Goal: Information Seeking & Learning: Learn about a topic

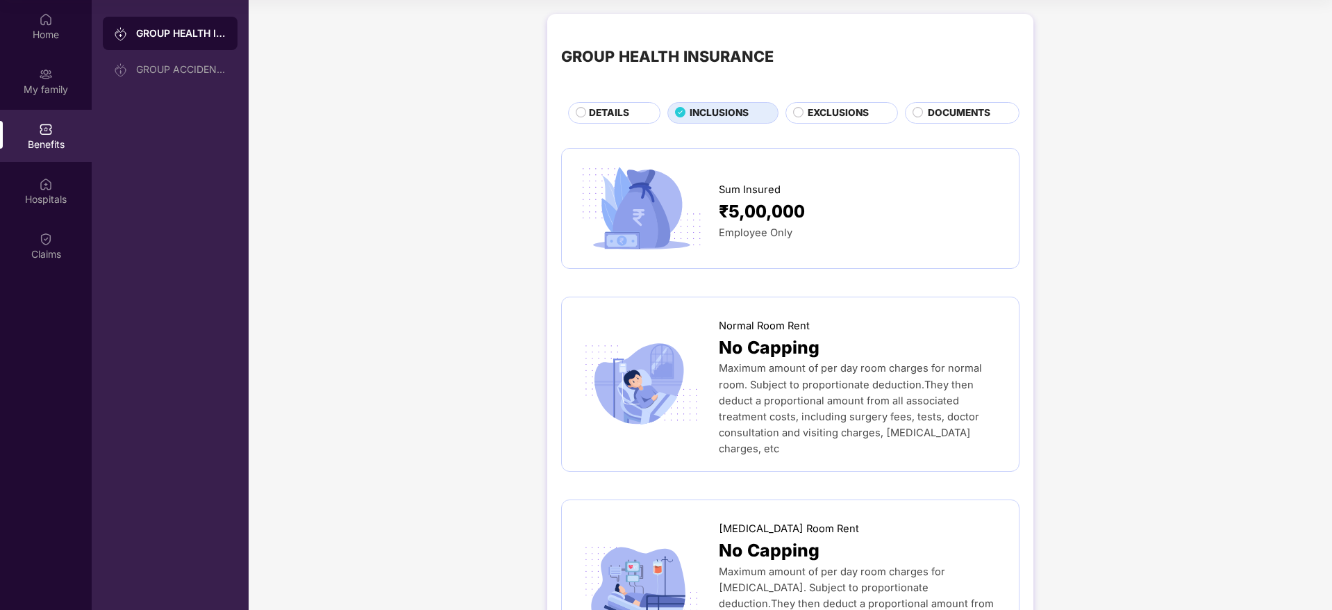
scroll to position [1771, 0]
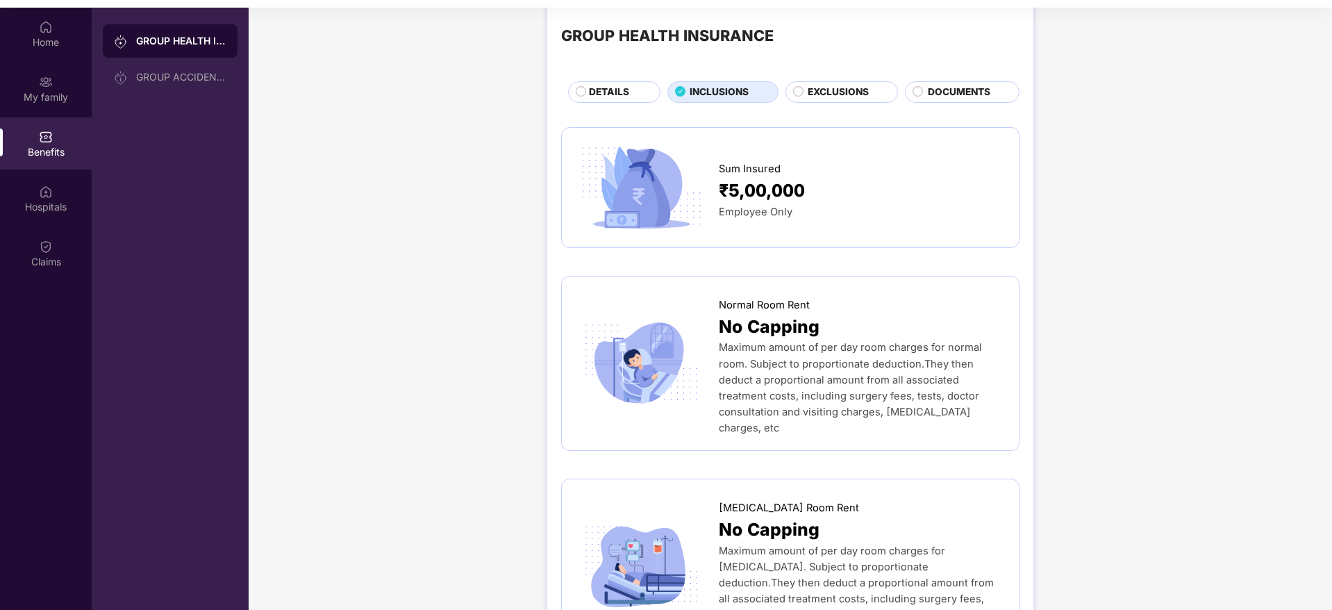
scroll to position [0, 0]
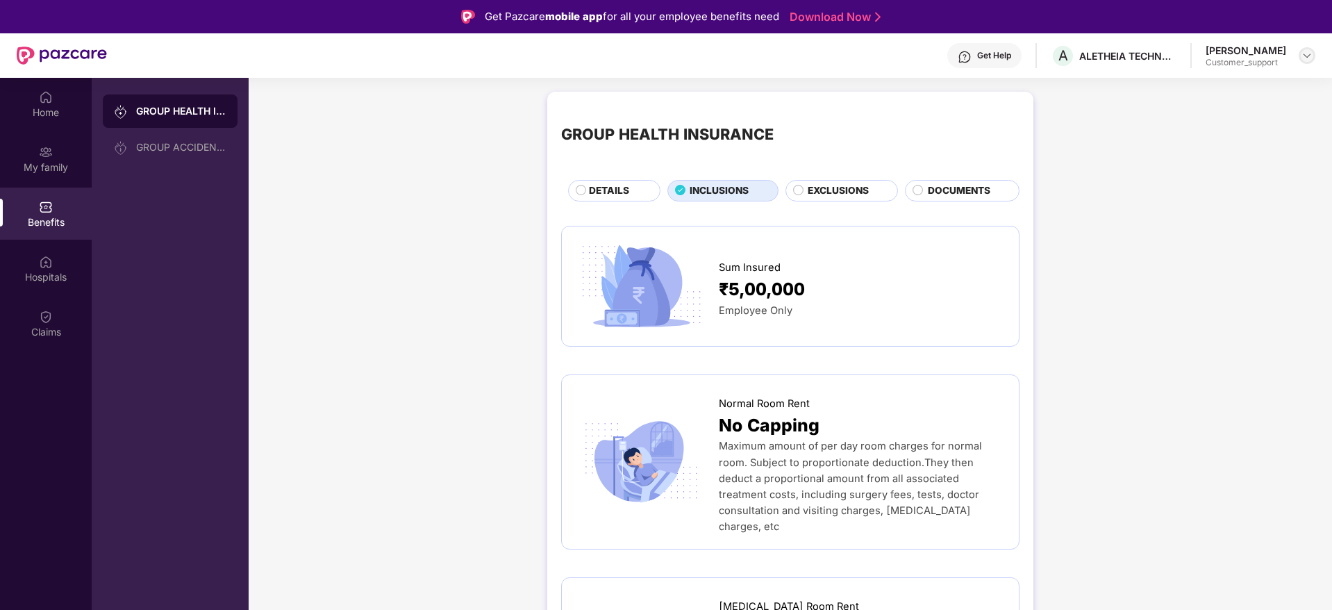
click at [1304, 59] on img at bounding box center [1306, 55] width 11 height 11
click at [1242, 86] on div "Switch to support view" at bounding box center [1241, 88] width 181 height 27
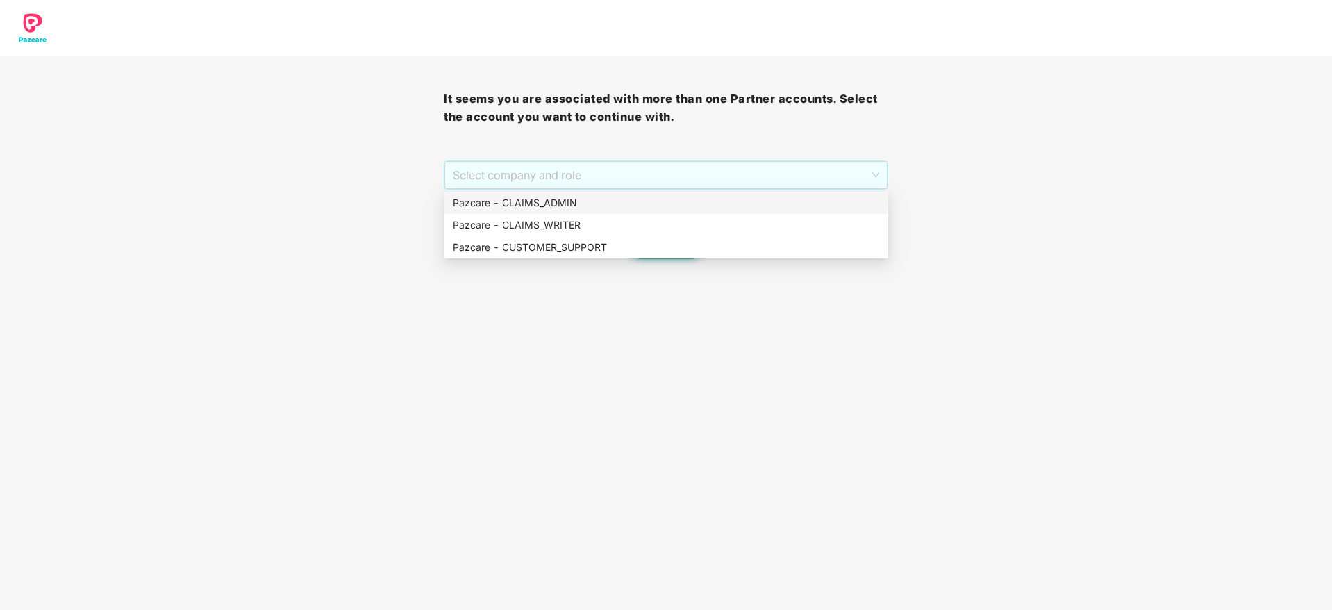
drag, startPoint x: 619, startPoint y: 169, endPoint x: 621, endPoint y: 199, distance: 29.9
click at [621, 199] on body "It seems you are associated with more than one Partner accounts. Select the acc…" at bounding box center [666, 305] width 1332 height 610
click at [621, 199] on div "Pazcare - CLAIMS_ADMIN" at bounding box center [666, 202] width 427 height 15
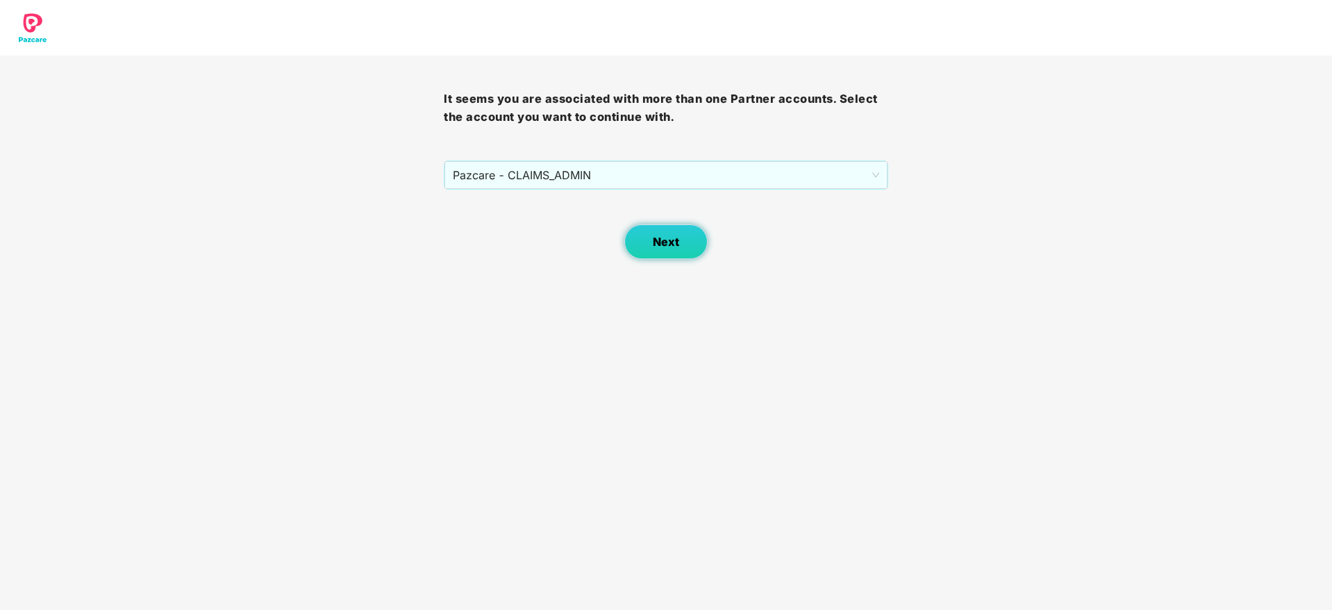
click at [671, 246] on span "Next" at bounding box center [666, 241] width 26 height 13
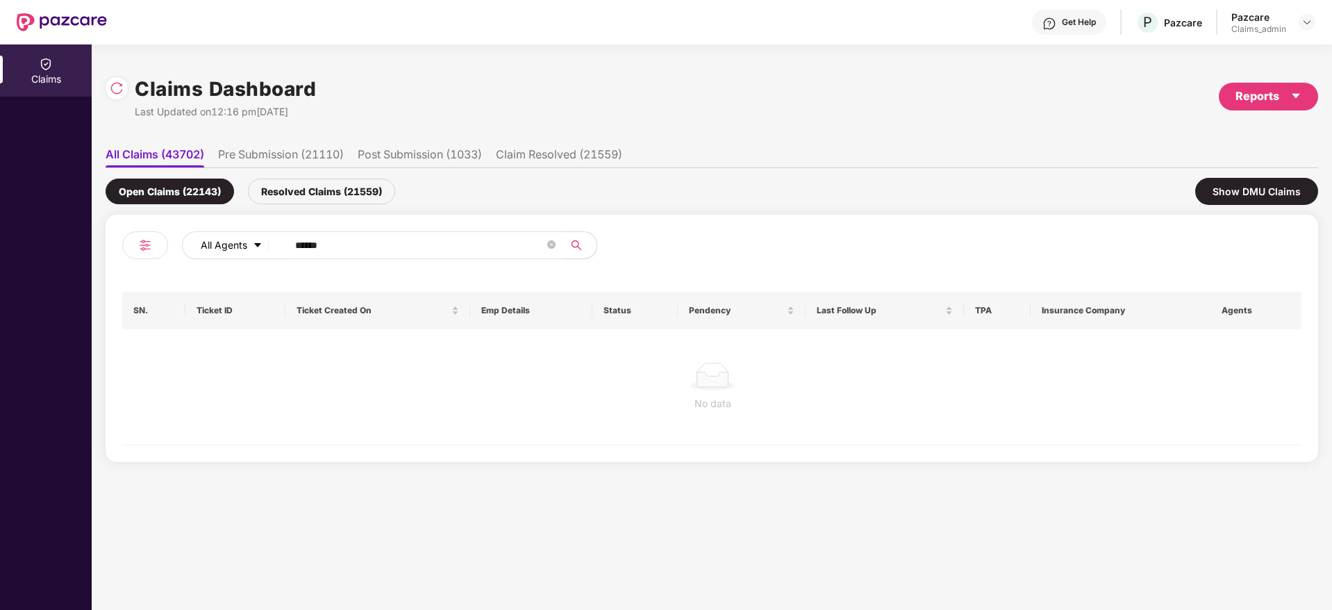
drag, startPoint x: 335, startPoint y: 247, endPoint x: 235, endPoint y: 249, distance: 100.0
click at [235, 249] on div "All Agents ******" at bounding box center [536, 245] width 708 height 28
paste input "text"
type input "******"
click at [315, 191] on div "Resolved Claims (21559)" at bounding box center [321, 191] width 147 height 26
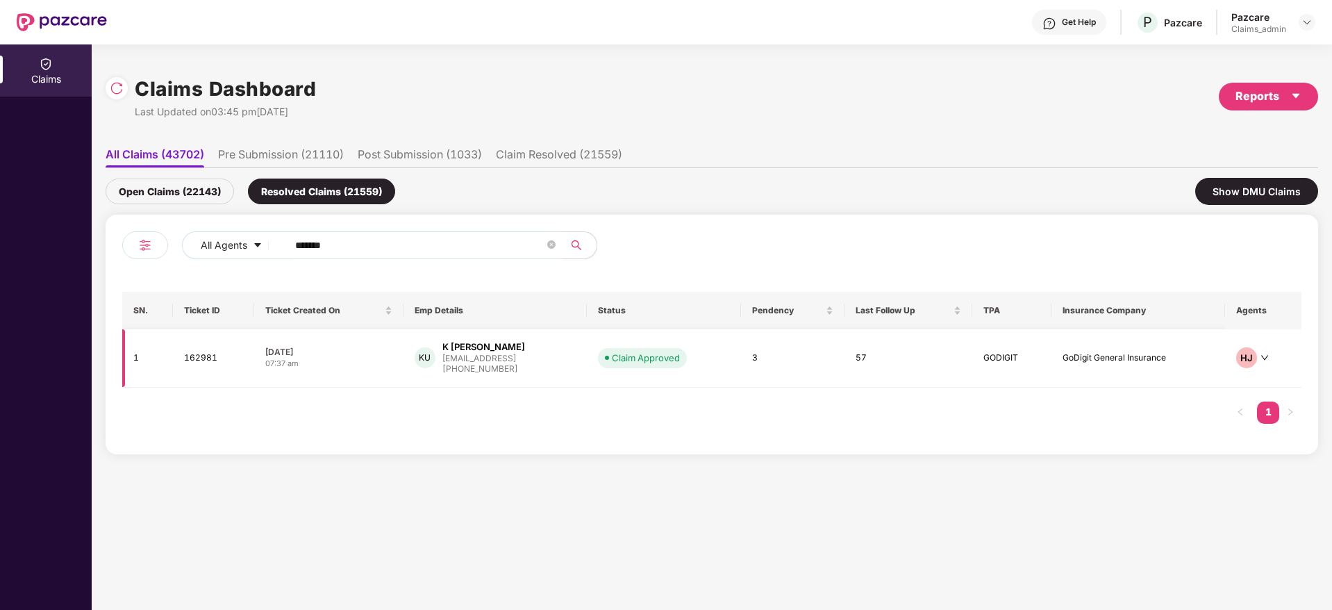
click at [478, 375] on div "+919880052406" at bounding box center [483, 368] width 83 height 13
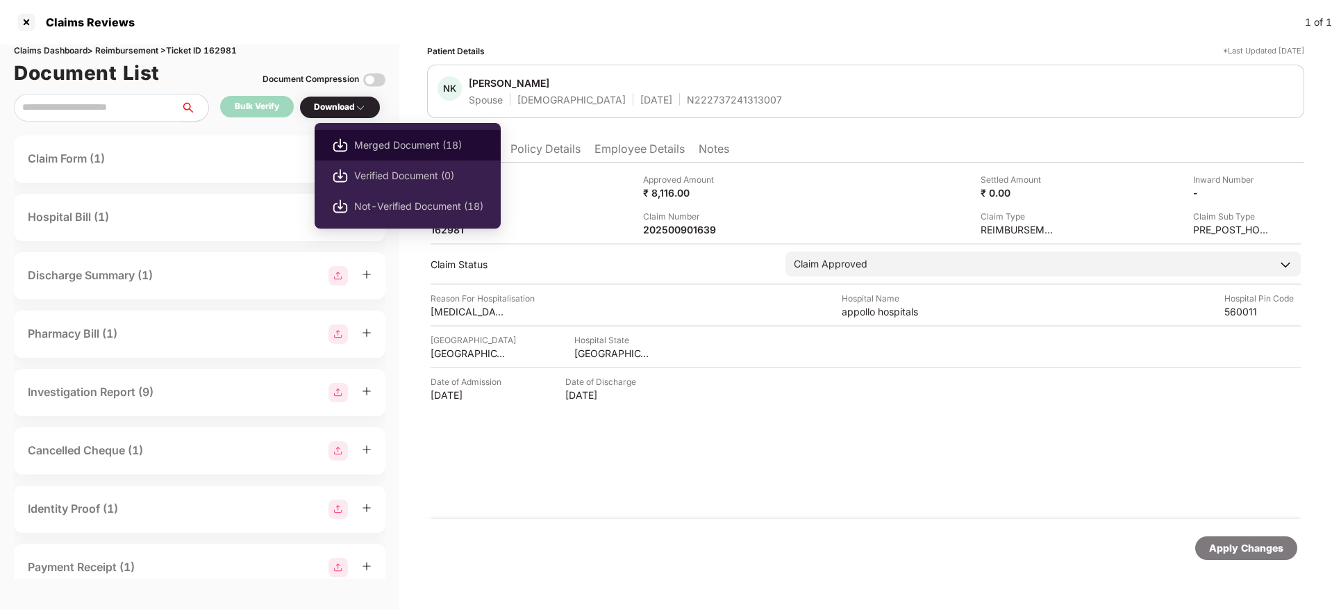
click at [347, 146] on img at bounding box center [340, 145] width 17 height 17
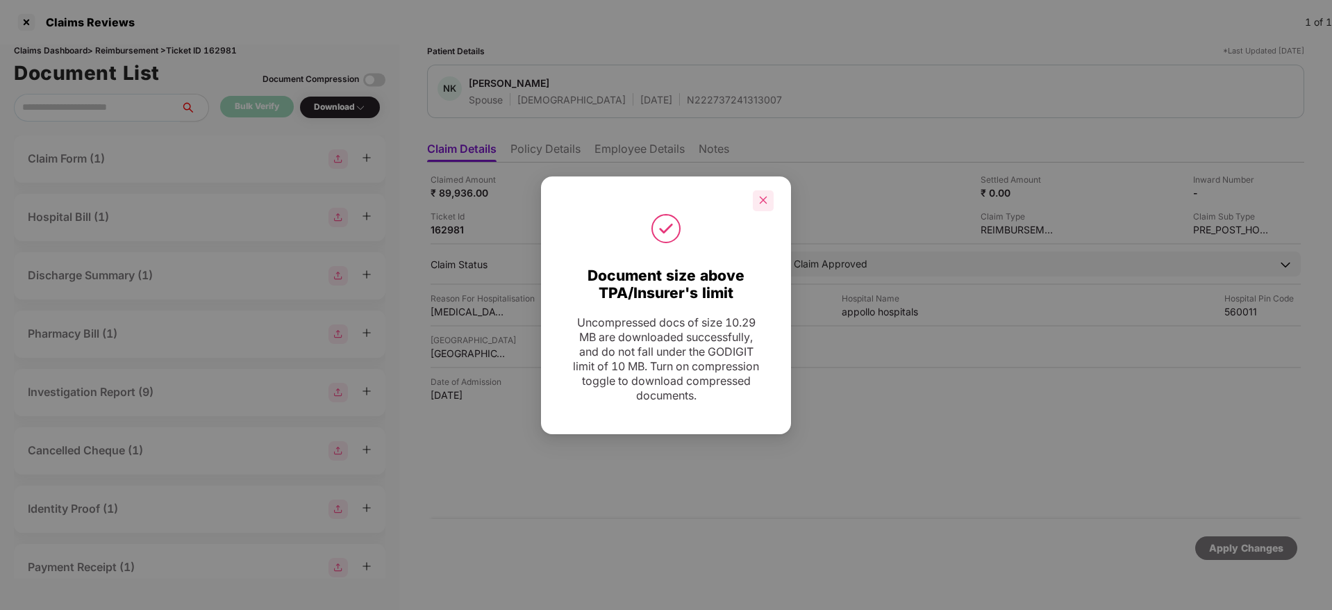
click at [765, 206] on div at bounding box center [763, 200] width 21 height 21
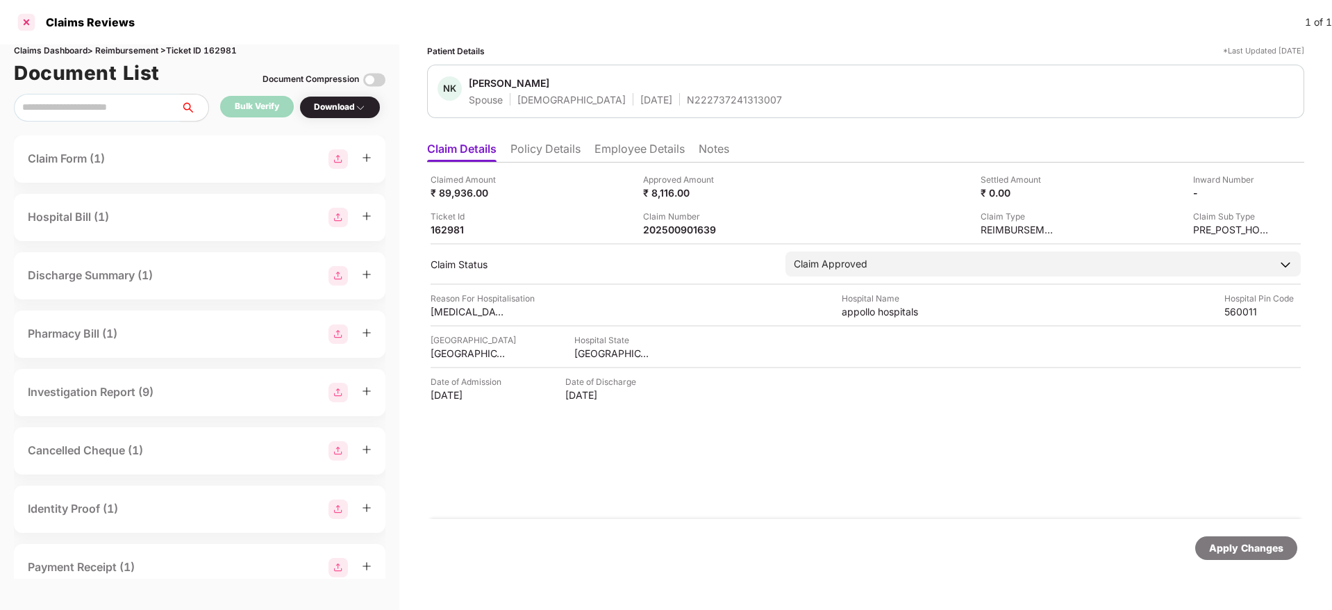
click at [27, 17] on div at bounding box center [26, 22] width 22 height 22
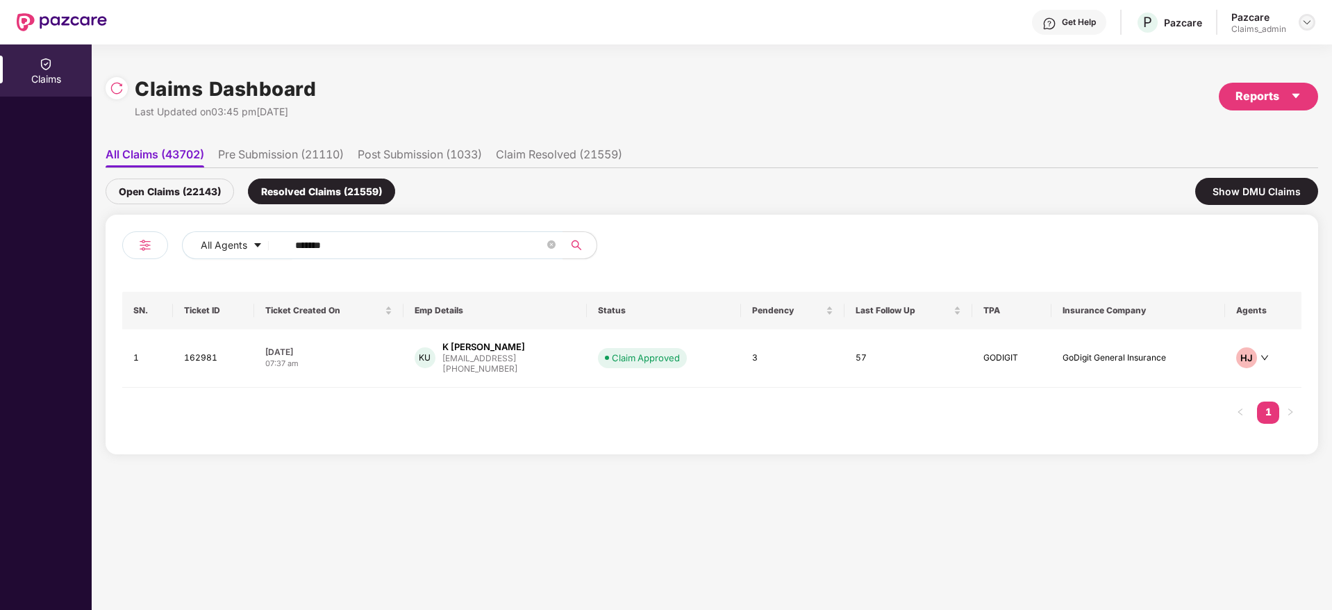
click at [1313, 25] on div at bounding box center [1307, 22] width 17 height 17
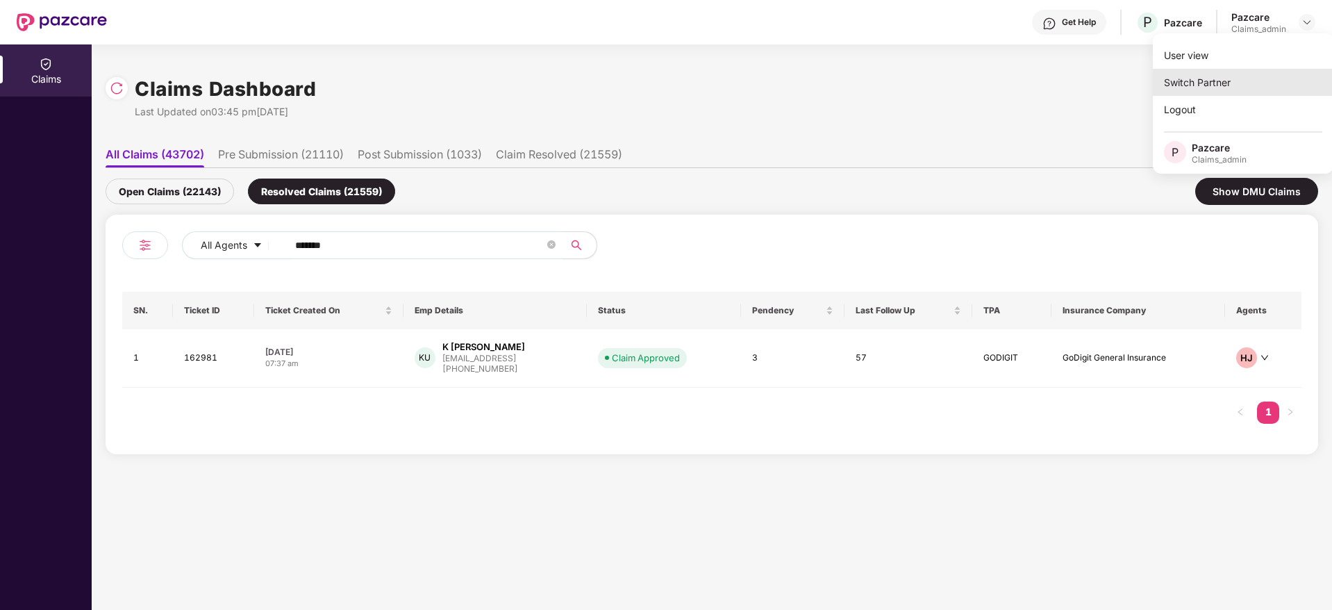
click at [1242, 74] on div "Switch Partner" at bounding box center [1243, 82] width 181 height 27
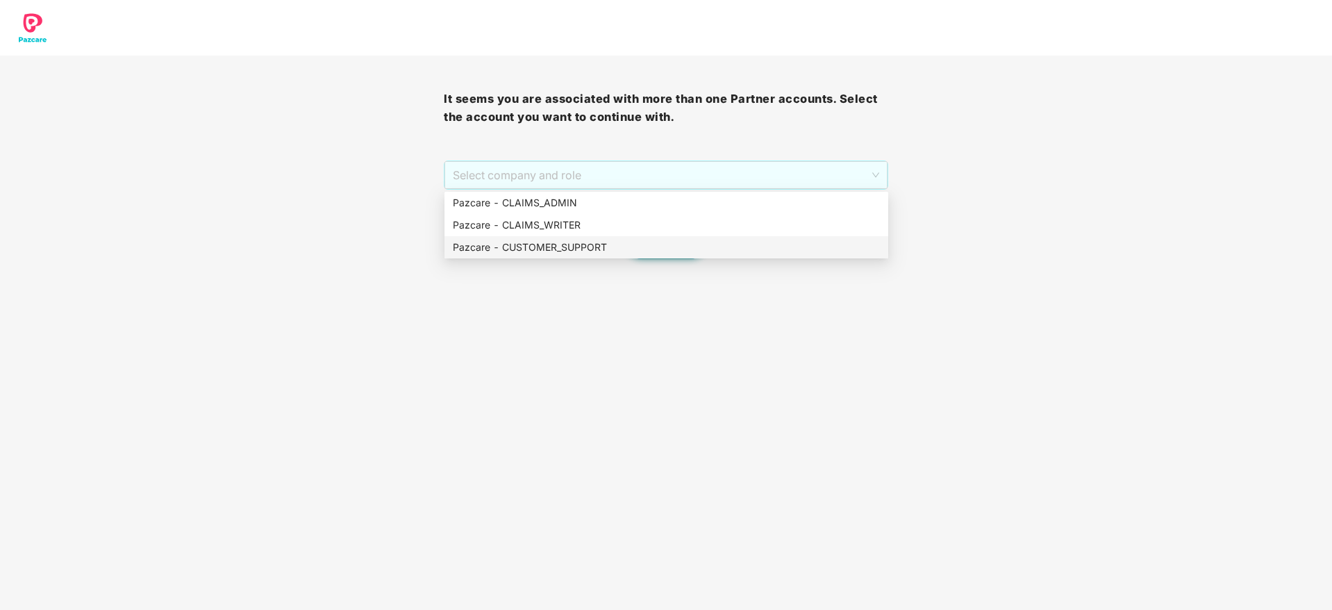
drag, startPoint x: 692, startPoint y: 180, endPoint x: 678, endPoint y: 252, distance: 73.5
click at [678, 252] on body "It seems you are associated with more than one Partner accounts. Select the acc…" at bounding box center [666, 305] width 1332 height 610
click at [678, 252] on div "Pazcare - CUSTOMER_SUPPORT" at bounding box center [666, 247] width 427 height 15
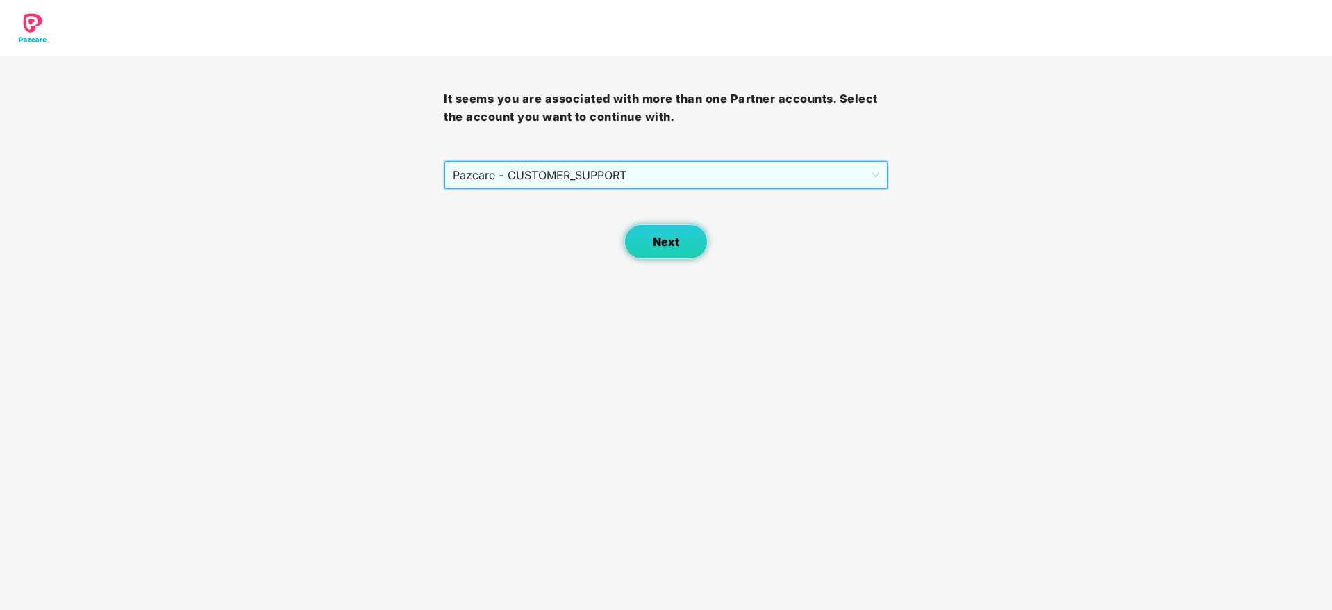
click at [678, 252] on button "Next" at bounding box center [665, 241] width 83 height 35
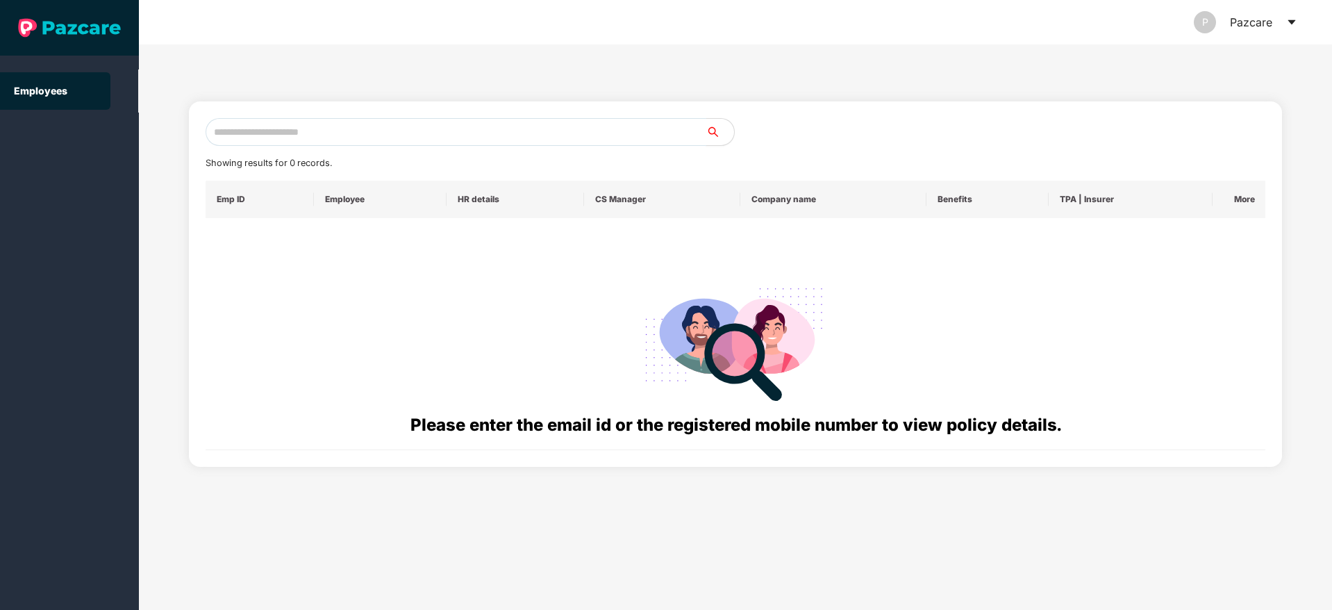
click at [431, 133] on input "text" at bounding box center [456, 132] width 501 height 28
paste input "**********"
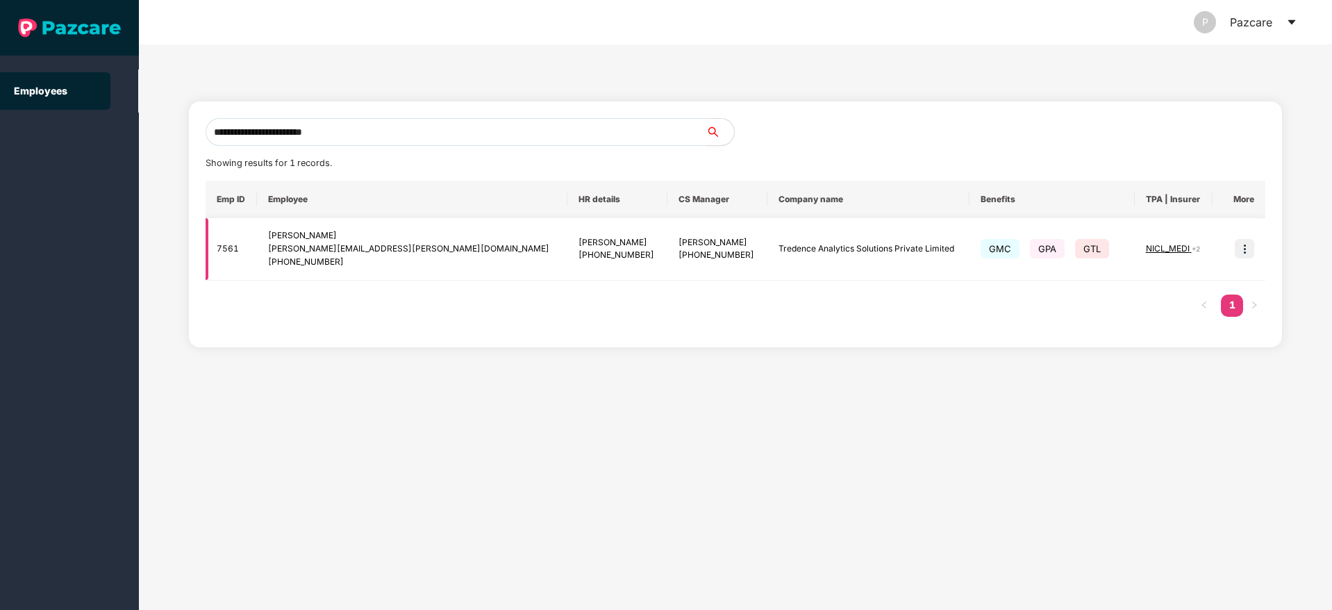
type input "**********"
click at [1253, 240] on img at bounding box center [1244, 248] width 19 height 19
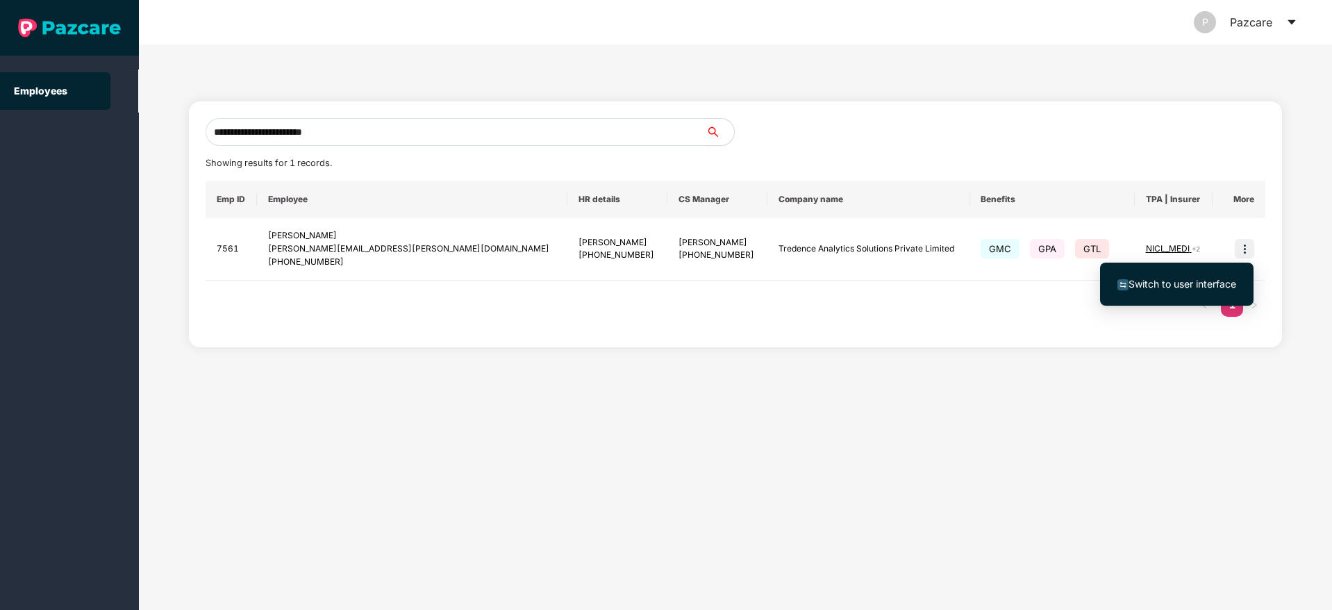
click at [1176, 284] on span "Switch to user interface" at bounding box center [1182, 284] width 108 height 12
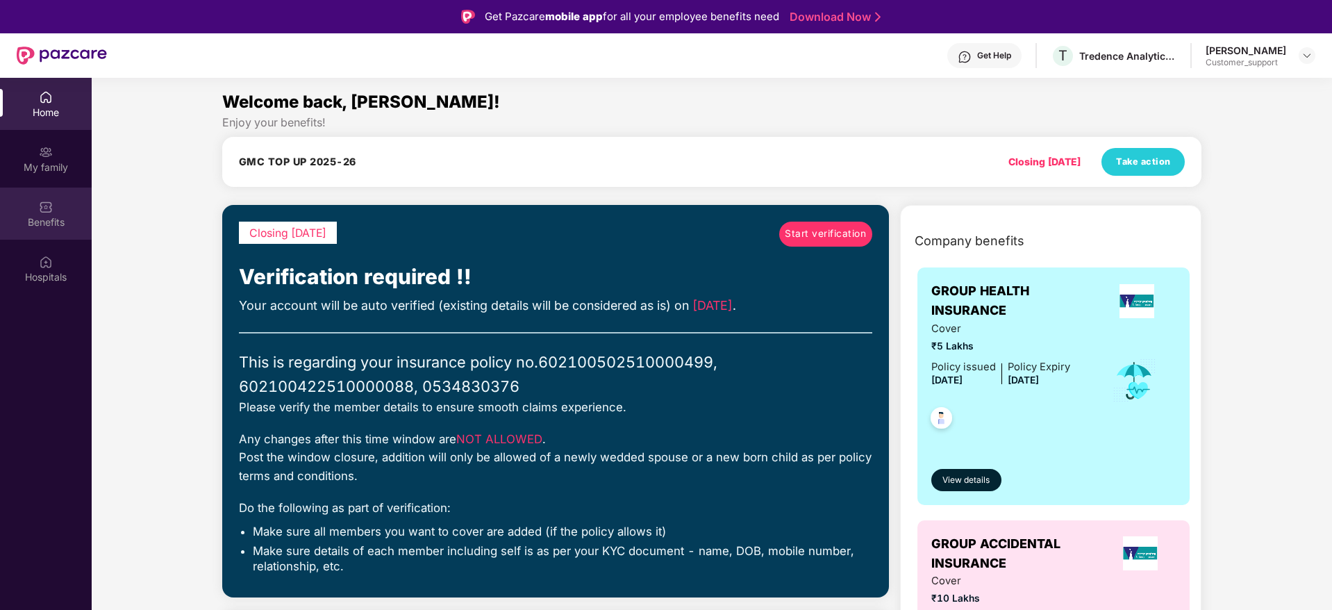
click at [42, 220] on div "Benefits" at bounding box center [46, 222] width 92 height 14
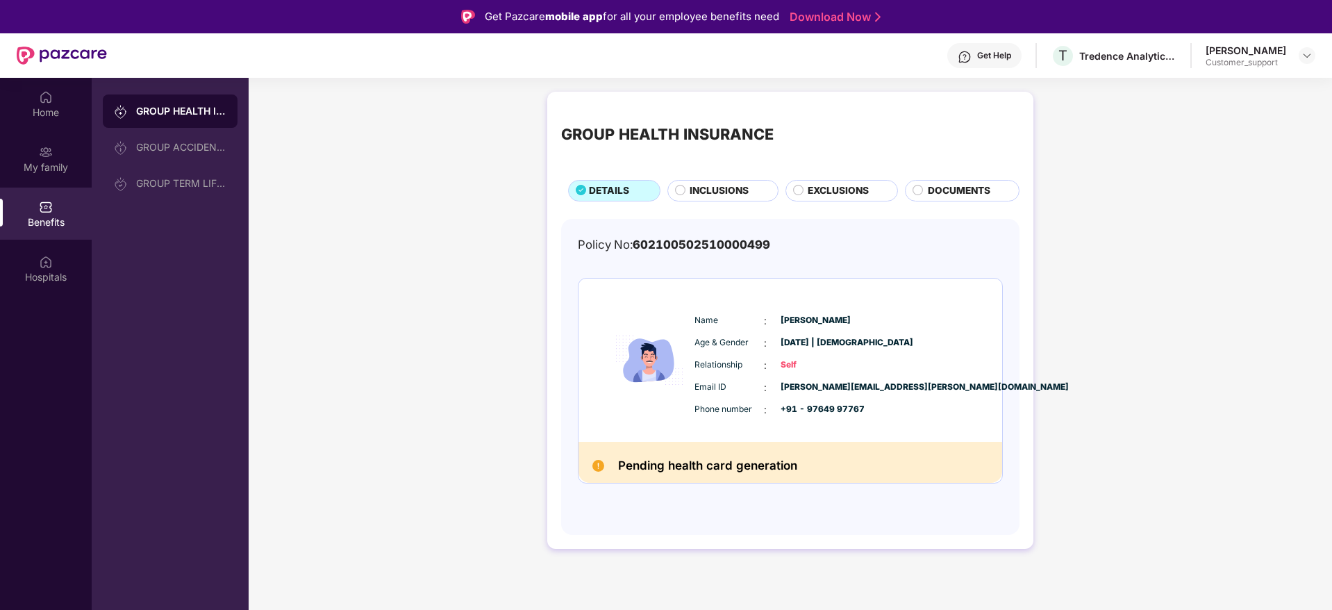
click at [728, 196] on span "INCLUSIONS" at bounding box center [719, 190] width 59 height 15
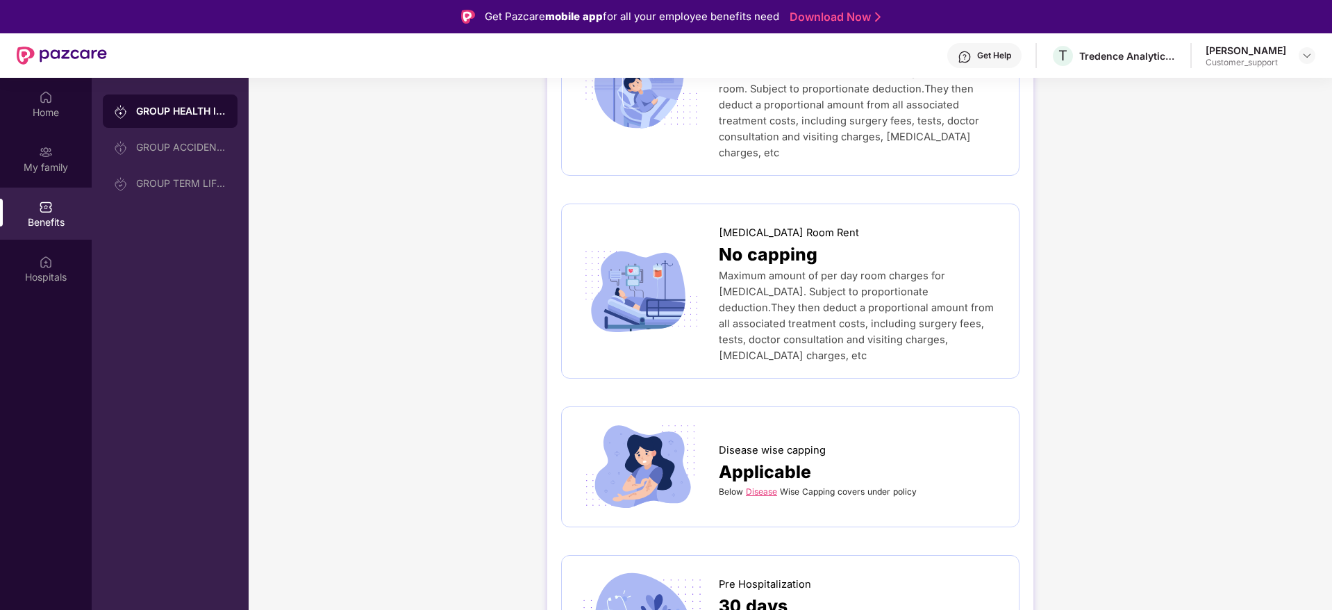
scroll to position [375, 0]
click at [759, 485] on link "Disease" at bounding box center [761, 490] width 31 height 10
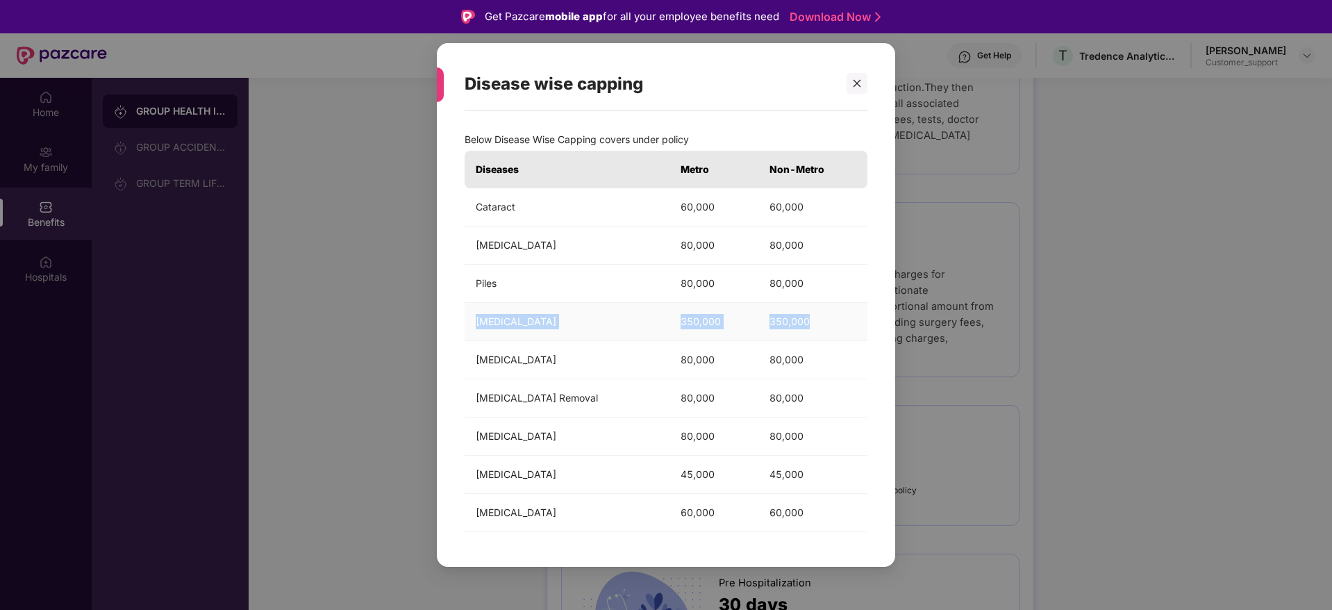
drag, startPoint x: 465, startPoint y: 319, endPoint x: 818, endPoint y: 319, distance: 353.5
click at [818, 319] on tr "Knee Replacement 350,000 350,000" at bounding box center [666, 322] width 403 height 38
copy tr "Knee Replacement 350,000 350,000"
click at [855, 85] on icon "close" at bounding box center [857, 84] width 8 height 8
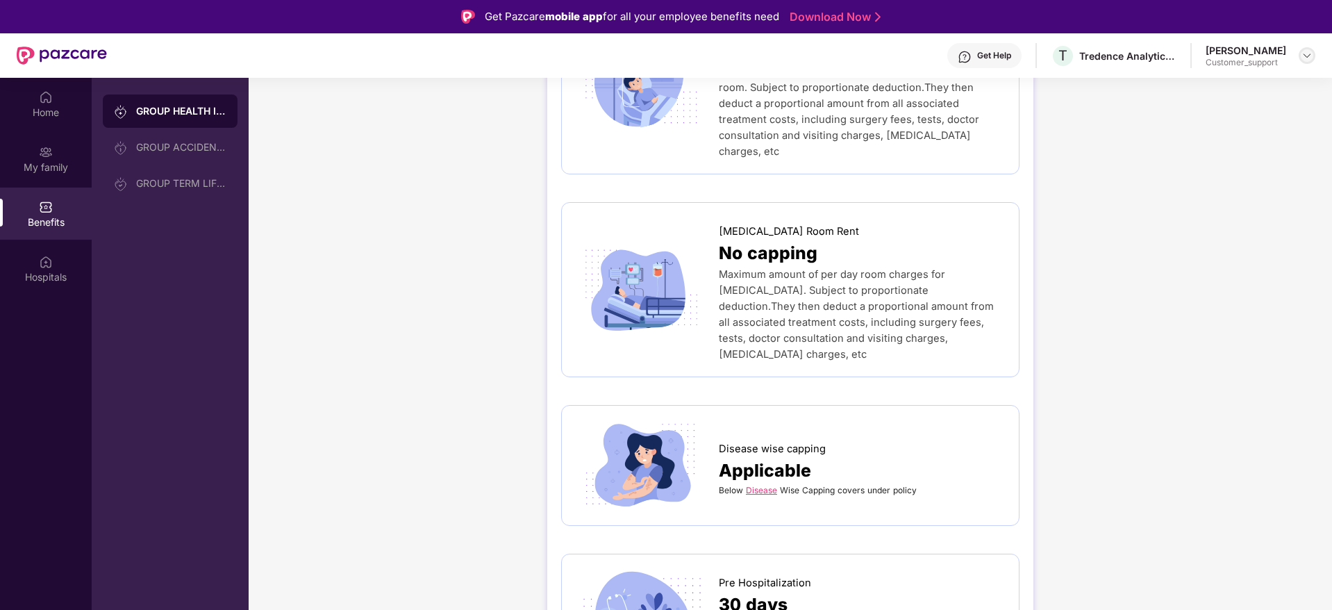
click at [1310, 53] on img at bounding box center [1306, 55] width 11 height 11
click at [1214, 83] on div "Switch to support view" at bounding box center [1241, 88] width 181 height 27
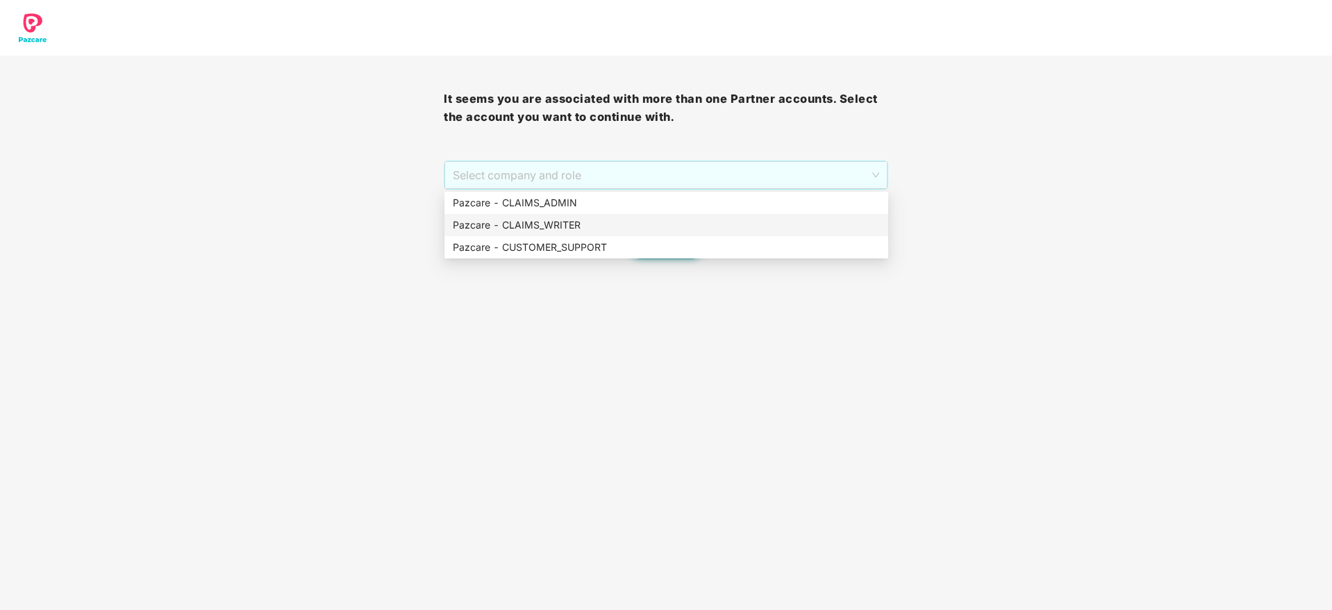
drag, startPoint x: 687, startPoint y: 183, endPoint x: 681, endPoint y: 247, distance: 64.2
click at [681, 247] on body "It seems you are associated with more than one Partner accounts. Select the acc…" at bounding box center [666, 305] width 1332 height 610
click at [681, 247] on div "Pazcare - CUSTOMER_SUPPORT" at bounding box center [666, 247] width 427 height 15
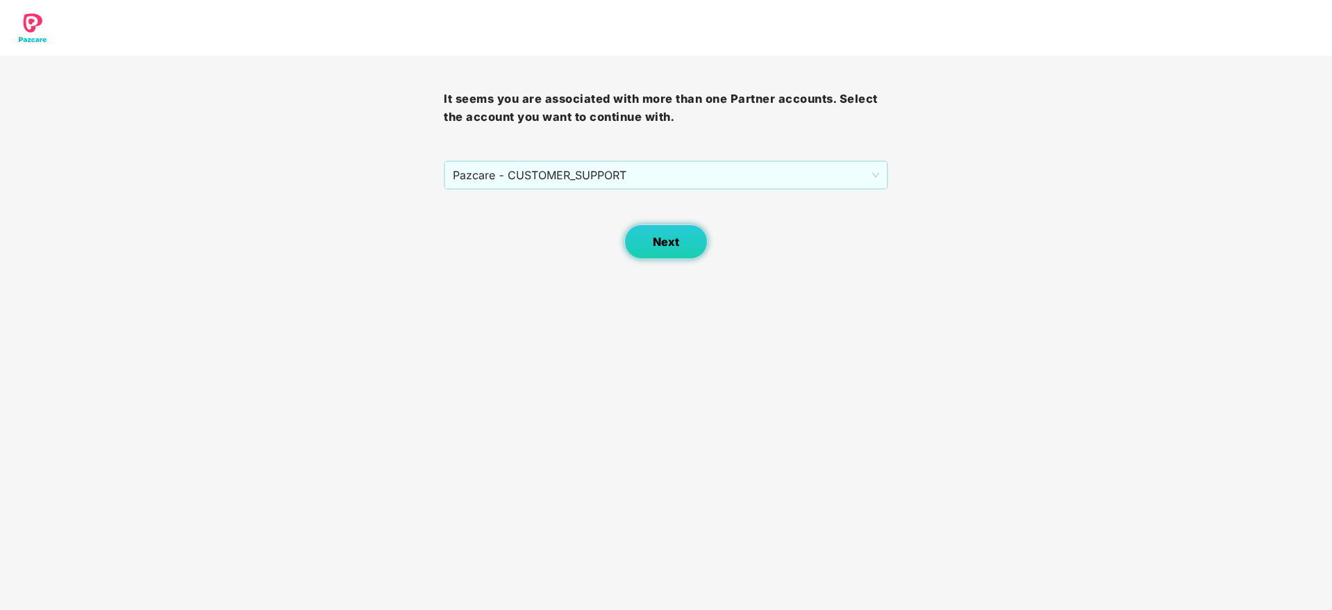
click at [681, 247] on button "Next" at bounding box center [665, 241] width 83 height 35
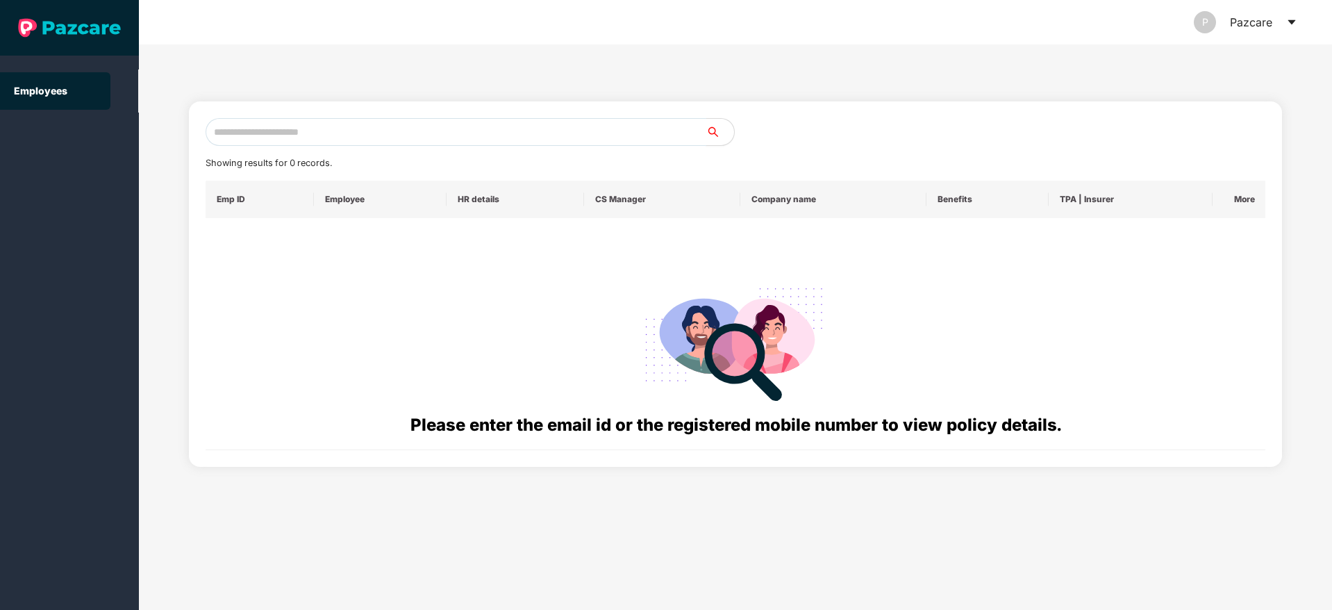
click at [462, 128] on input "text" at bounding box center [456, 132] width 501 height 28
paste input "**********"
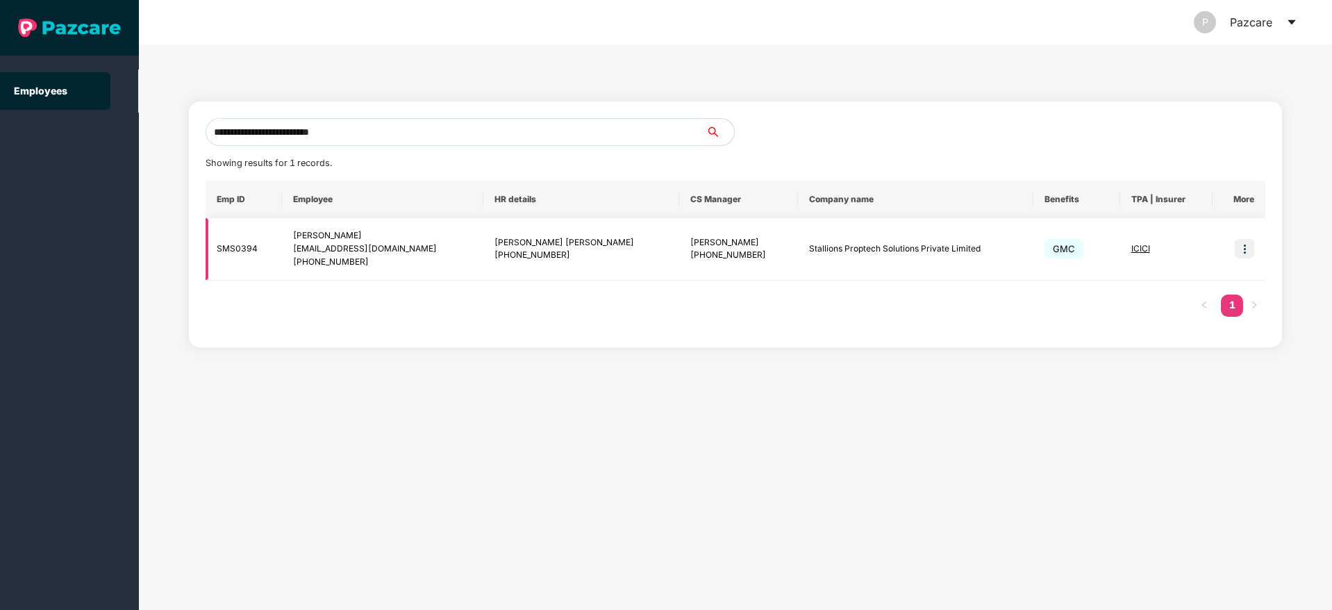
type input "**********"
click at [1240, 251] on img at bounding box center [1244, 248] width 19 height 19
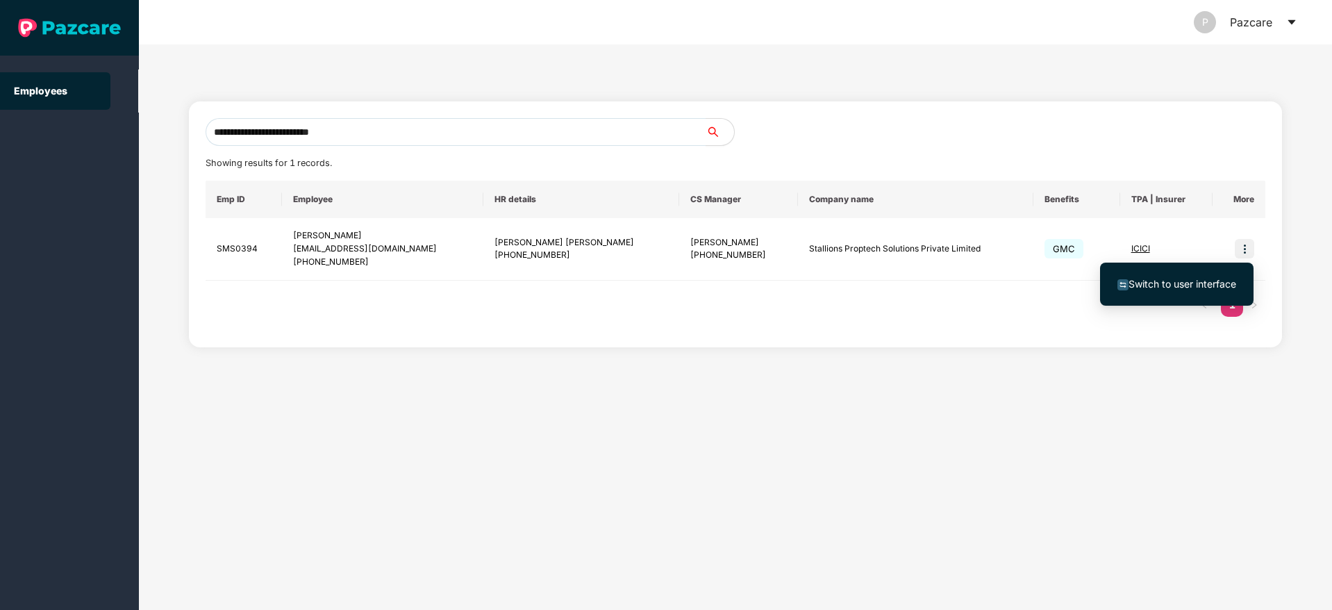
click at [1149, 290] on span "Switch to user interface" at bounding box center [1176, 283] width 119 height 15
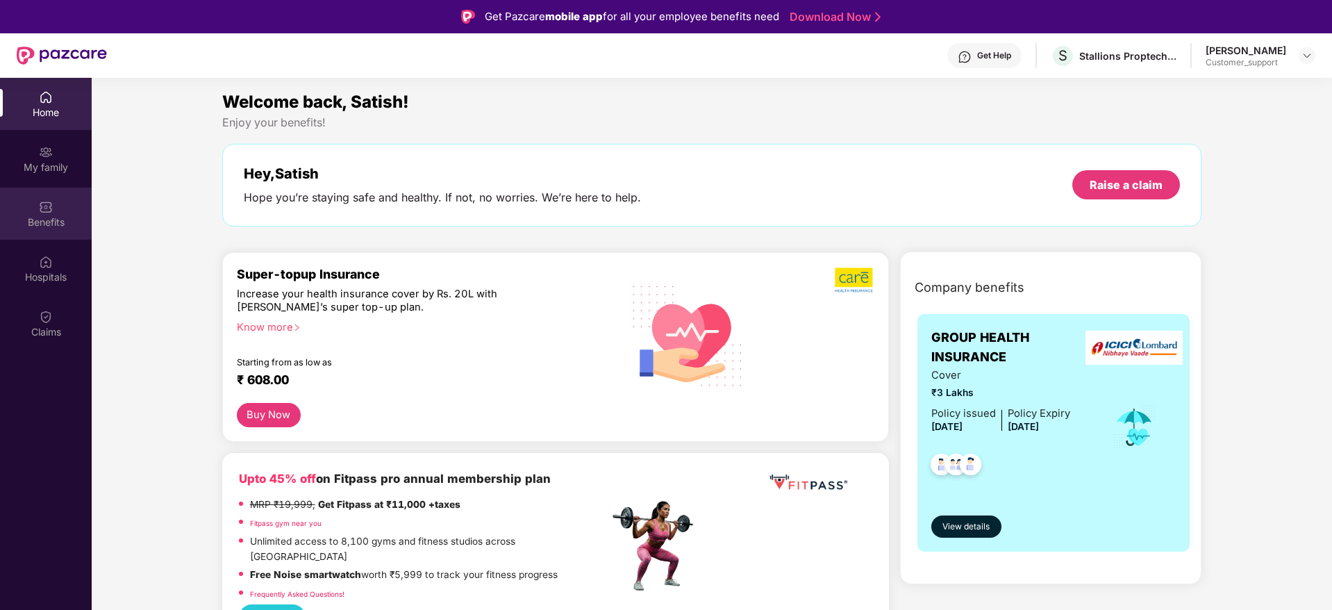
click at [39, 232] on div "Benefits" at bounding box center [46, 213] width 92 height 52
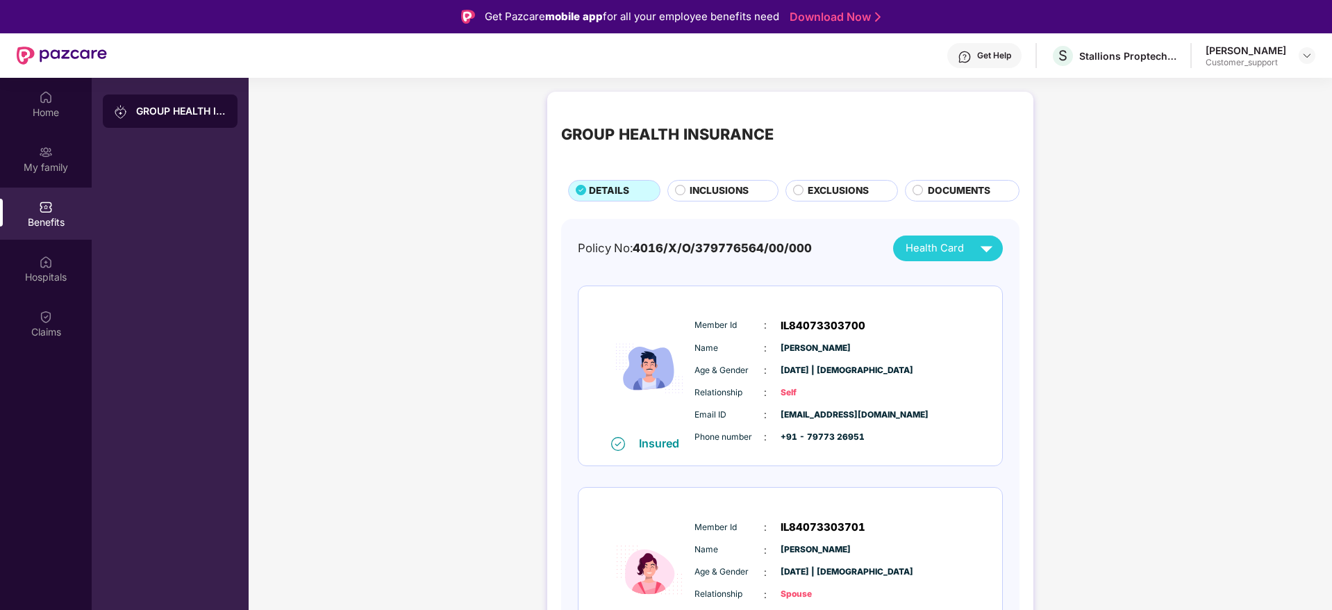
click at [719, 197] on span "INCLUSIONS" at bounding box center [719, 190] width 59 height 15
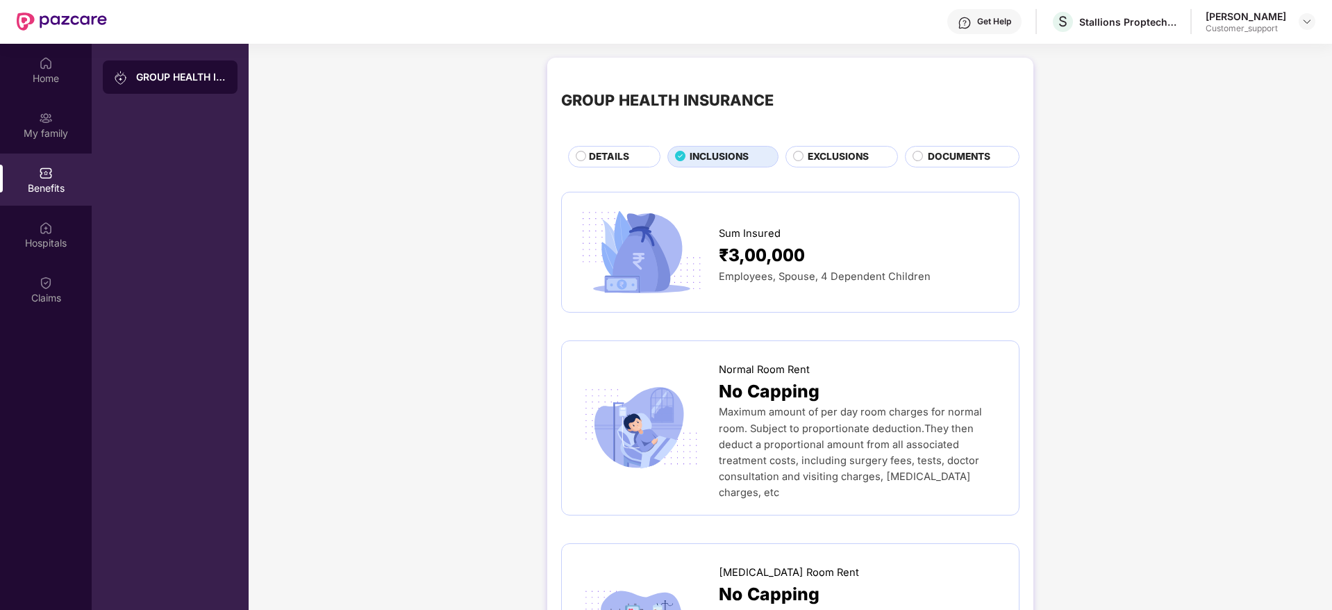
scroll to position [0, 0]
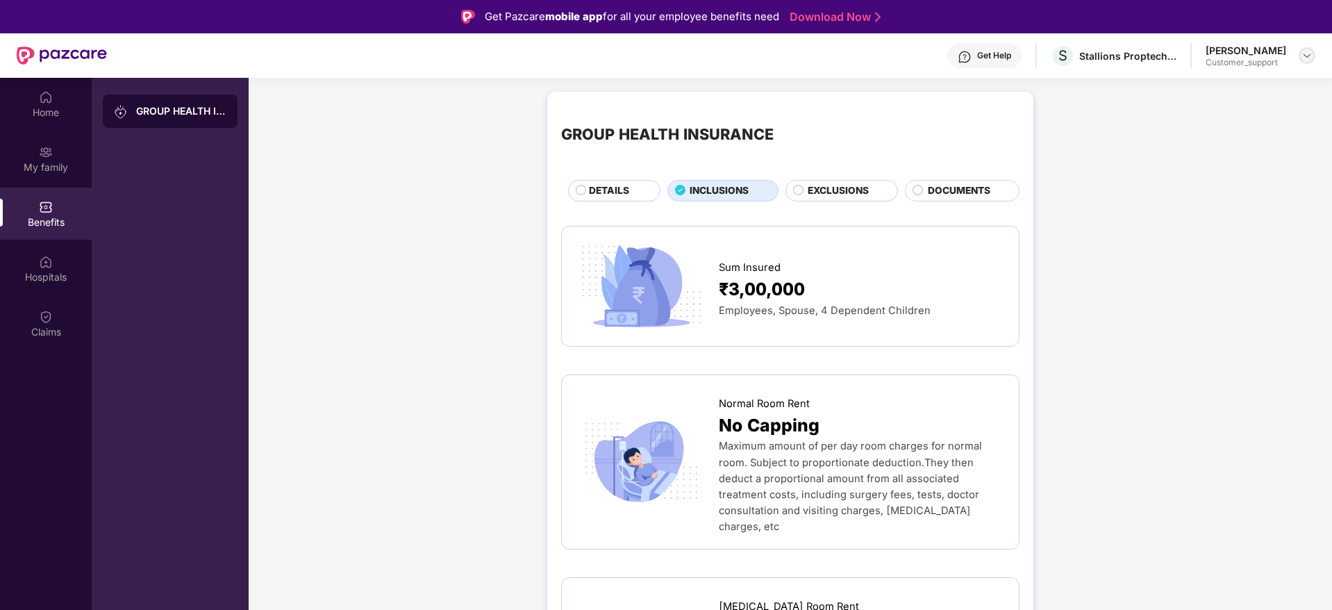
click at [1304, 51] on img at bounding box center [1306, 55] width 11 height 11
drag, startPoint x: 1231, startPoint y: 89, endPoint x: 1213, endPoint y: 80, distance: 20.2
click at [1213, 80] on div "Switch to support view" at bounding box center [1241, 88] width 181 height 27
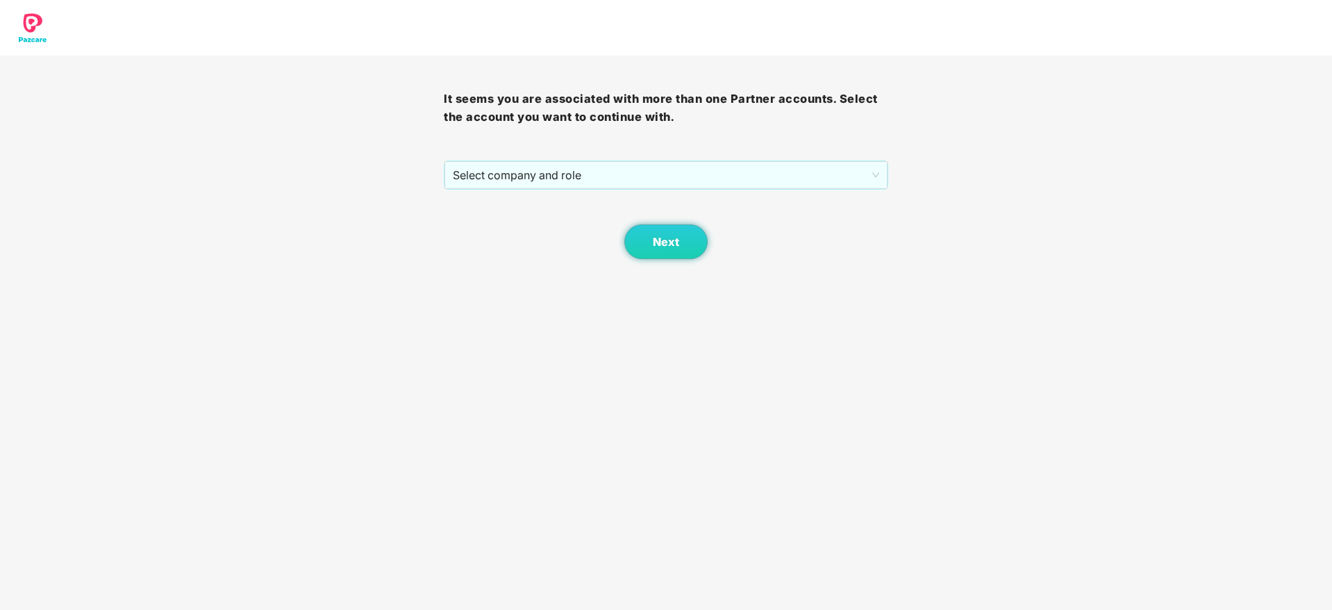
click at [1213, 80] on div "It seems you are associated with more than one Partner accounts. Select the acc…" at bounding box center [666, 129] width 1332 height 259
click at [605, 178] on span "Select company and role" at bounding box center [666, 175] width 426 height 26
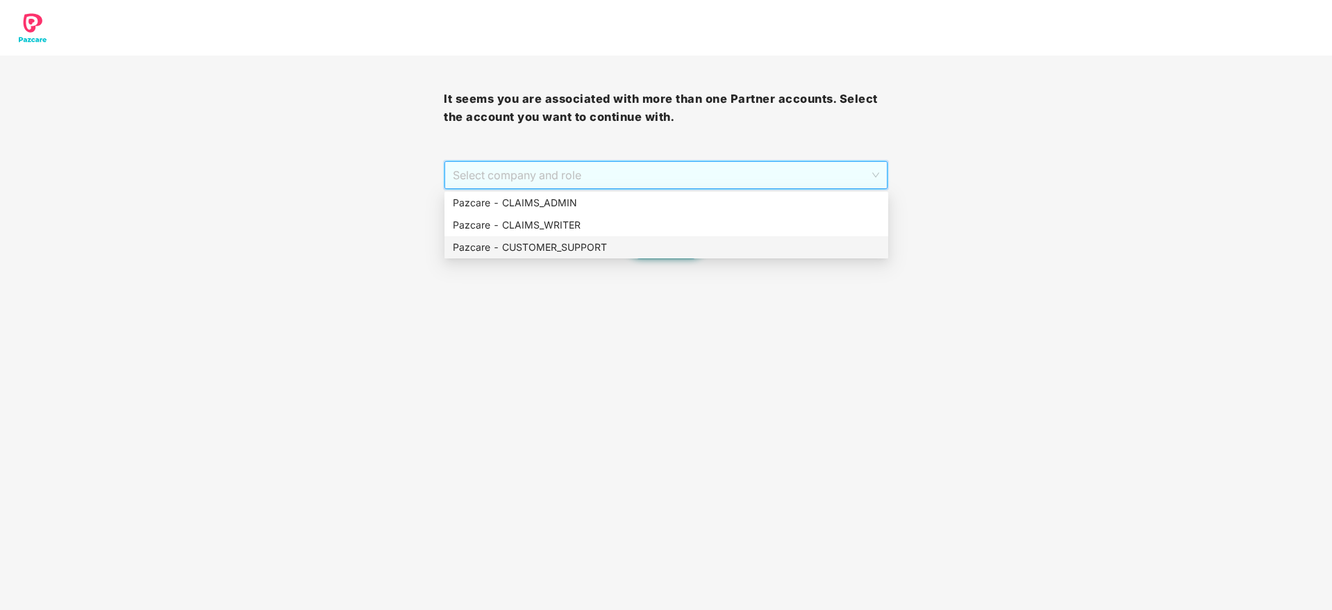
click at [600, 249] on div "Pazcare - CUSTOMER_SUPPORT" at bounding box center [666, 247] width 427 height 15
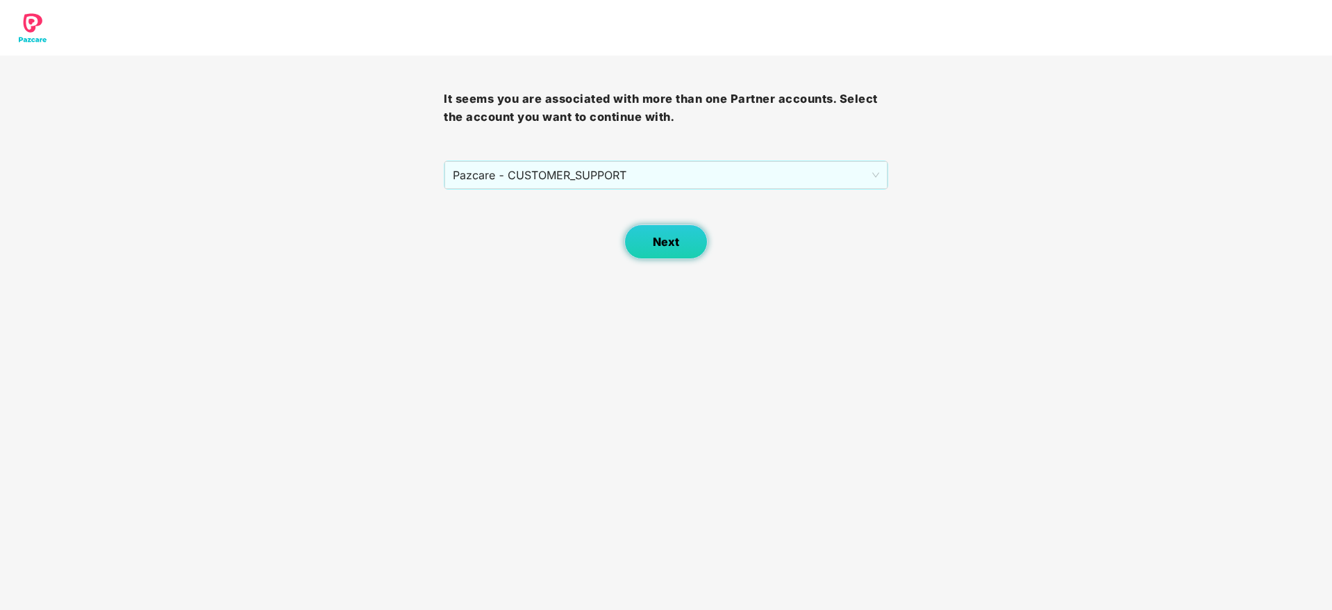
click at [671, 246] on span "Next" at bounding box center [666, 241] width 26 height 13
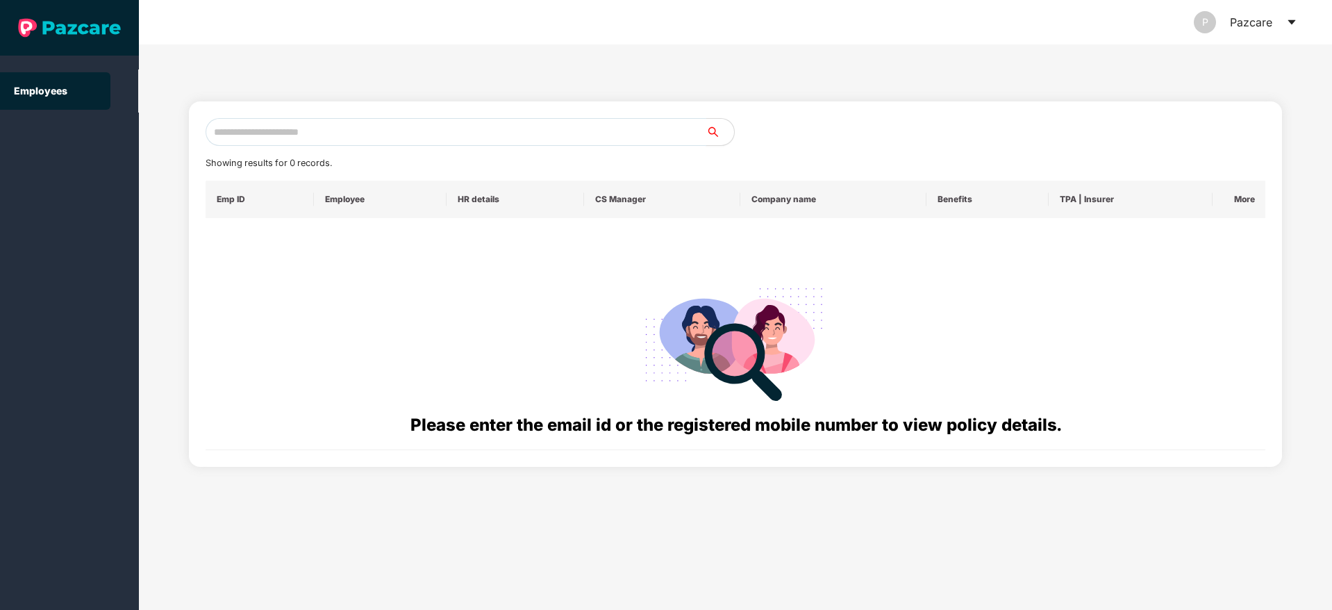
click at [464, 135] on input "text" at bounding box center [456, 132] width 501 height 28
paste input "**********"
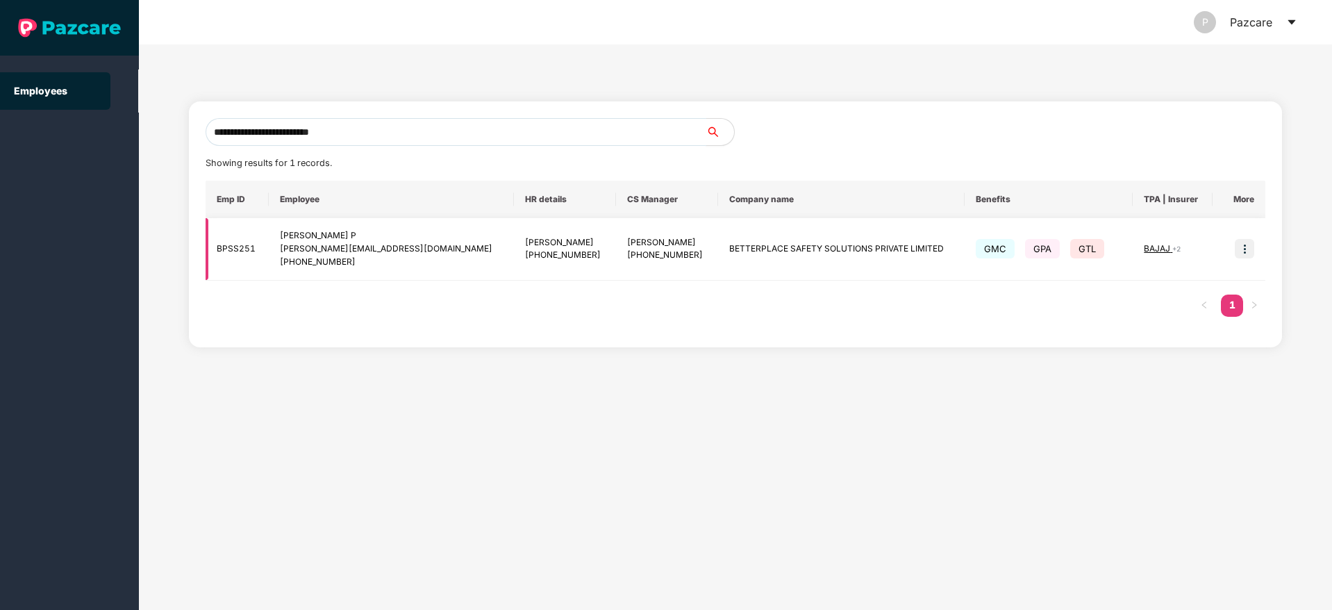
type input "**********"
click at [1240, 248] on img at bounding box center [1244, 248] width 19 height 19
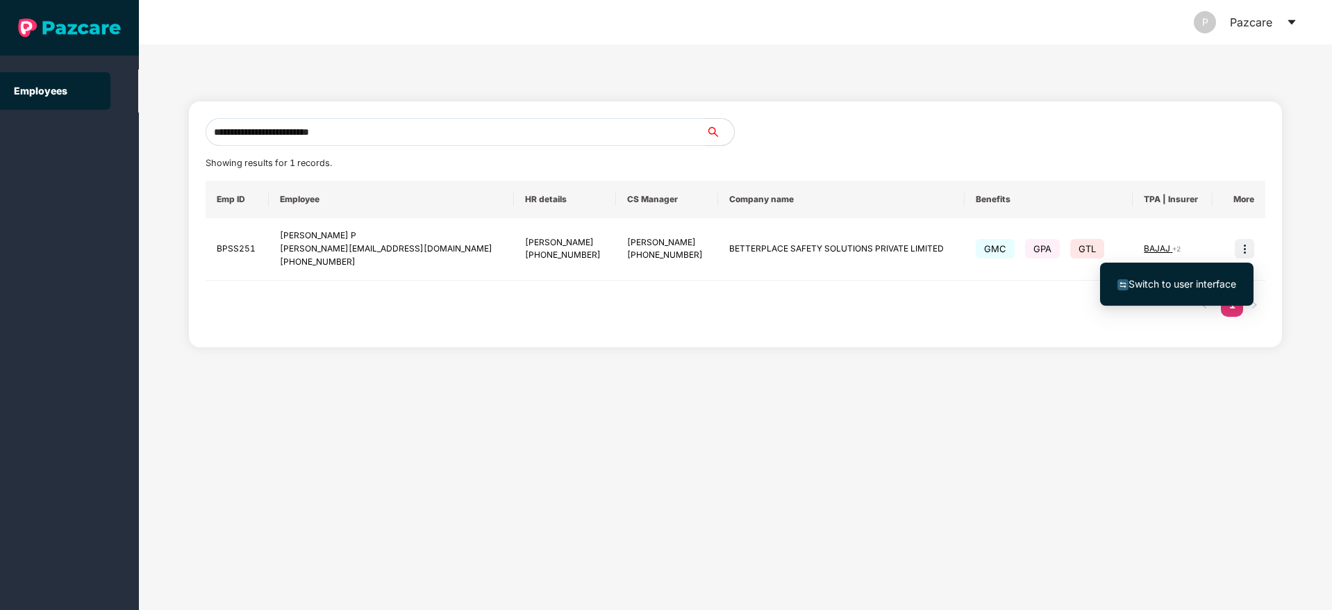
click at [1165, 287] on span "Switch to user interface" at bounding box center [1182, 284] width 108 height 12
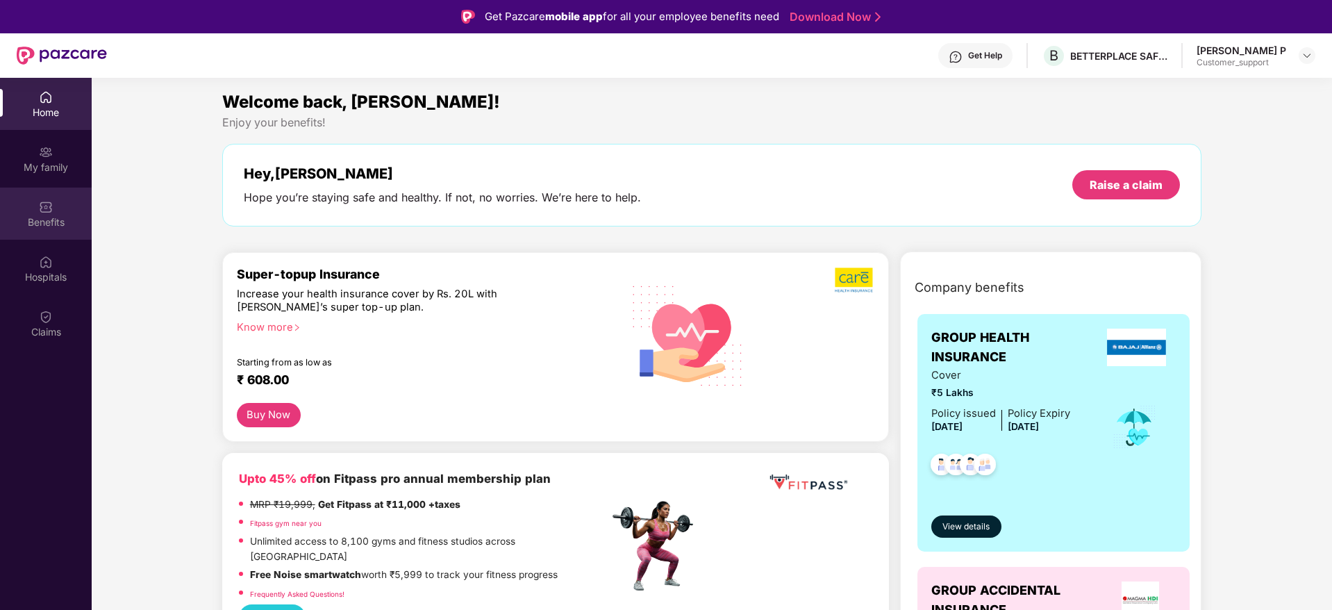
click at [55, 229] on div "Benefits" at bounding box center [46, 213] width 92 height 52
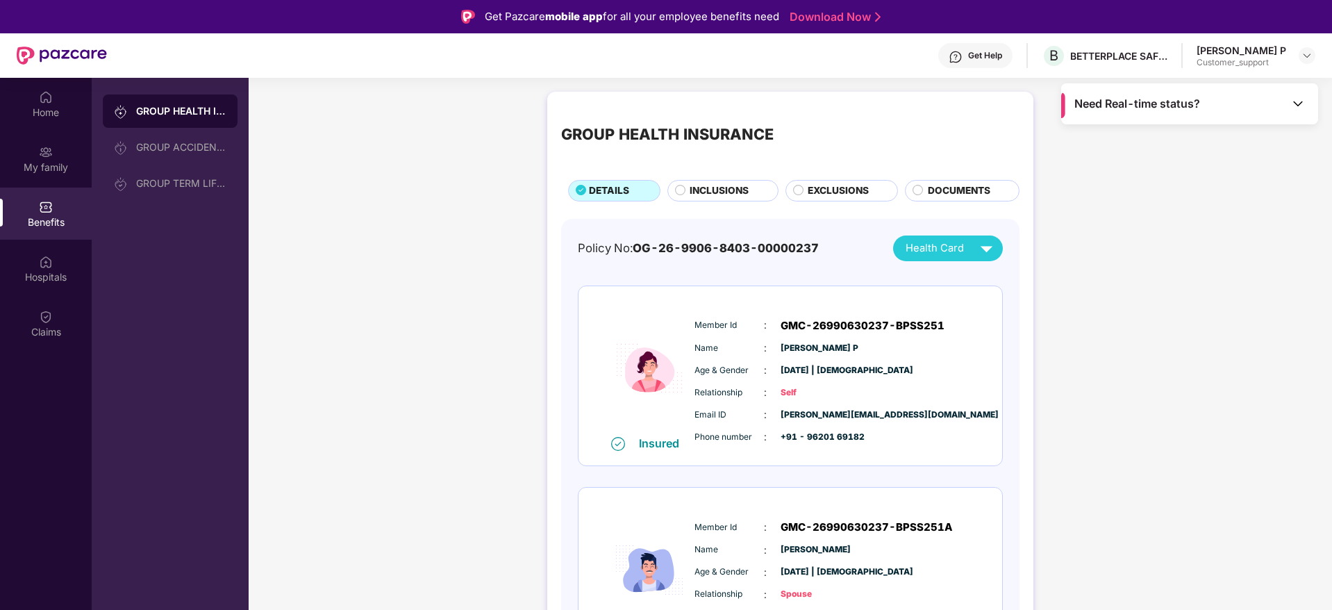
click at [727, 184] on span "INCLUSIONS" at bounding box center [719, 190] width 59 height 15
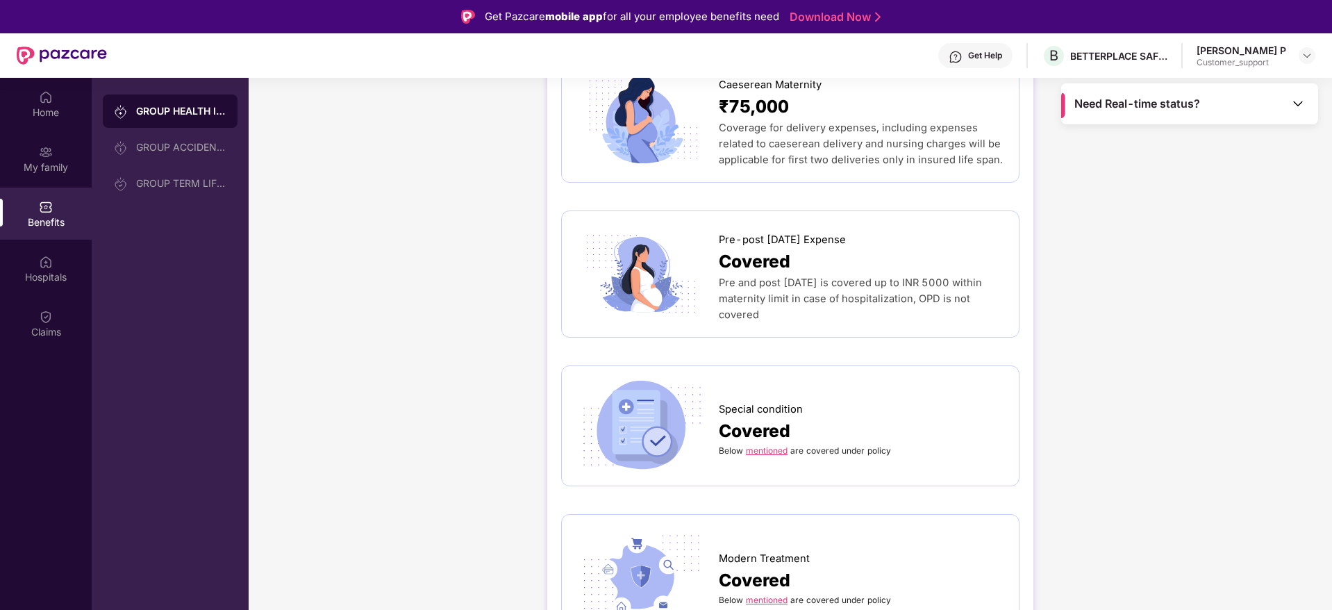
scroll to position [1792, 0]
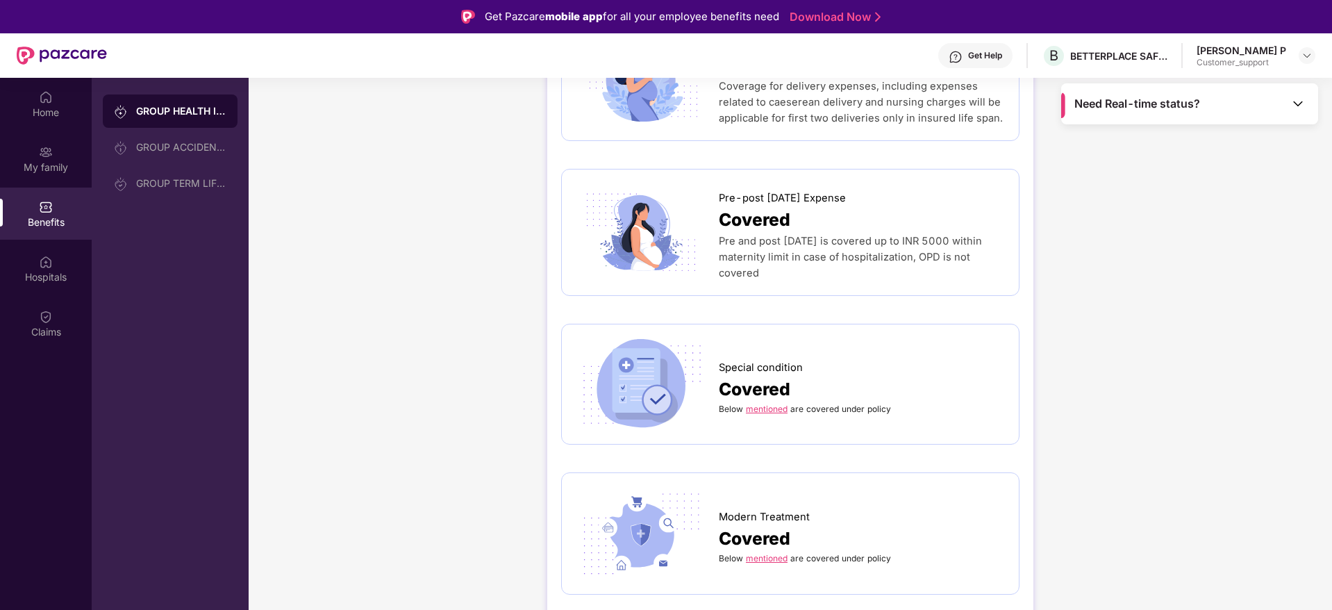
click at [772, 403] on link "mentioned" at bounding box center [767, 408] width 42 height 10
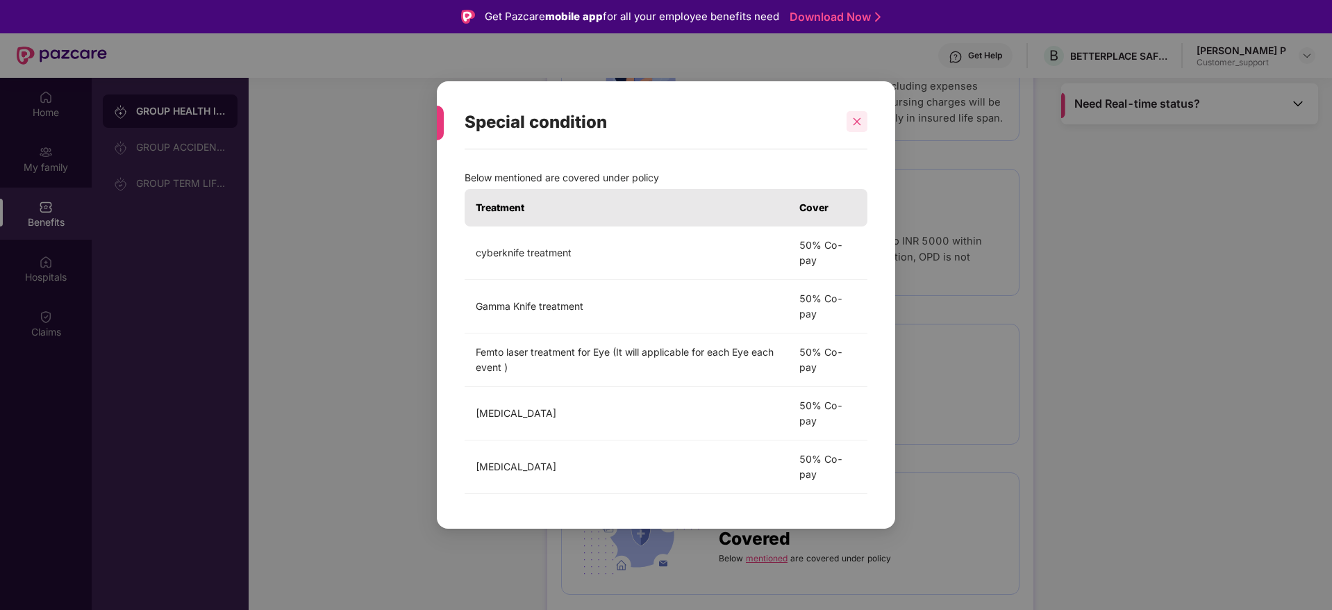
click at [856, 127] on div at bounding box center [856, 121] width 21 height 21
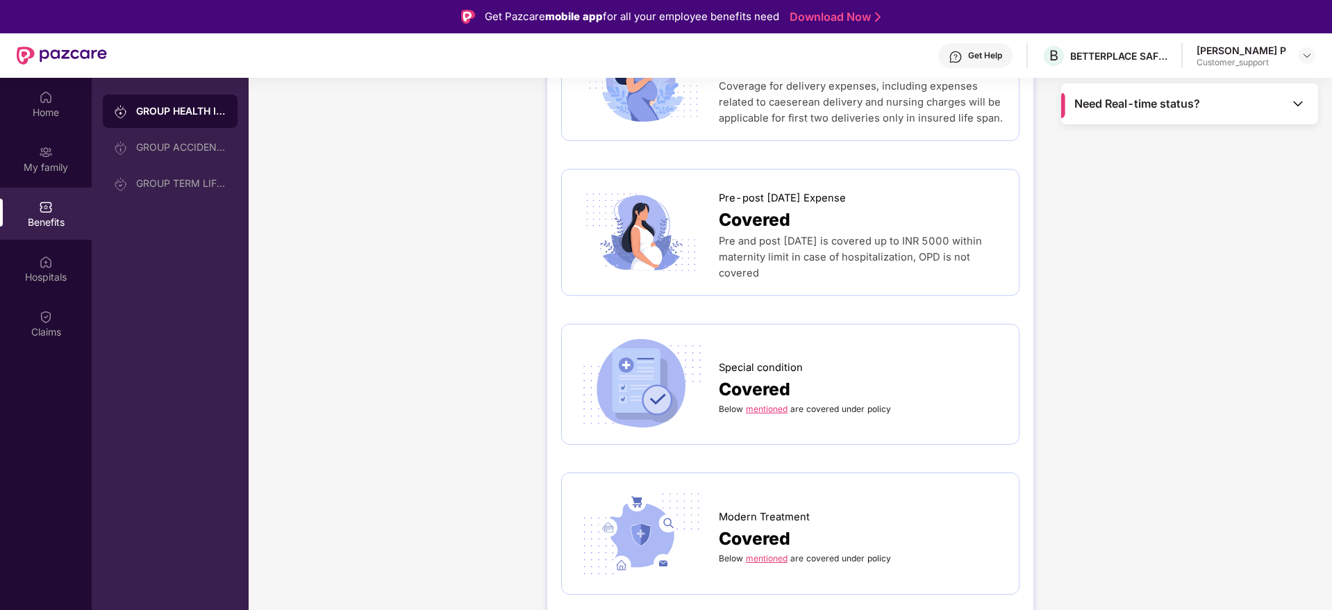
click at [760, 553] on link "mentioned" at bounding box center [767, 558] width 42 height 10
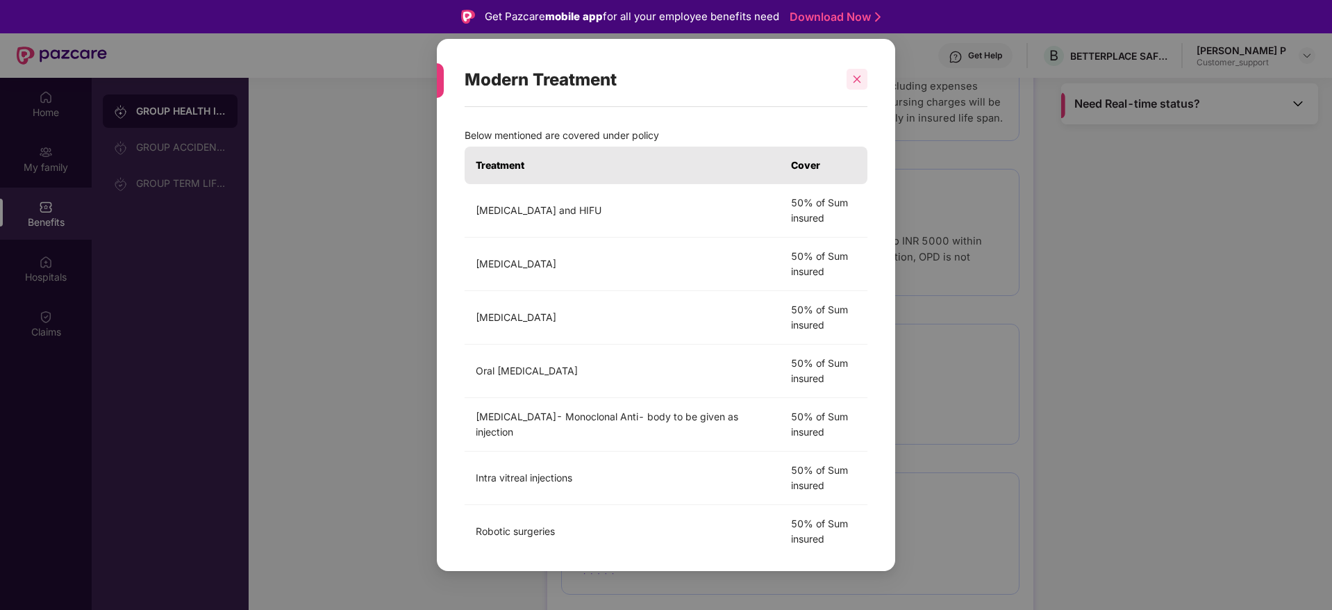
click at [861, 76] on icon "close" at bounding box center [857, 79] width 10 height 10
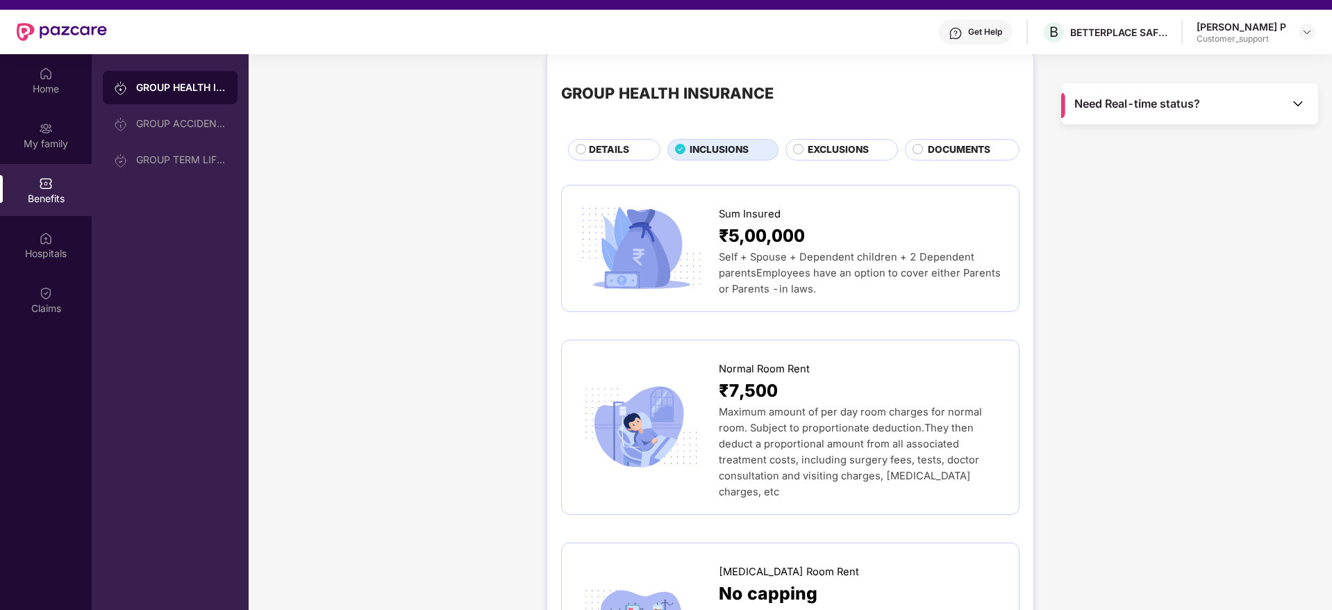
scroll to position [0, 0]
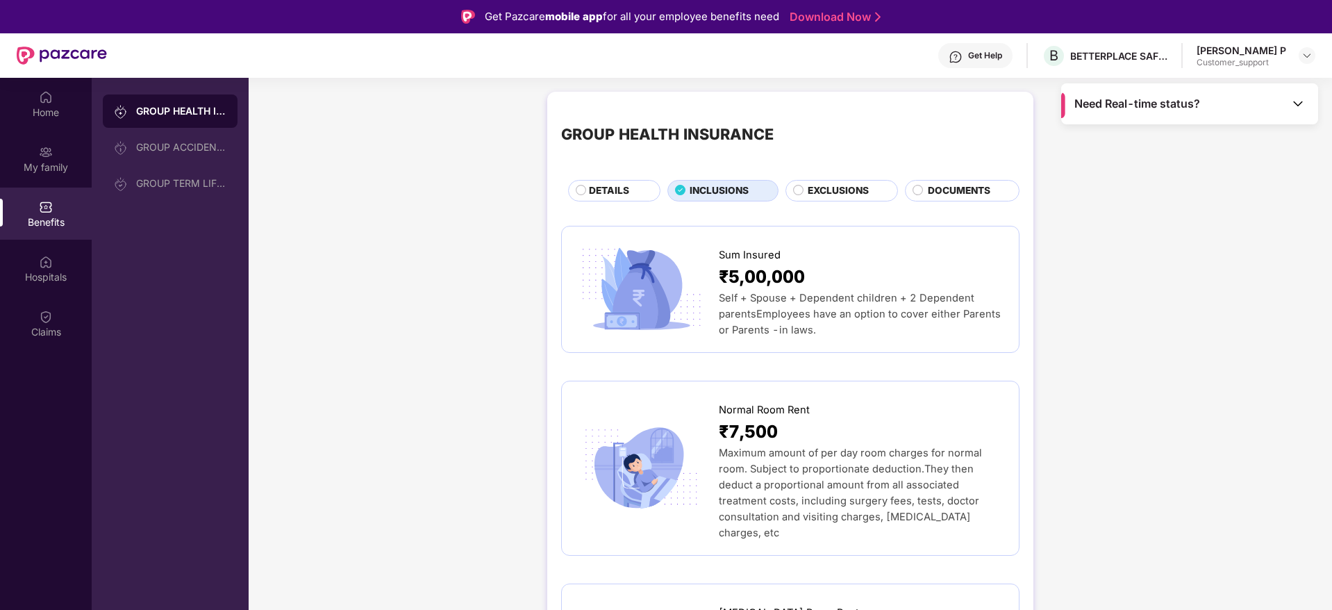
click at [928, 194] on span "DOCUMENTS" at bounding box center [959, 190] width 62 height 15
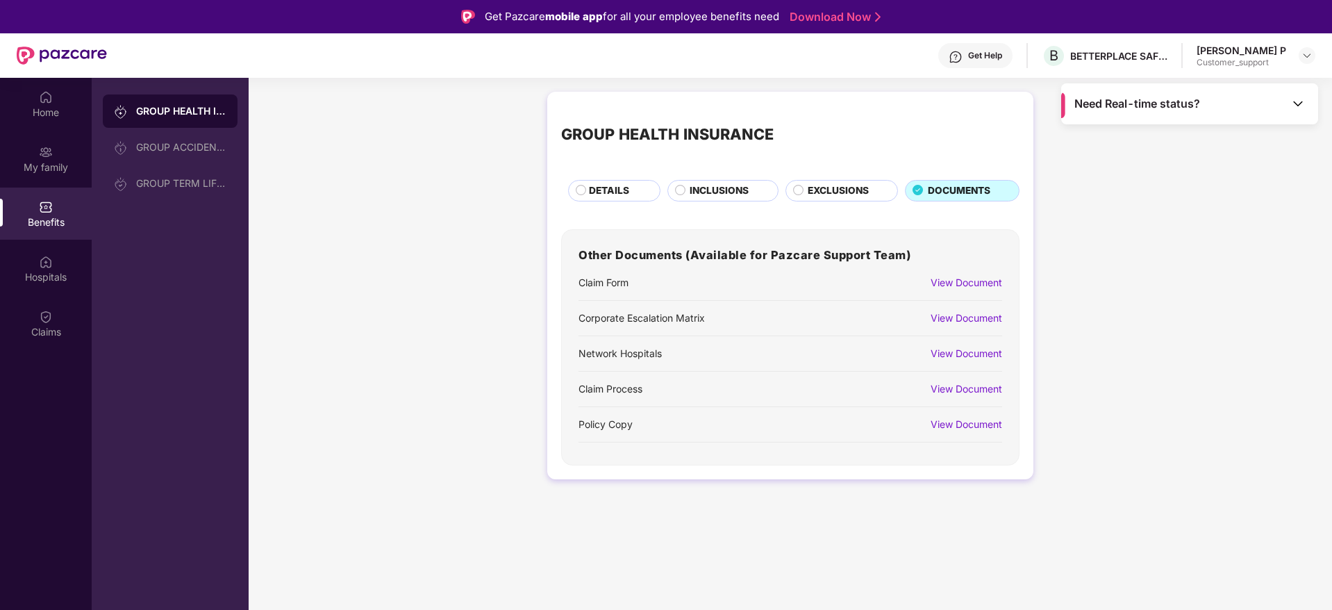
click at [981, 421] on div "View Document" at bounding box center [967, 424] width 72 height 15
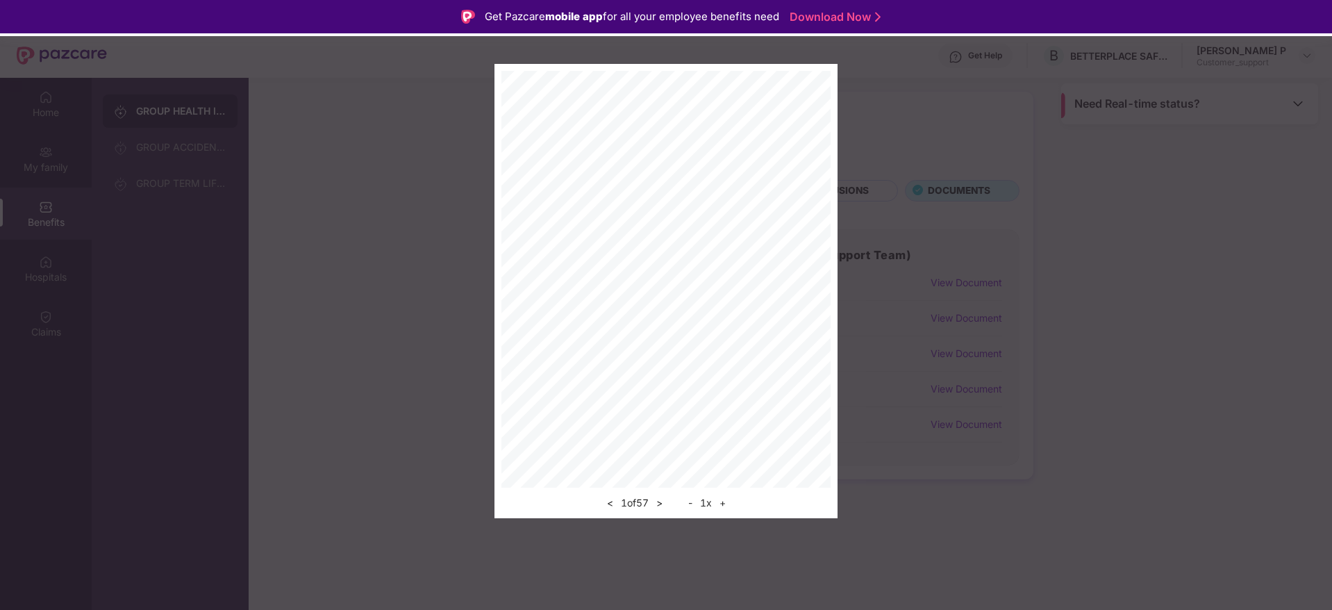
click at [725, 503] on button "+" at bounding box center [722, 502] width 15 height 17
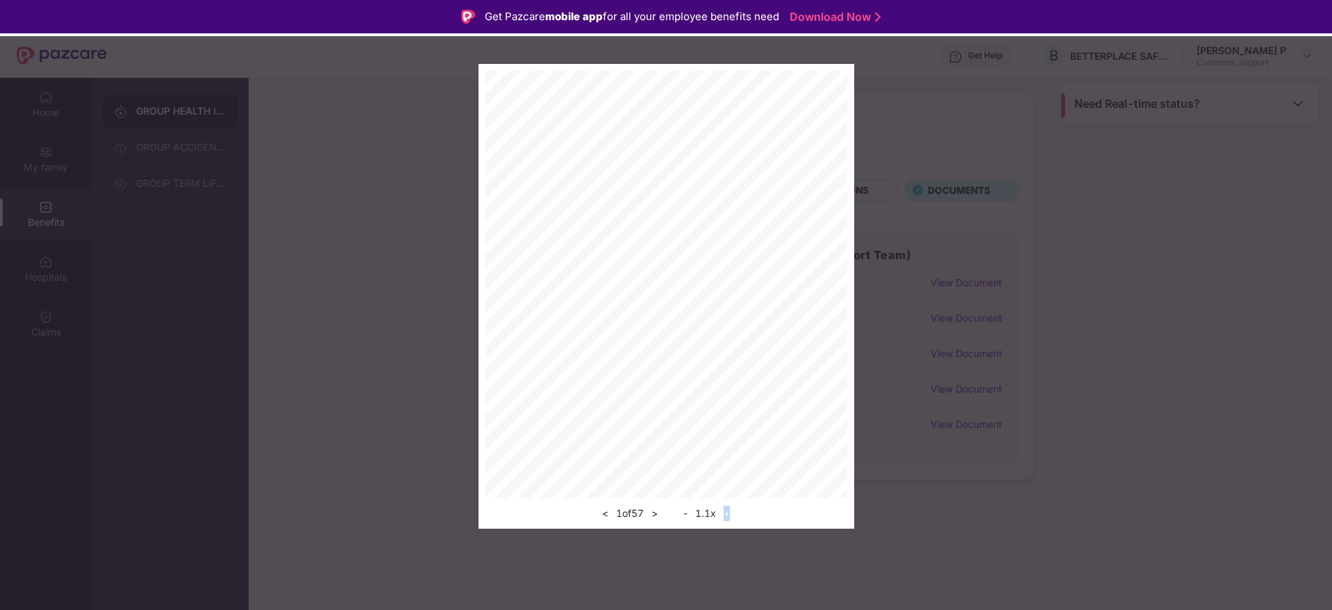
click at [725, 503] on div "< 1 of 57 > - 1.1 x +" at bounding box center [666, 510] width 362 height 24
drag, startPoint x: 725, startPoint y: 503, endPoint x: 727, endPoint y: 512, distance: 9.3
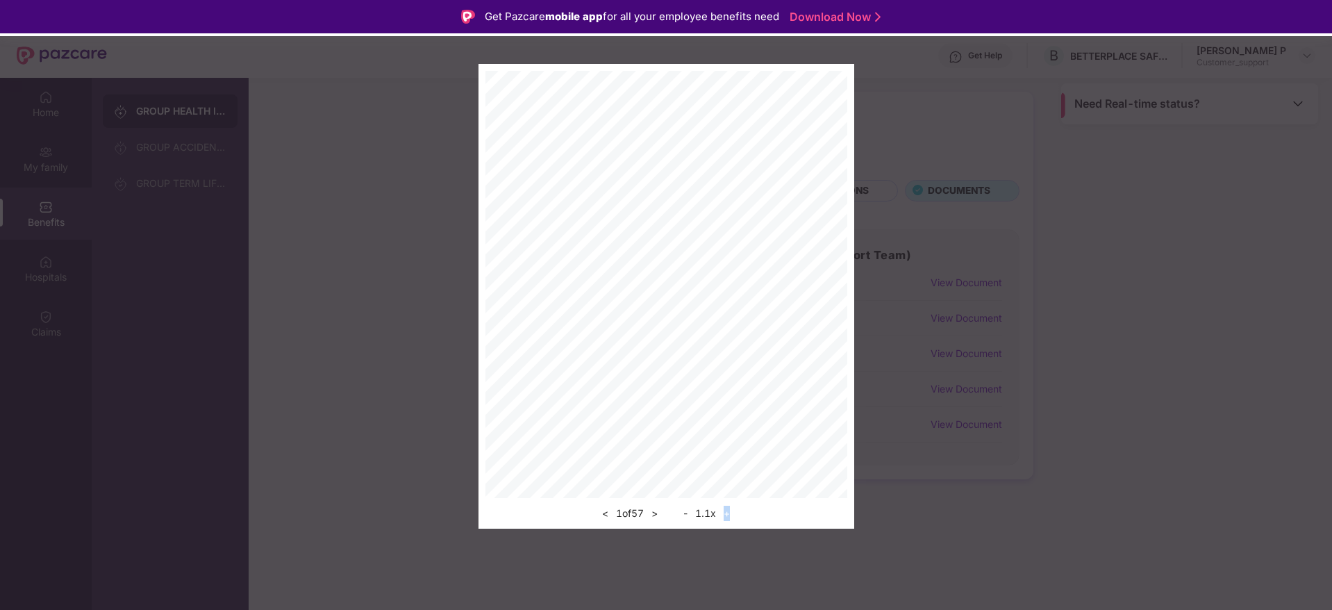
click at [727, 512] on div "< 1 of 57 > - 1.1 x +" at bounding box center [666, 510] width 362 height 24
click at [727, 512] on button "+" at bounding box center [726, 513] width 15 height 17
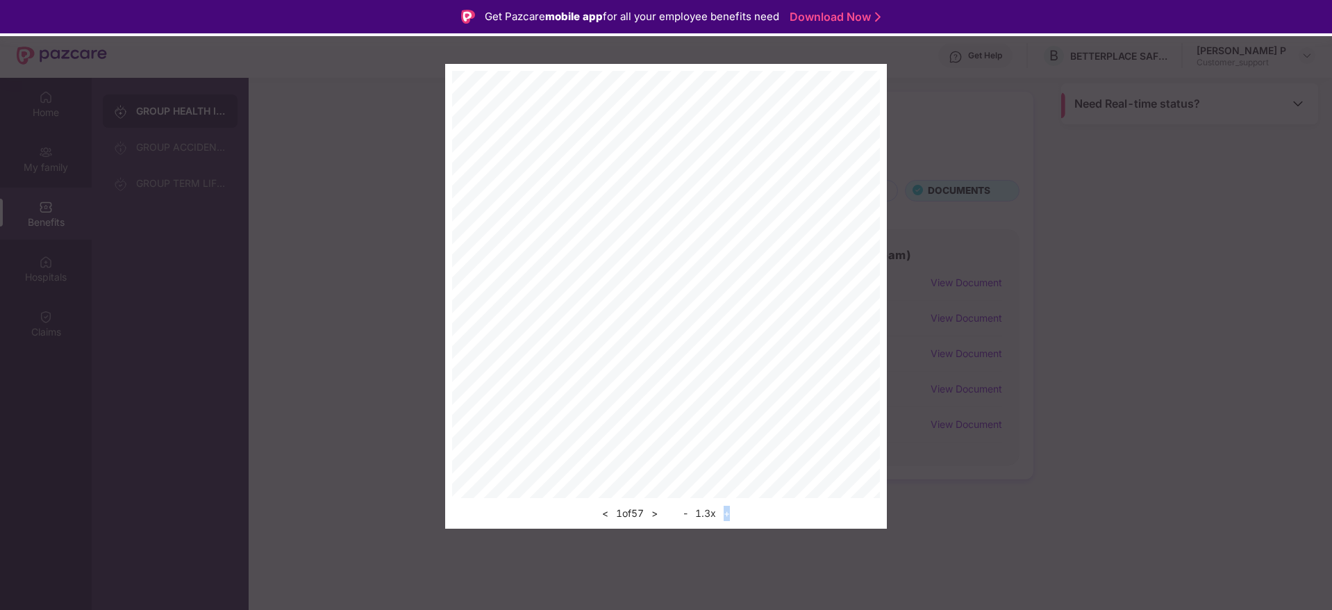
click at [727, 512] on button "+" at bounding box center [726, 513] width 15 height 17
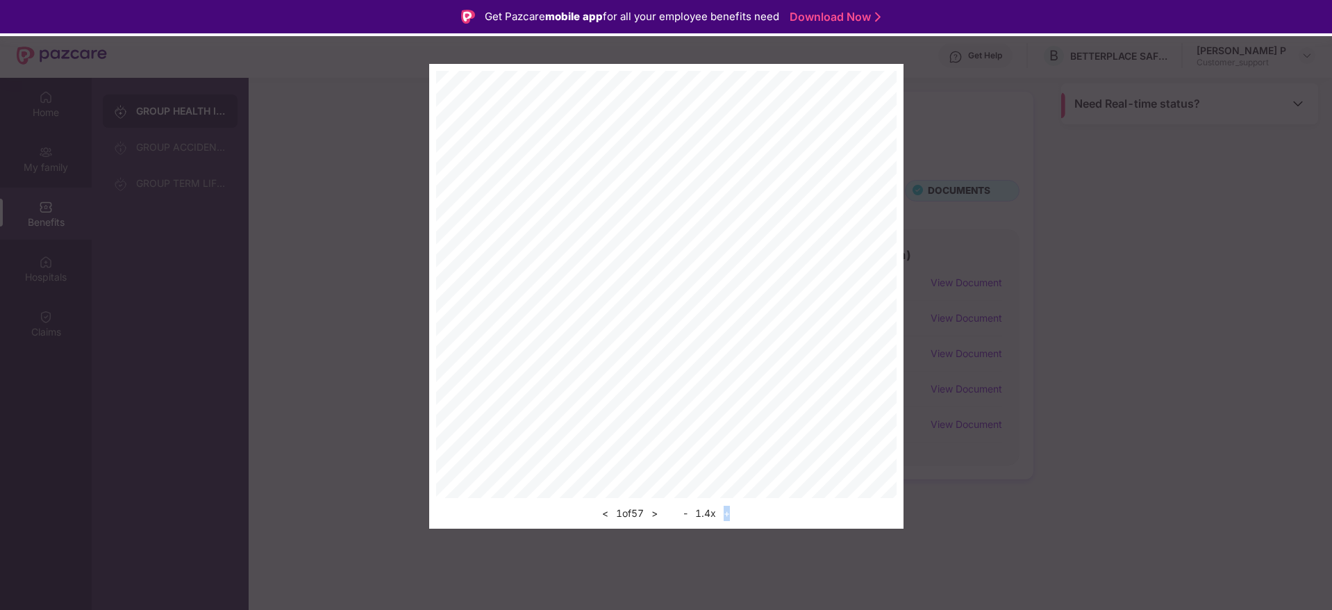
click at [817, 340] on div "< 1 of 57 > - 1.4 x +" at bounding box center [666, 296] width 474 height 465
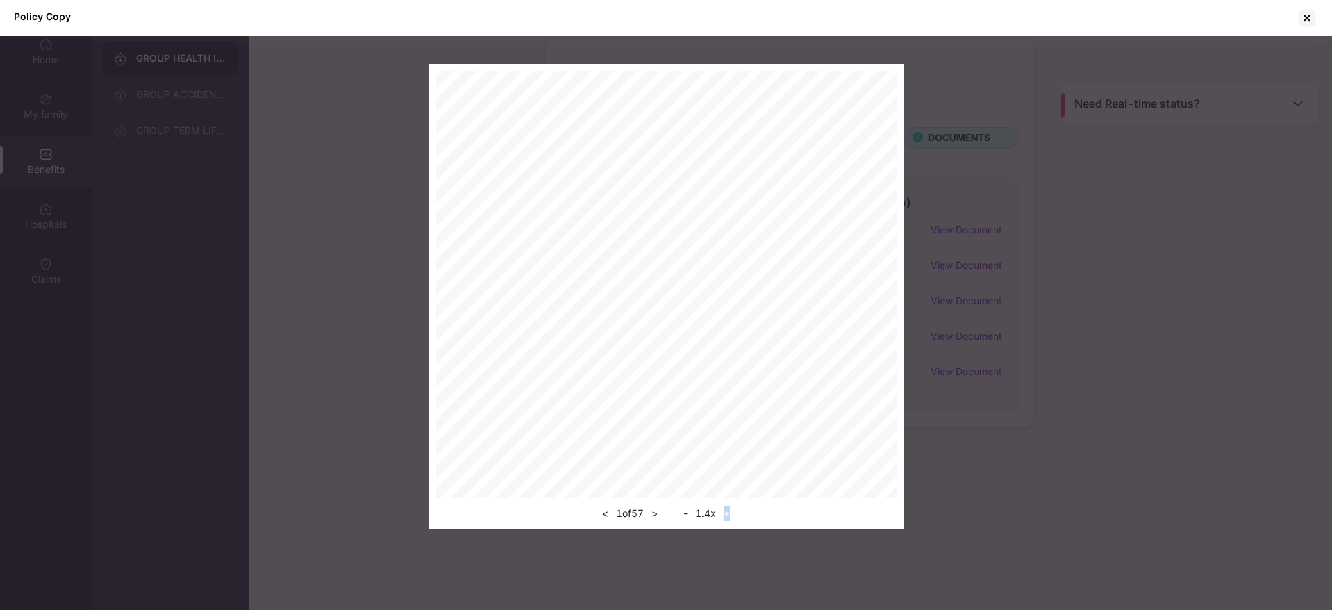
scroll to position [78, 0]
click at [648, 513] on div "< 1 of 57 >" at bounding box center [630, 513] width 64 height 17
click at [660, 514] on button ">" at bounding box center [654, 513] width 15 height 17
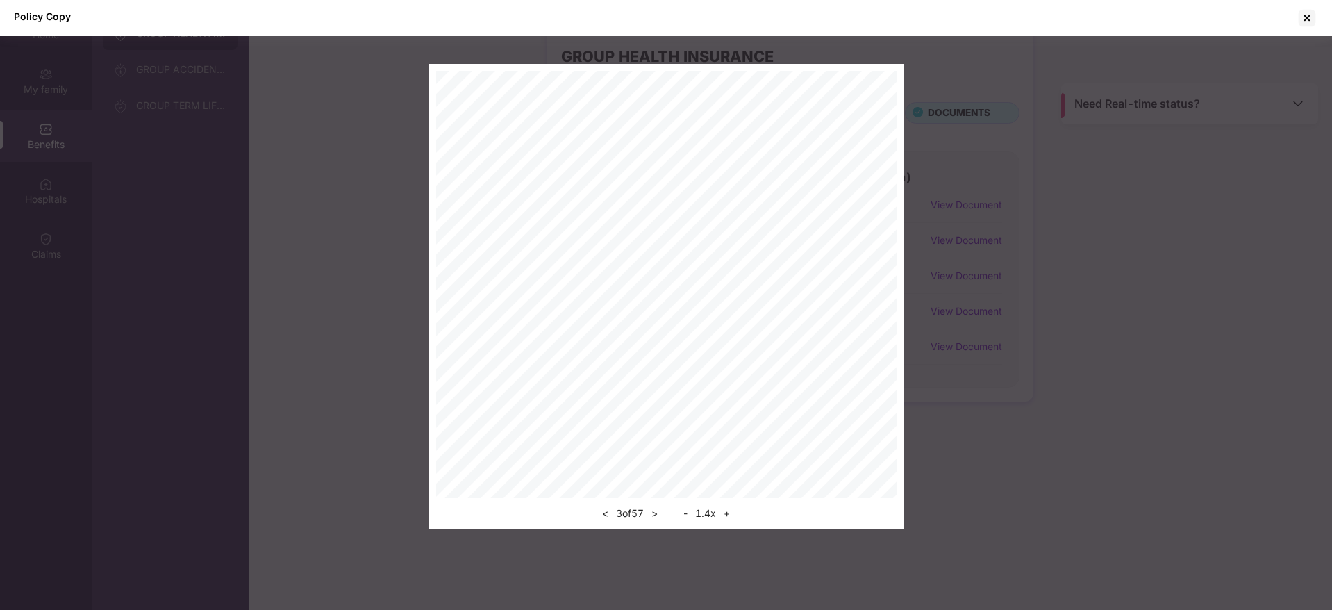
click at [660, 514] on button ">" at bounding box center [654, 513] width 15 height 17
drag, startPoint x: 660, startPoint y: 514, endPoint x: 1071, endPoint y: 142, distance: 555.1
click at [1071, 142] on div "< 5 of 57 > - 1.4 x +" at bounding box center [666, 296] width 1332 height 465
click at [1108, 190] on div "< 5 of 57 > - 1.4 x +" at bounding box center [666, 296] width 1332 height 465
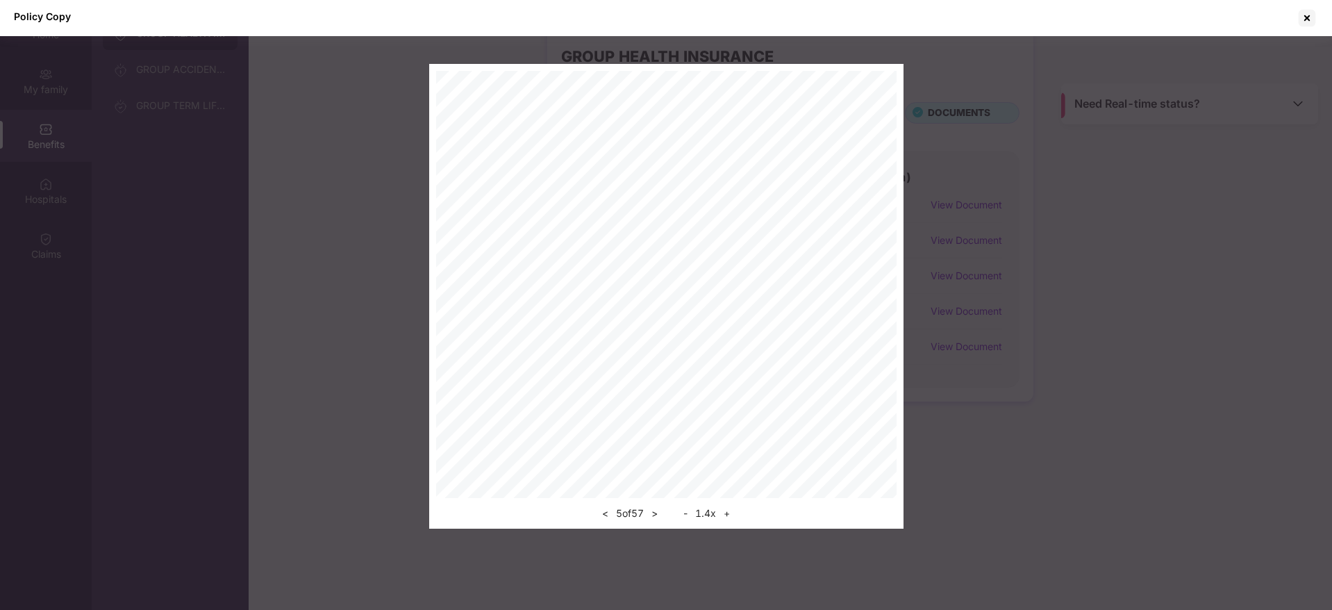
click at [381, 496] on div "< 5 of 57 > - 1.4 x +" at bounding box center [666, 296] width 1332 height 465
click at [1310, 16] on div at bounding box center [1307, 18] width 22 height 22
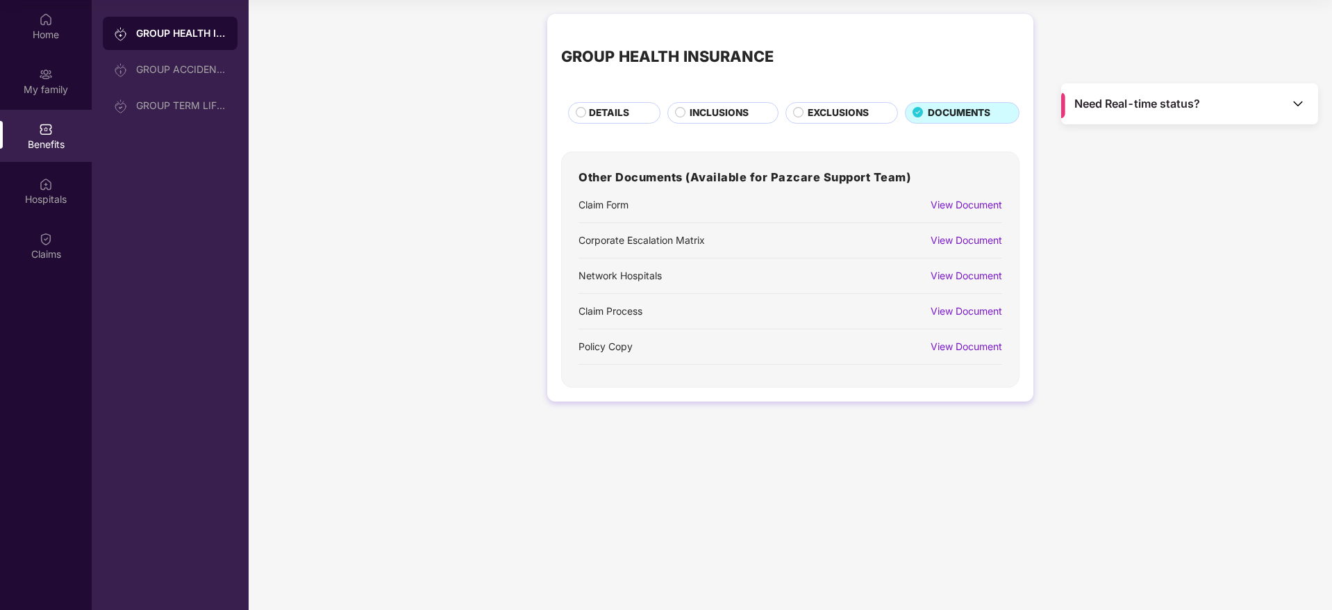
click at [737, 109] on span "INCLUSIONS" at bounding box center [719, 113] width 59 height 15
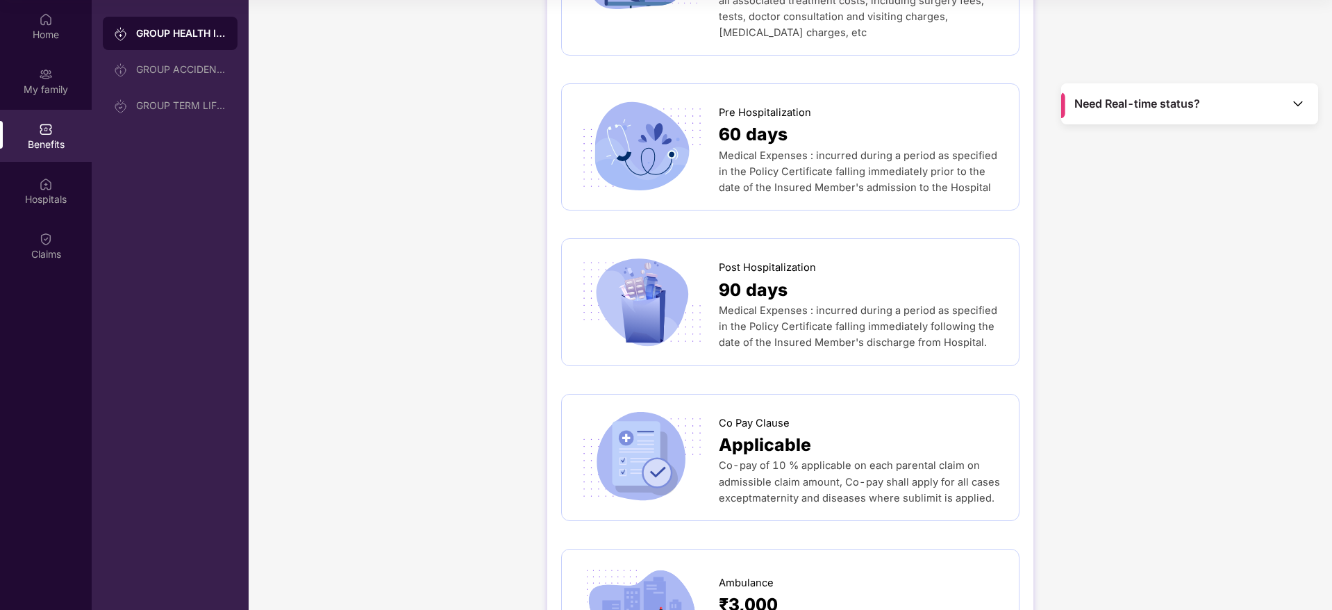
scroll to position [667, 0]
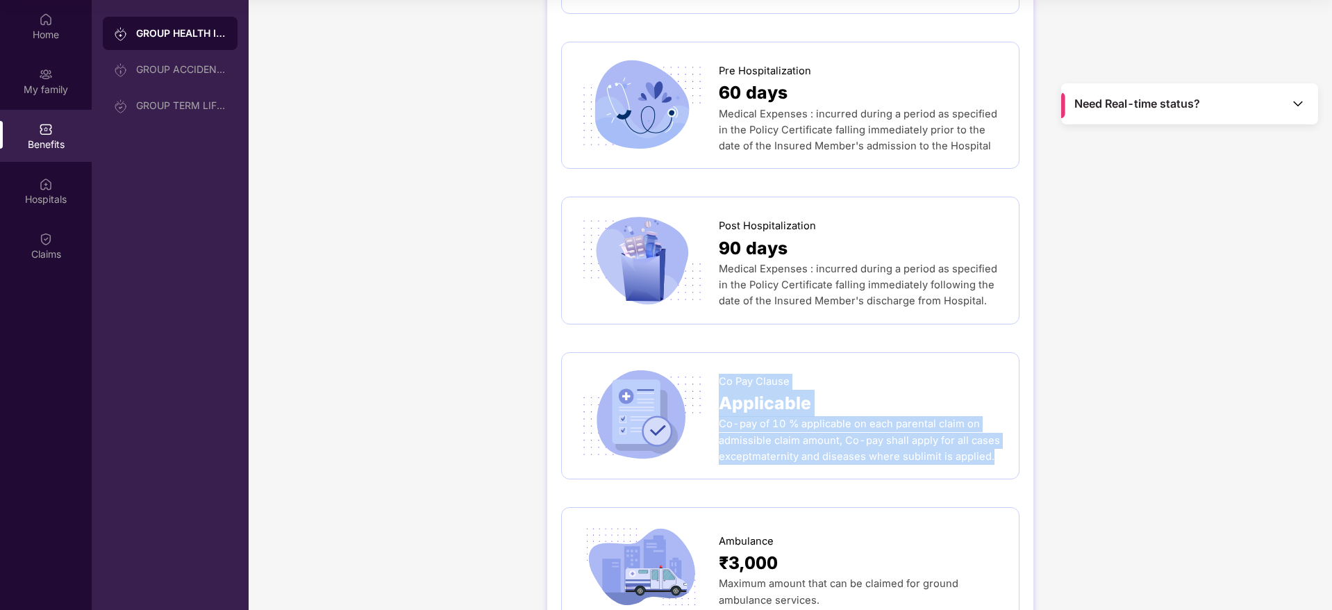
drag, startPoint x: 719, startPoint y: 340, endPoint x: 994, endPoint y: 434, distance: 291.4
click at [994, 434] on div "Co Pay Clause Applicable Co-pay of 10 % applicable on each parental claim on ad…" at bounding box center [790, 415] width 458 height 127
copy div "Co Pay Clause Applicable Co-pay of 10 % applicable on each parental claim on ad…"
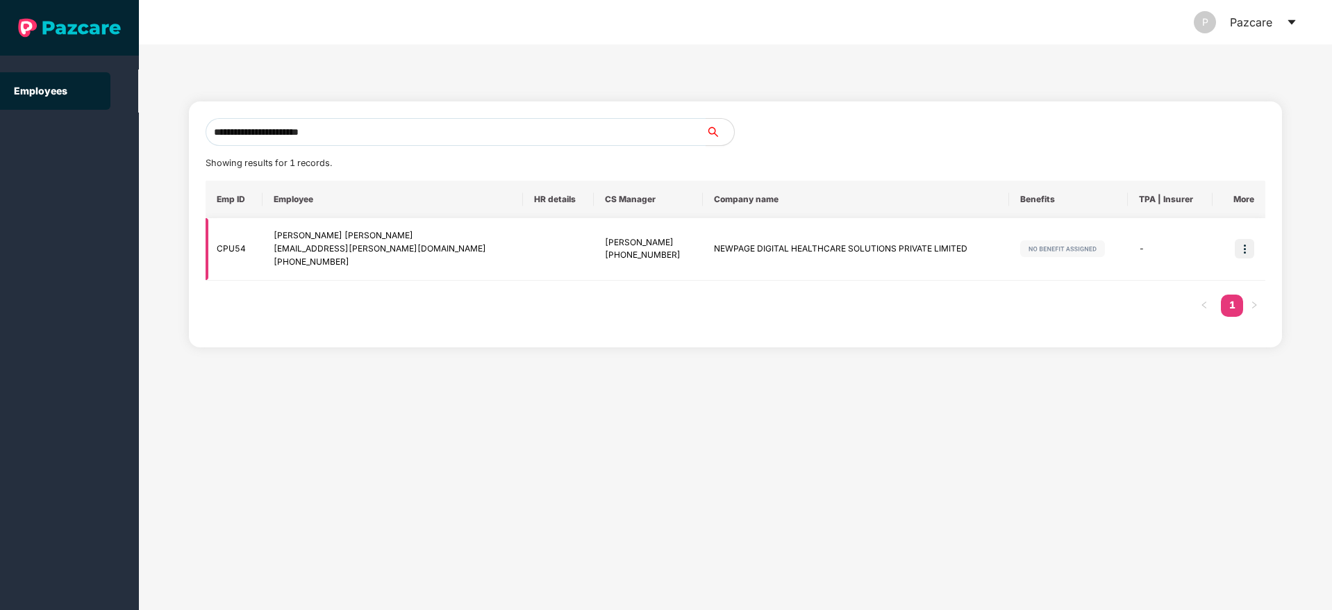
click at [1244, 247] on img at bounding box center [1244, 248] width 19 height 19
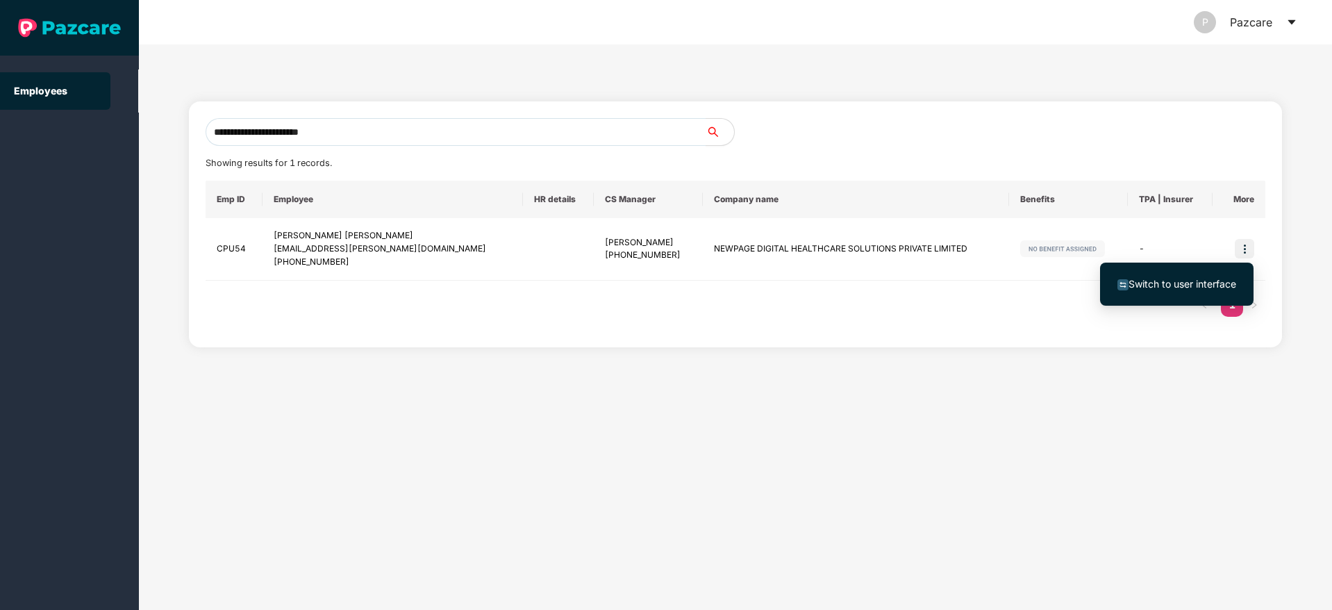
click at [1144, 289] on span "Switch to user interface" at bounding box center [1182, 284] width 108 height 12
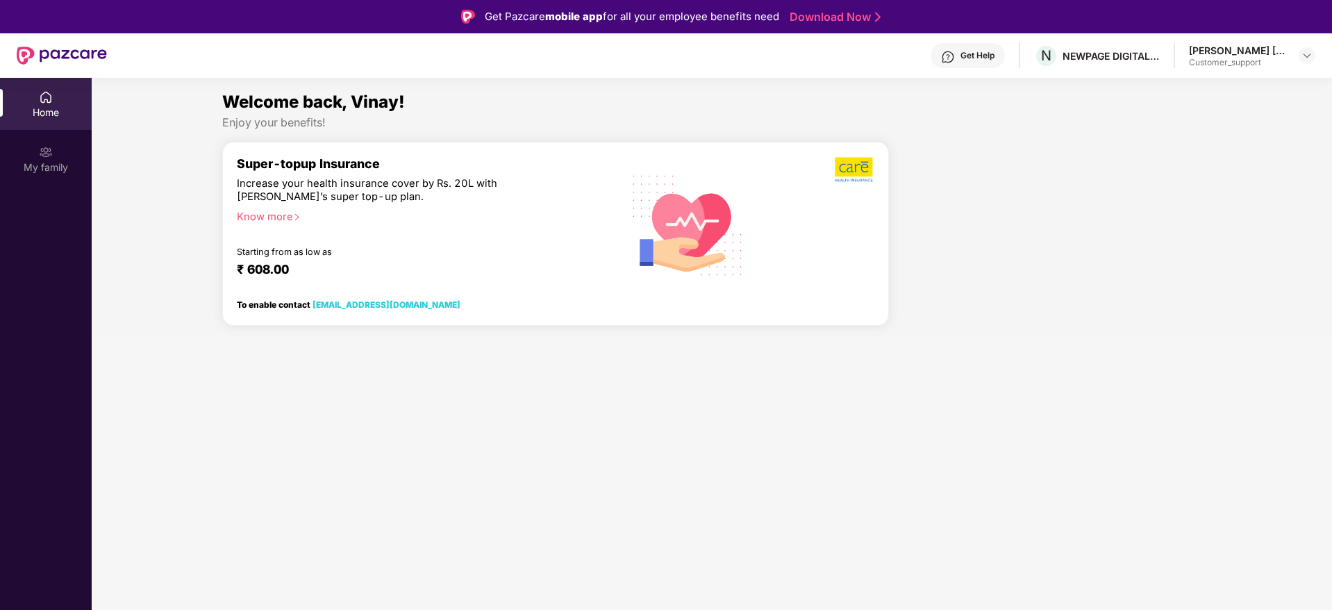
click at [32, 215] on div "Home My family" at bounding box center [46, 383] width 92 height 610
click at [1309, 52] on img at bounding box center [1306, 55] width 11 height 11
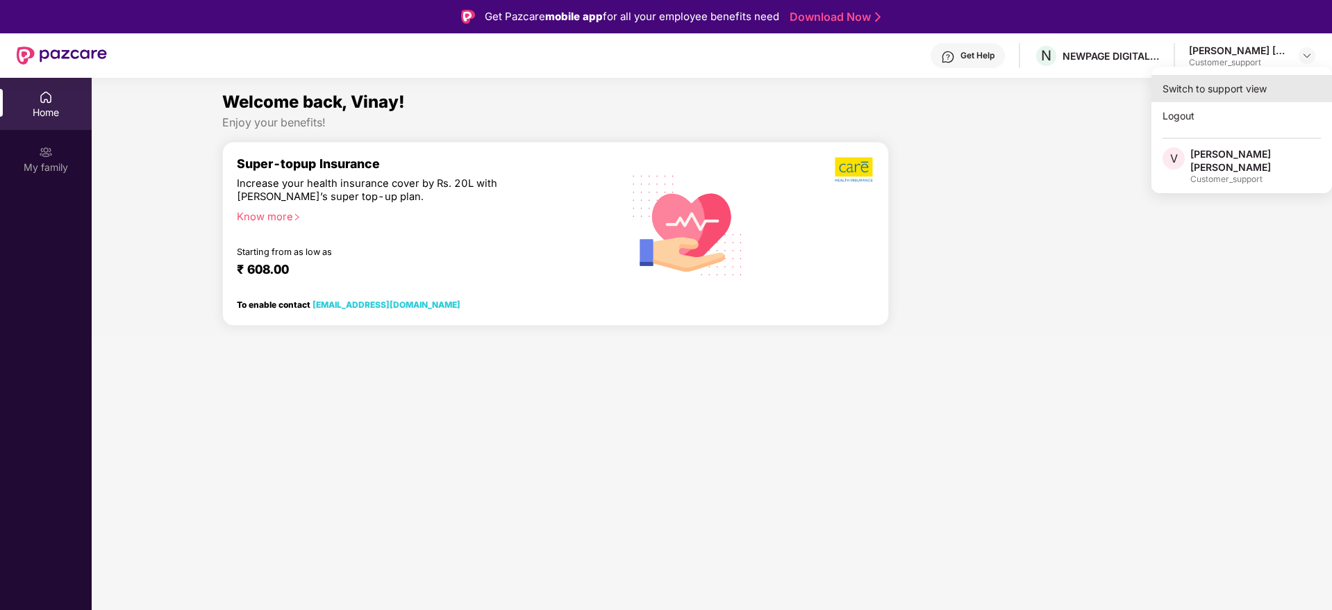
click at [1242, 83] on div "Switch to support view" at bounding box center [1241, 88] width 181 height 27
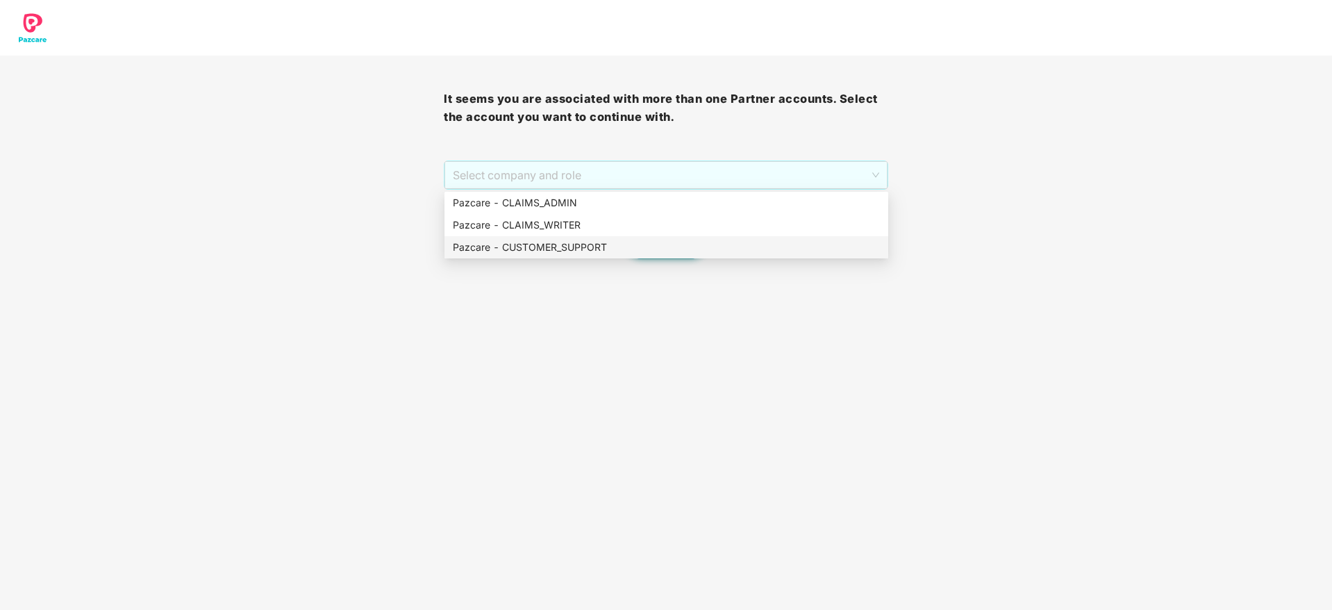
drag, startPoint x: 609, startPoint y: 179, endPoint x: 617, endPoint y: 259, distance: 80.3
click at [617, 259] on body "It seems you are associated with more than one Partner accounts. Select the acc…" at bounding box center [666, 305] width 1332 height 610
click at [613, 252] on div "Pazcare - CUSTOMER_SUPPORT" at bounding box center [666, 247] width 427 height 15
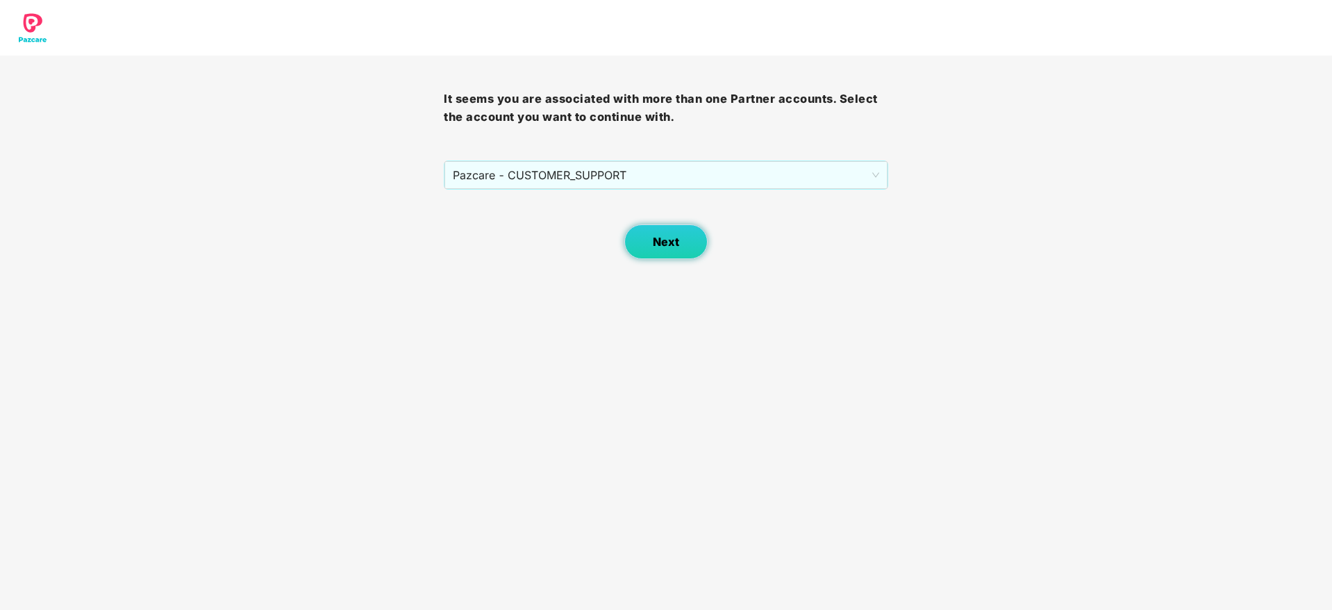
click at [666, 248] on span "Next" at bounding box center [666, 241] width 26 height 13
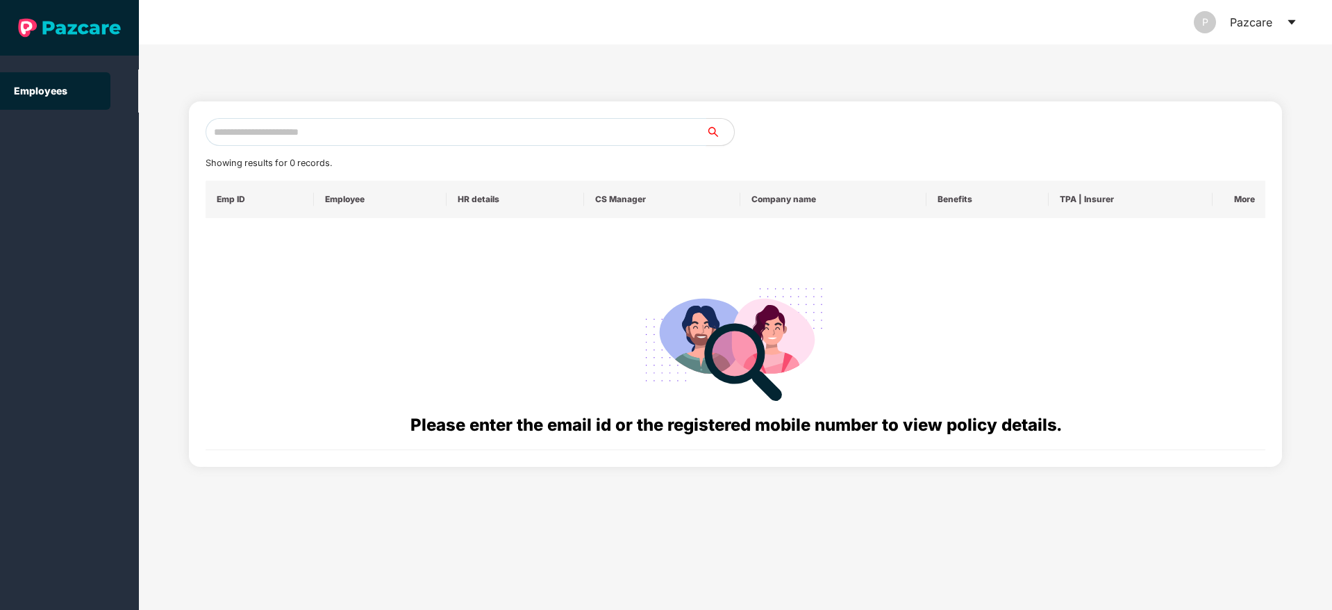
click at [469, 126] on input "text" at bounding box center [456, 132] width 501 height 28
paste input "**********"
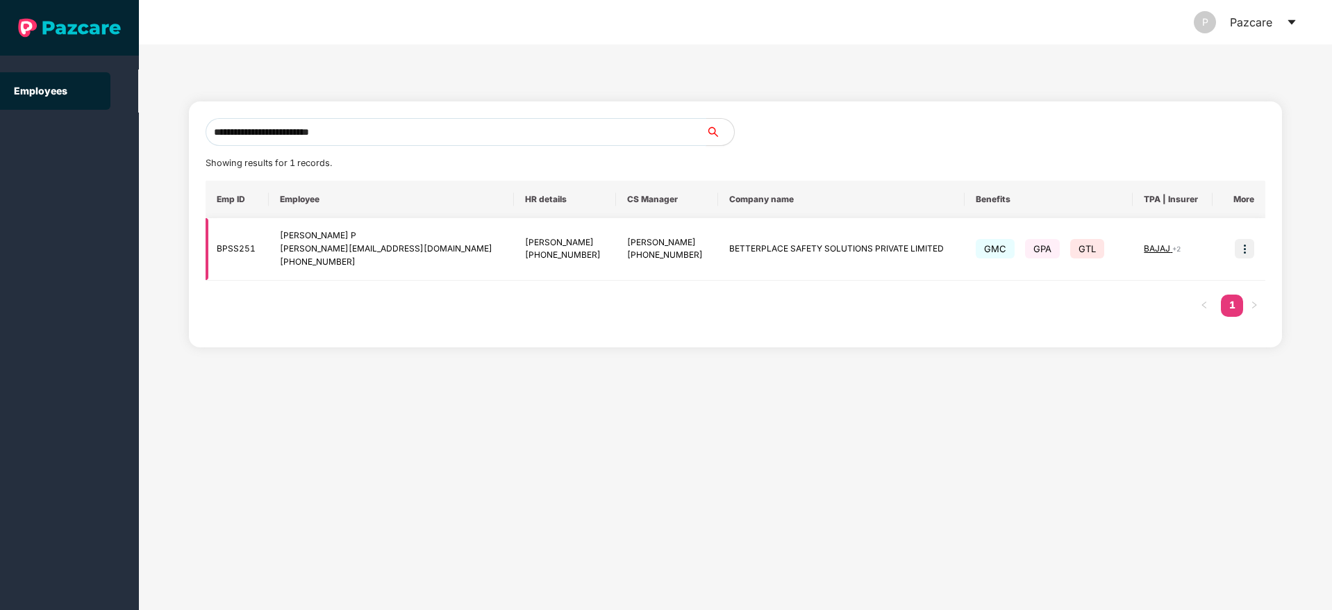
type input "**********"
click at [1252, 251] on img at bounding box center [1244, 248] width 19 height 19
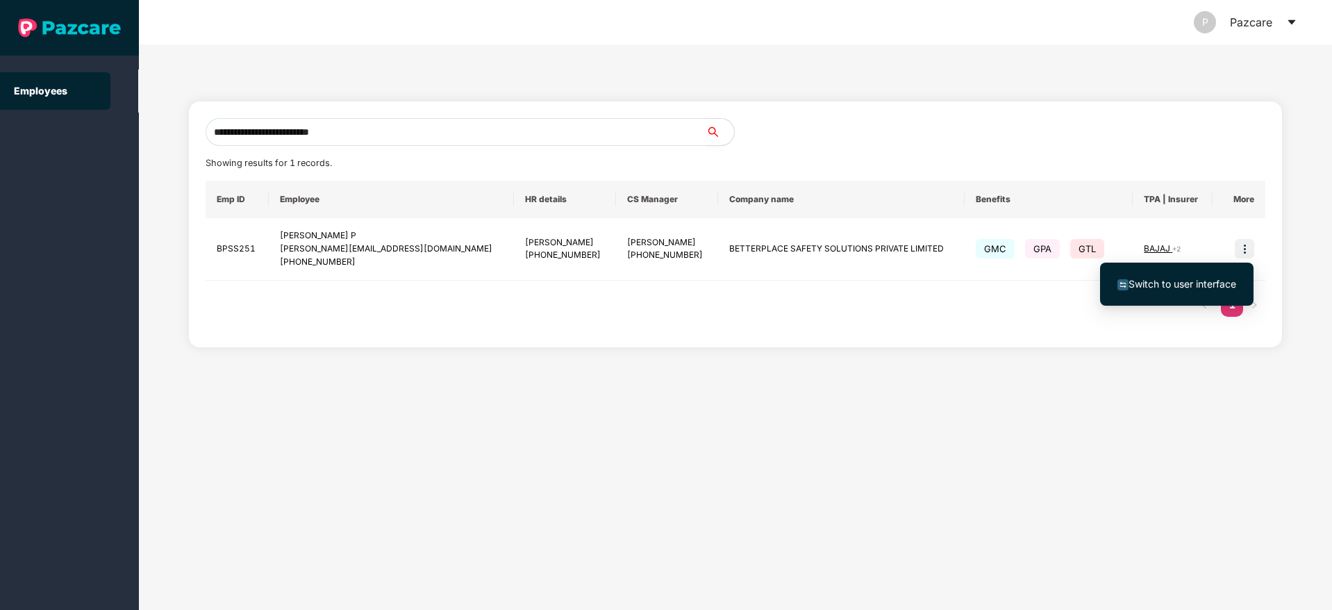
click at [1157, 292] on li "Switch to user interface" at bounding box center [1176, 283] width 153 height 29
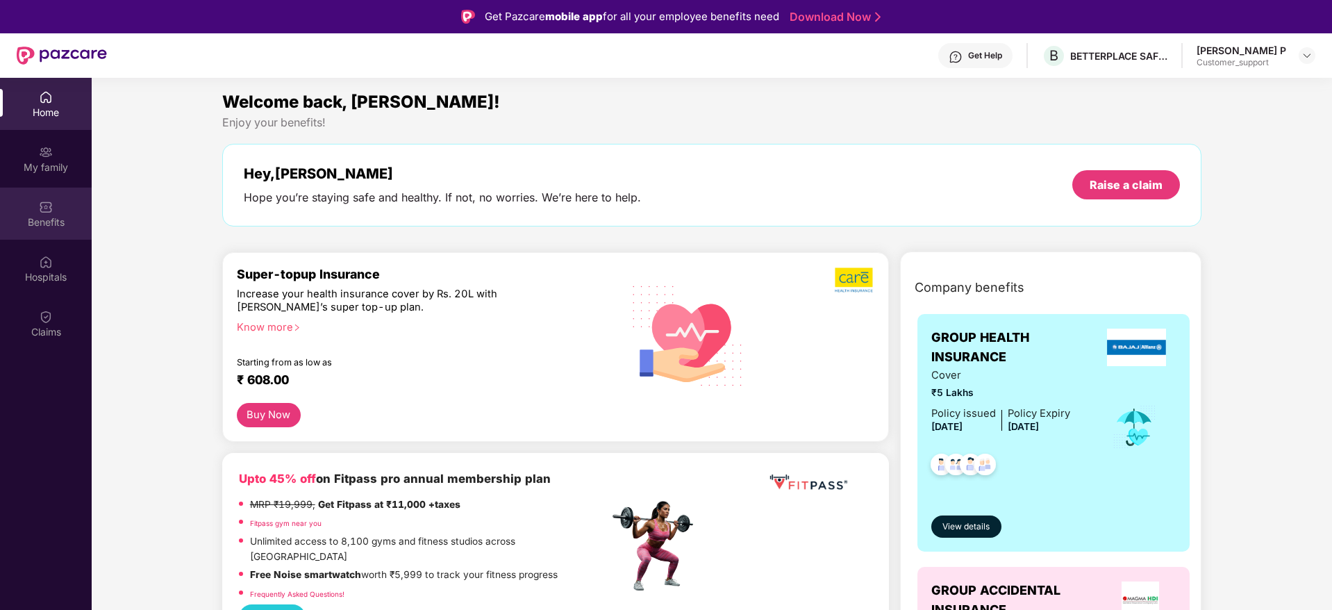
click at [52, 222] on div "Benefits" at bounding box center [46, 222] width 92 height 14
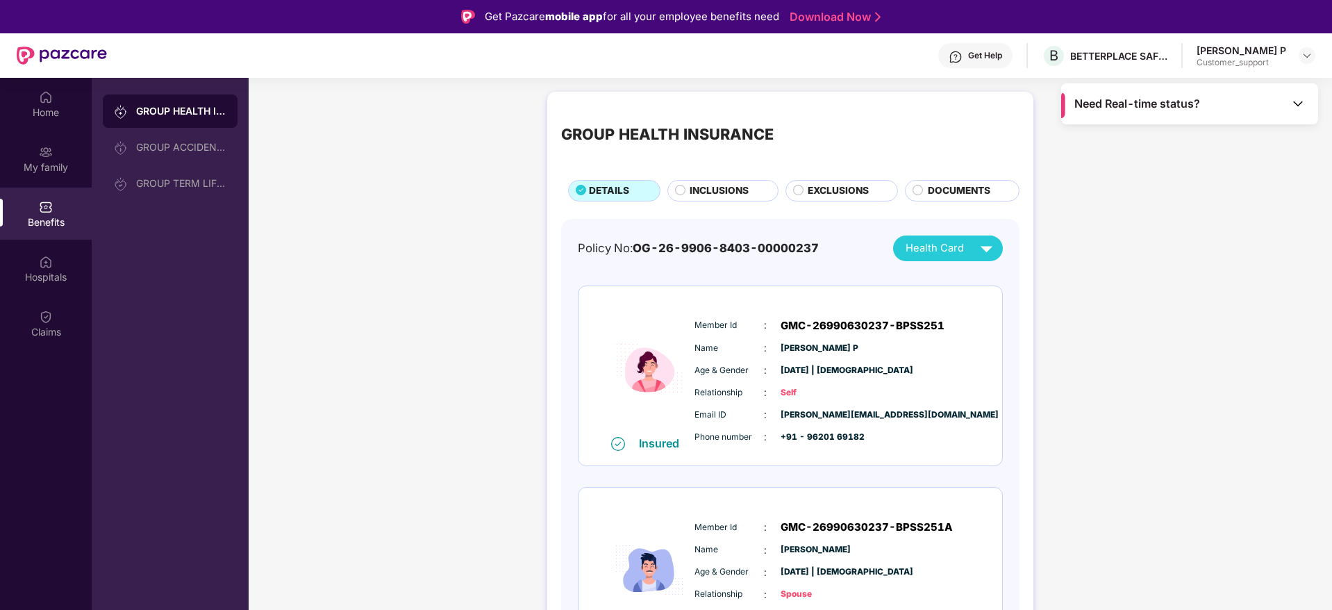
click at [712, 174] on div "GROUP HEALTH INSURANCE DETAILS INCLUSIONS EXCLUSIONS DOCUMENTS" at bounding box center [790, 154] width 458 height 96
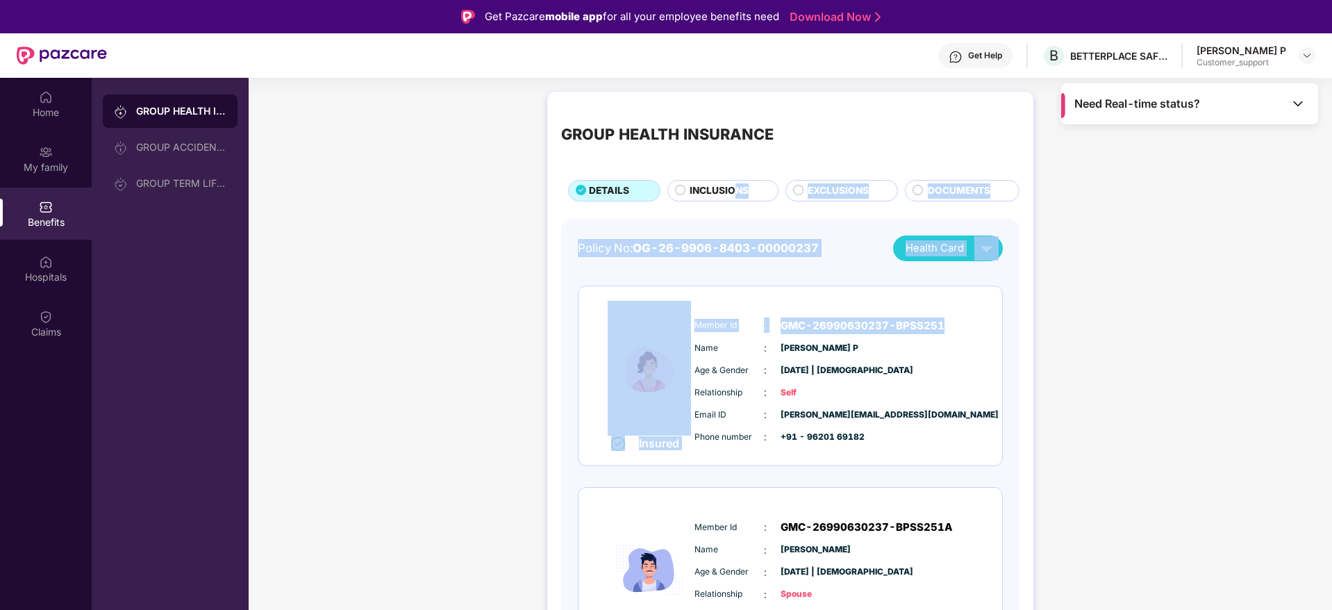
drag, startPoint x: 736, startPoint y: 190, endPoint x: 1237, endPoint y: 305, distance: 513.8
click at [1237, 305] on div "GROUP HEALTH INSURANCE DETAILS INCLUSIONS EXCLUSIONS DOCUMENTS Policy No: OG-26…" at bounding box center [790, 621] width 1083 height 1073
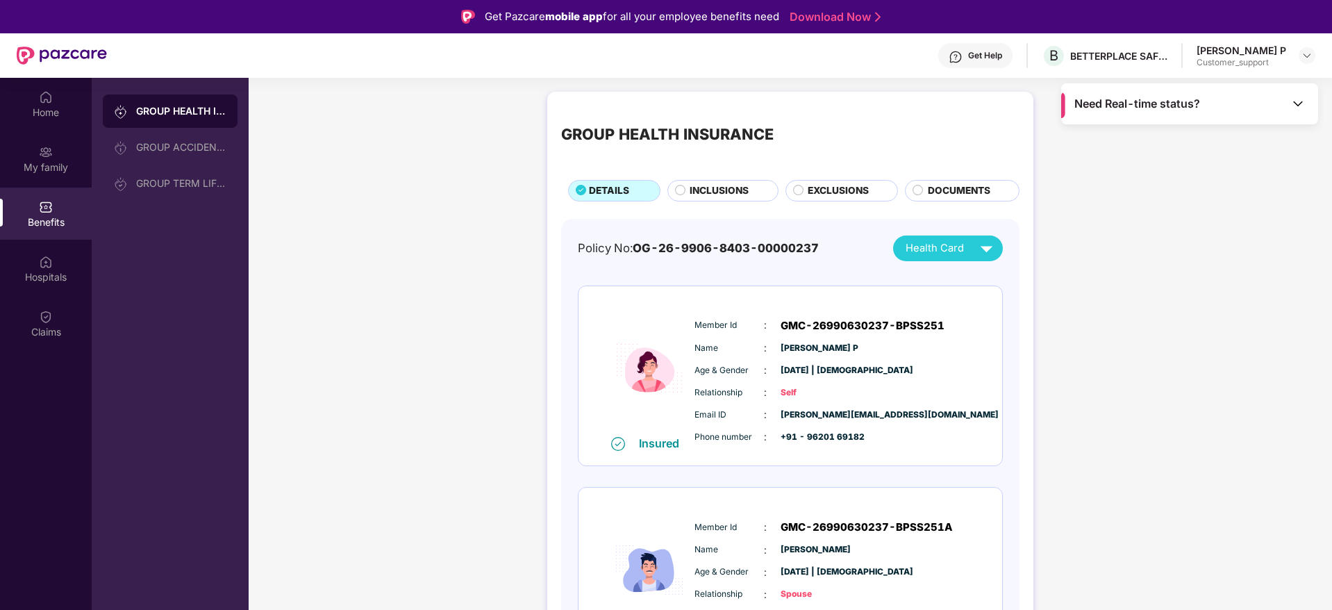
click at [696, 190] on span "INCLUSIONS" at bounding box center [719, 190] width 59 height 15
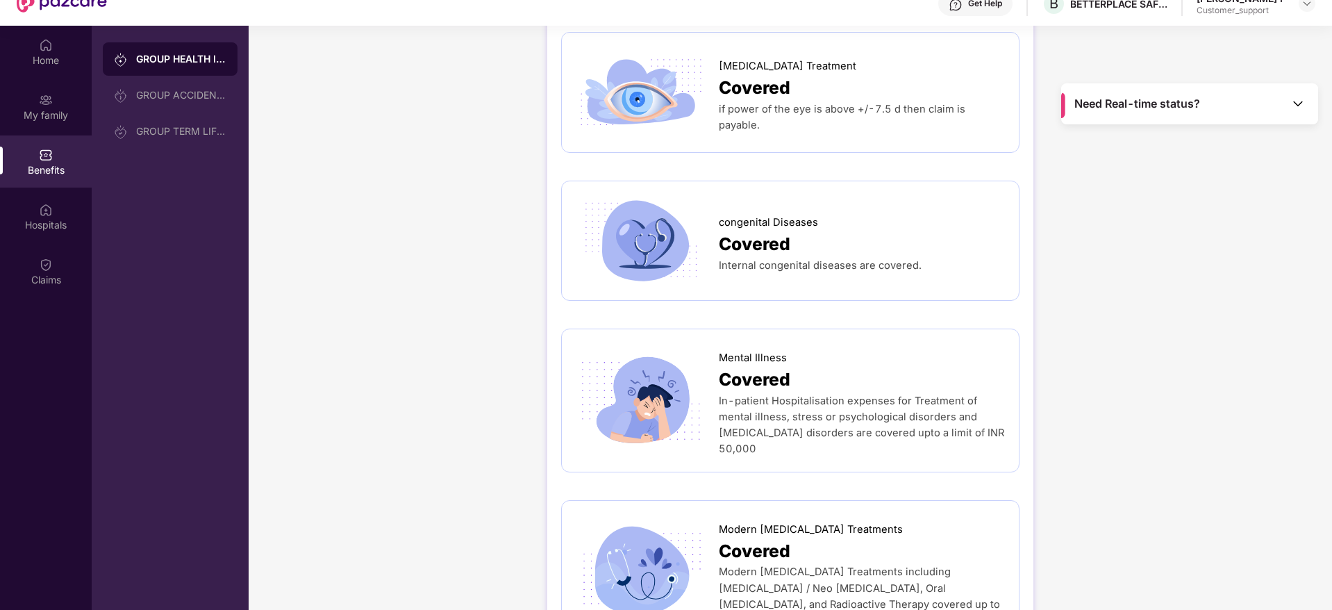
scroll to position [78, 0]
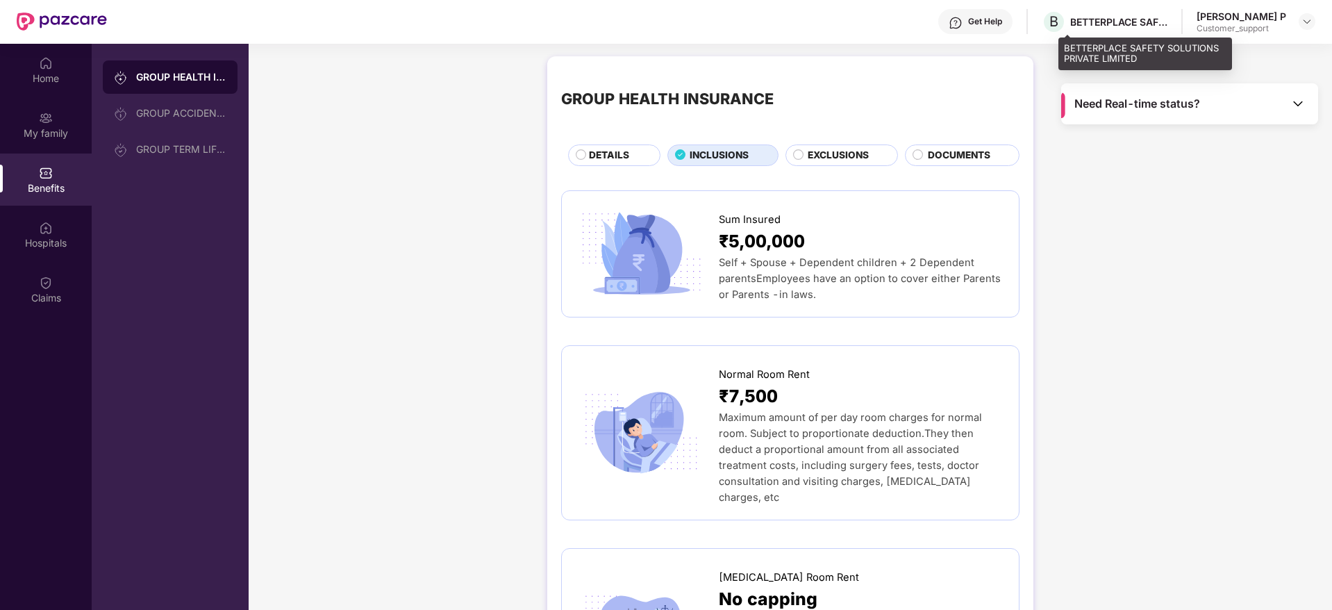
scroll to position [0, 0]
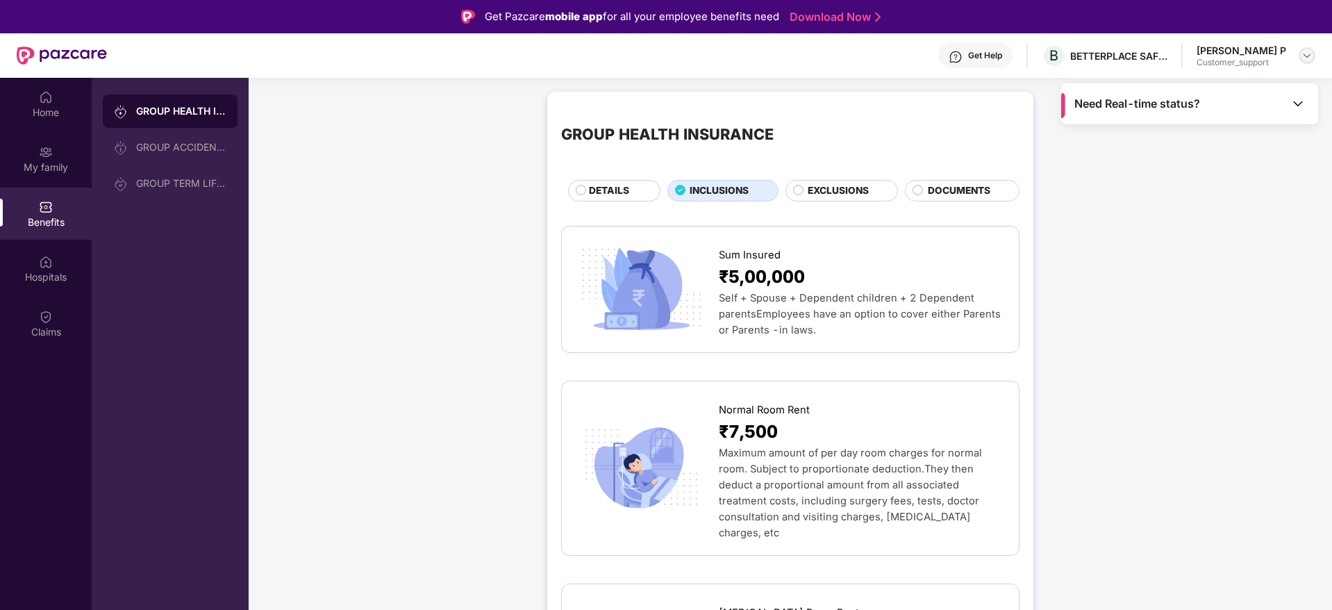
click at [1305, 57] on img at bounding box center [1306, 55] width 11 height 11
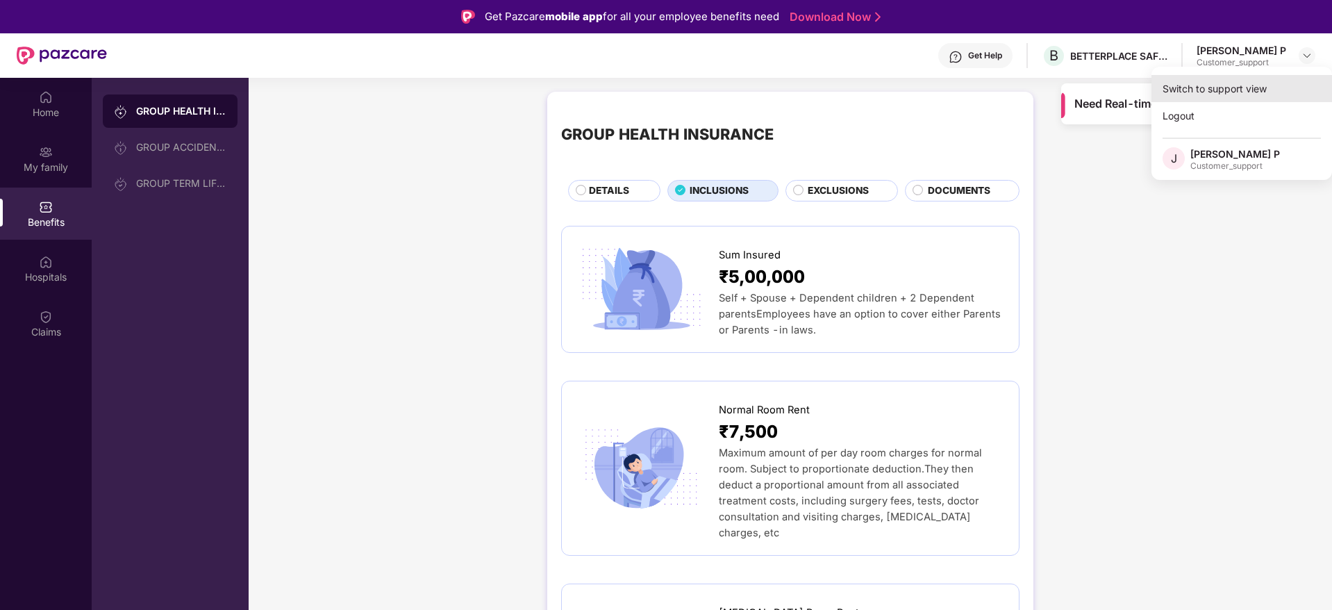
click at [1257, 89] on div "Switch to support view" at bounding box center [1241, 88] width 181 height 27
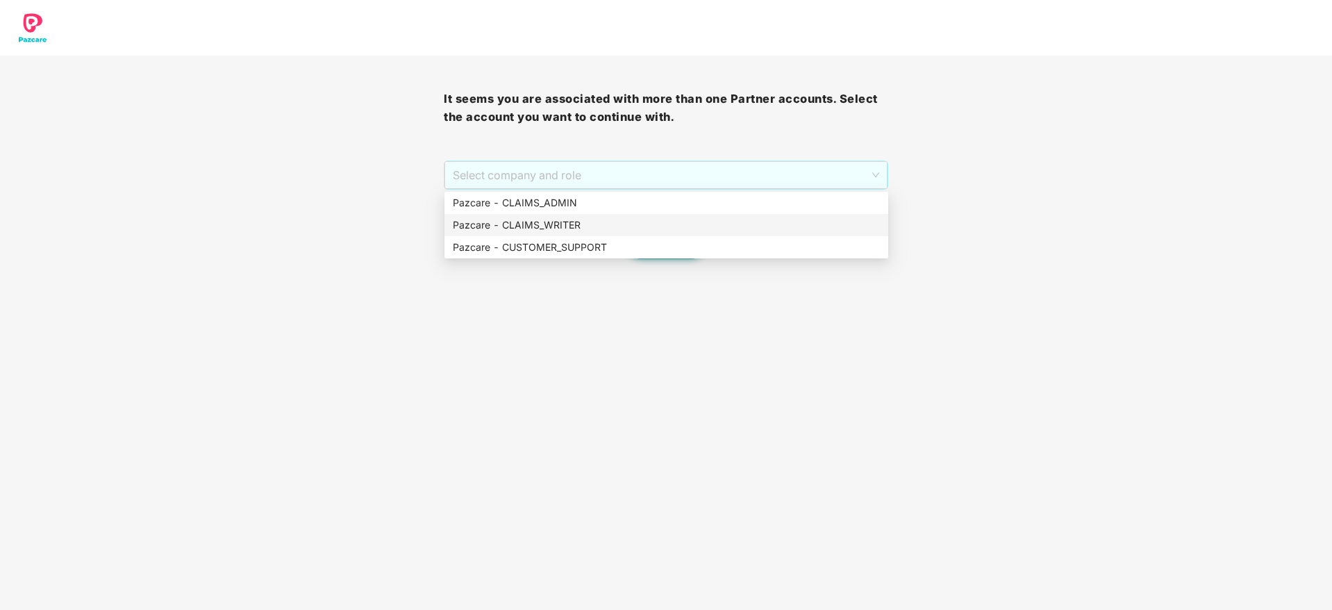
drag, startPoint x: 686, startPoint y: 170, endPoint x: 660, endPoint y: 233, distance: 68.5
click at [660, 233] on body "It seems you are associated with more than one Partner accounts. Select the acc…" at bounding box center [666, 305] width 1332 height 610
click at [660, 233] on div "Pazcare - CLAIMS_WRITER" at bounding box center [666, 225] width 444 height 22
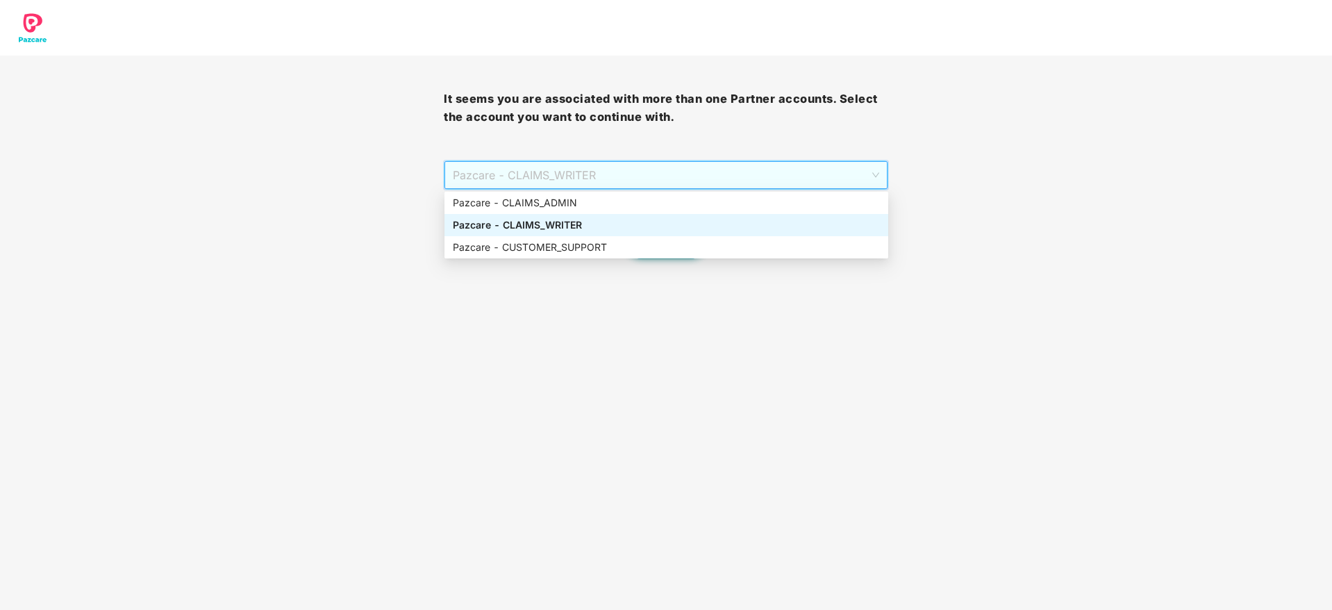
drag, startPoint x: 634, startPoint y: 170, endPoint x: 625, endPoint y: 235, distance: 65.2
click at [625, 235] on body "It seems you are associated with more than one Partner accounts. Select the acc…" at bounding box center [666, 305] width 1332 height 610
click at [625, 235] on div "Pazcare - CLAIMS_WRITER" at bounding box center [666, 225] width 444 height 22
drag, startPoint x: 614, startPoint y: 178, endPoint x: 614, endPoint y: 236, distance: 57.6
click at [614, 236] on body "It seems you are associated with more than one Partner accounts. Select the acc…" at bounding box center [666, 305] width 1332 height 610
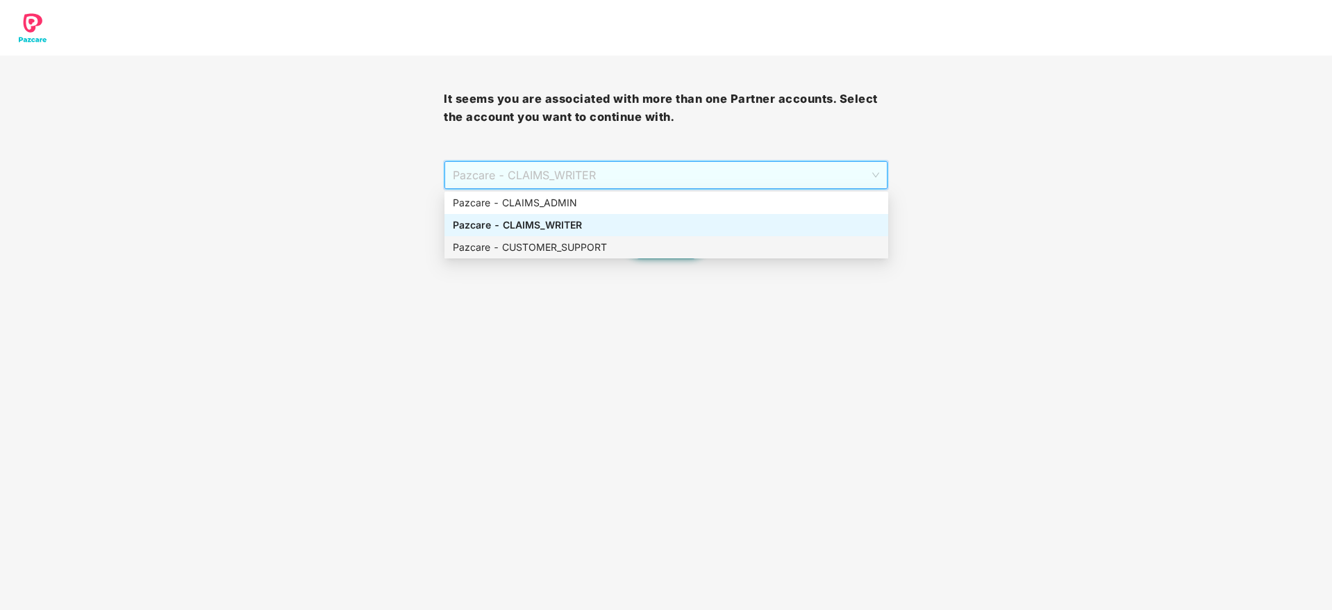
click at [614, 236] on div "Pazcare - CUSTOMER_SUPPORT" at bounding box center [666, 247] width 444 height 22
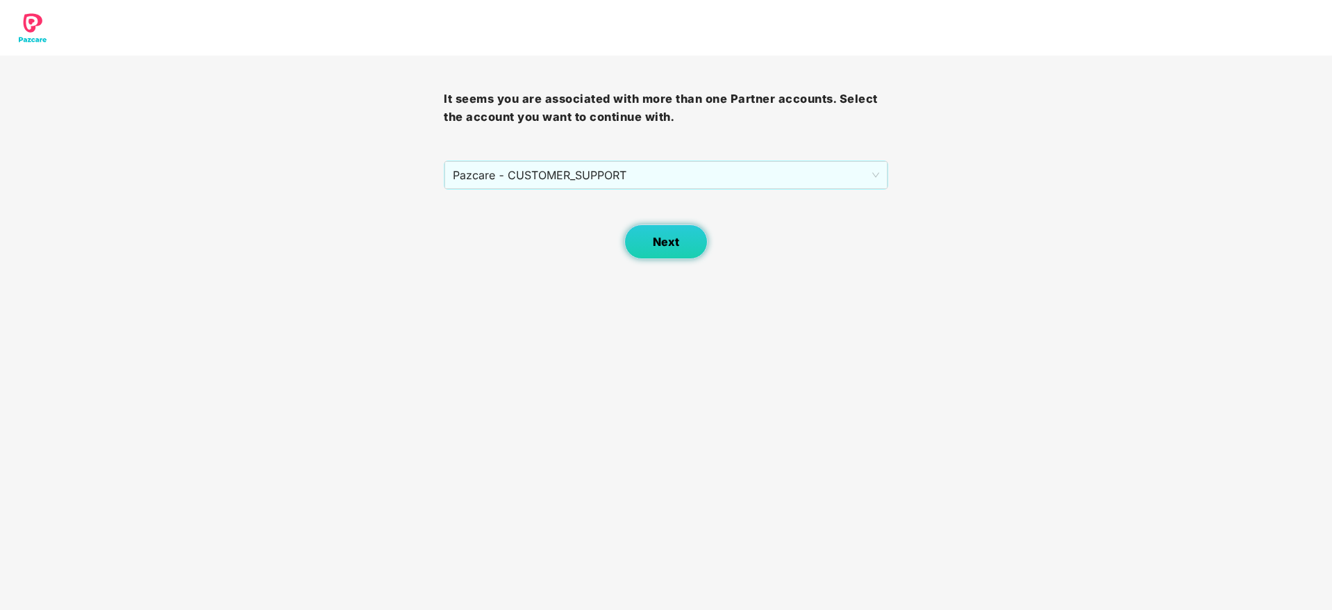
click at [647, 256] on button "Next" at bounding box center [665, 241] width 83 height 35
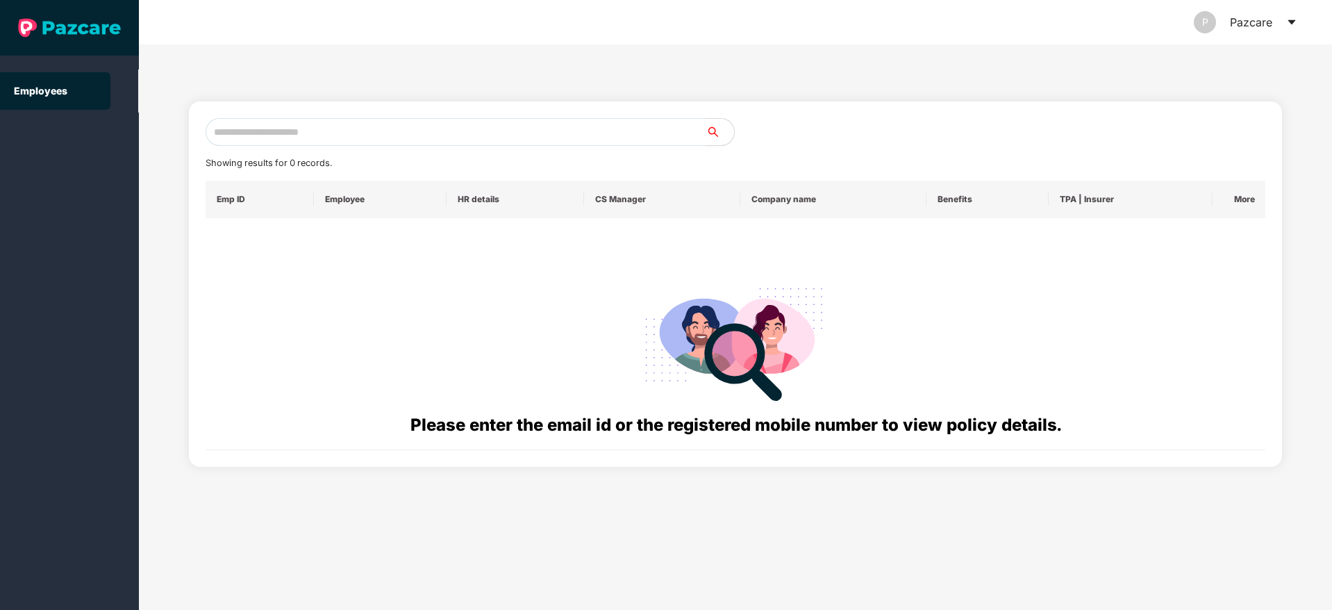
click at [401, 129] on input "text" at bounding box center [456, 132] width 501 height 28
paste input "**********"
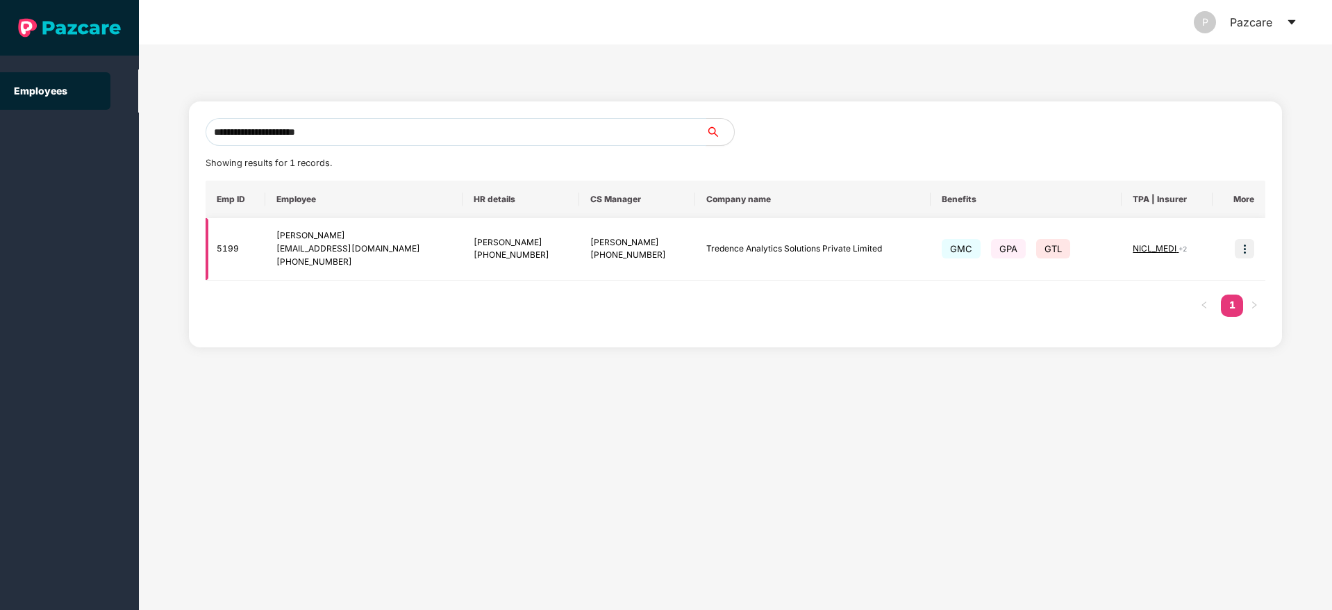
type input "**********"
click at [1240, 247] on img at bounding box center [1244, 248] width 19 height 19
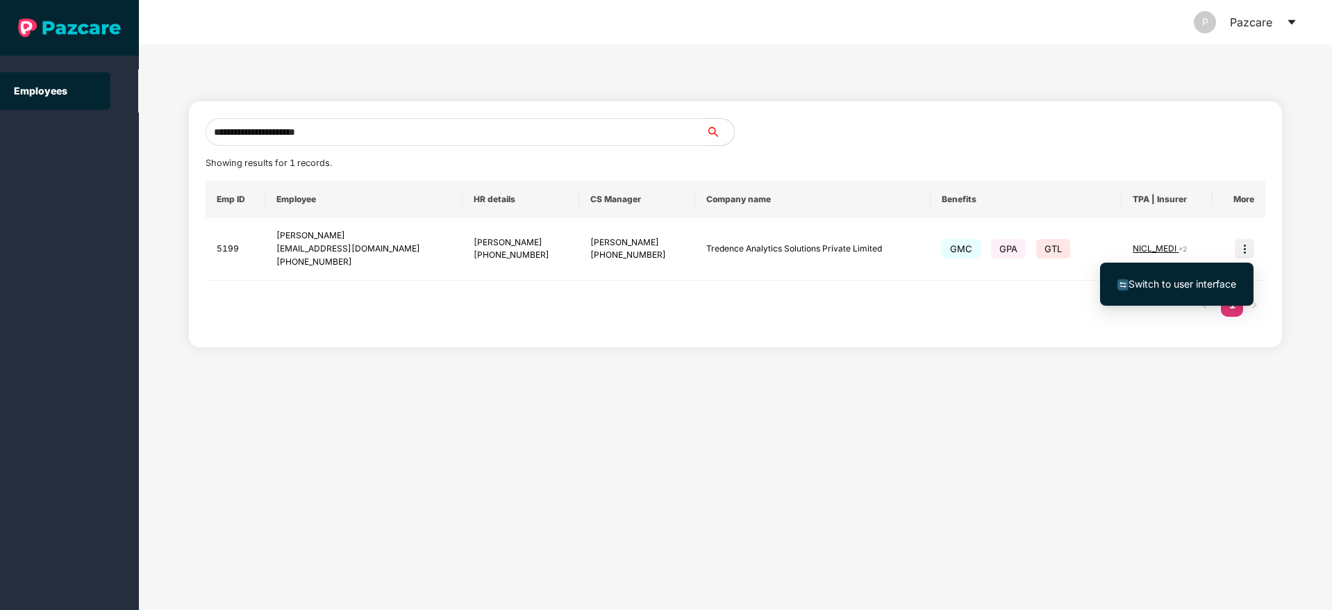
click at [1146, 275] on li "Switch to user interface" at bounding box center [1176, 283] width 153 height 29
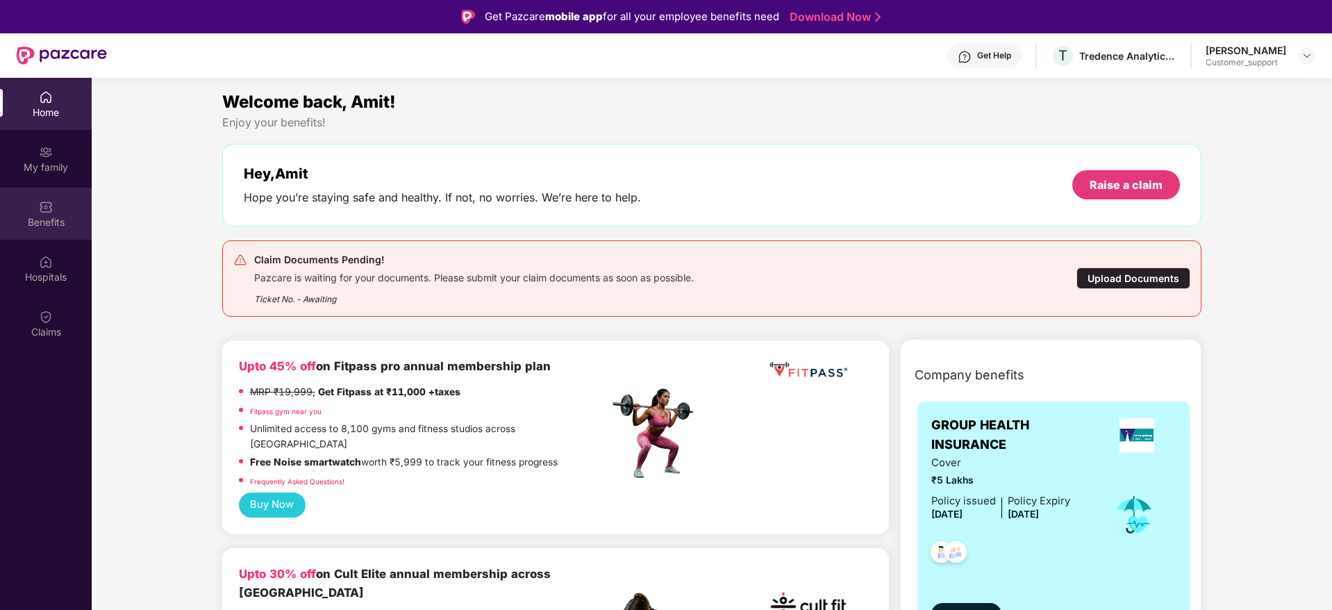
click at [48, 222] on div "Benefits" at bounding box center [46, 222] width 92 height 14
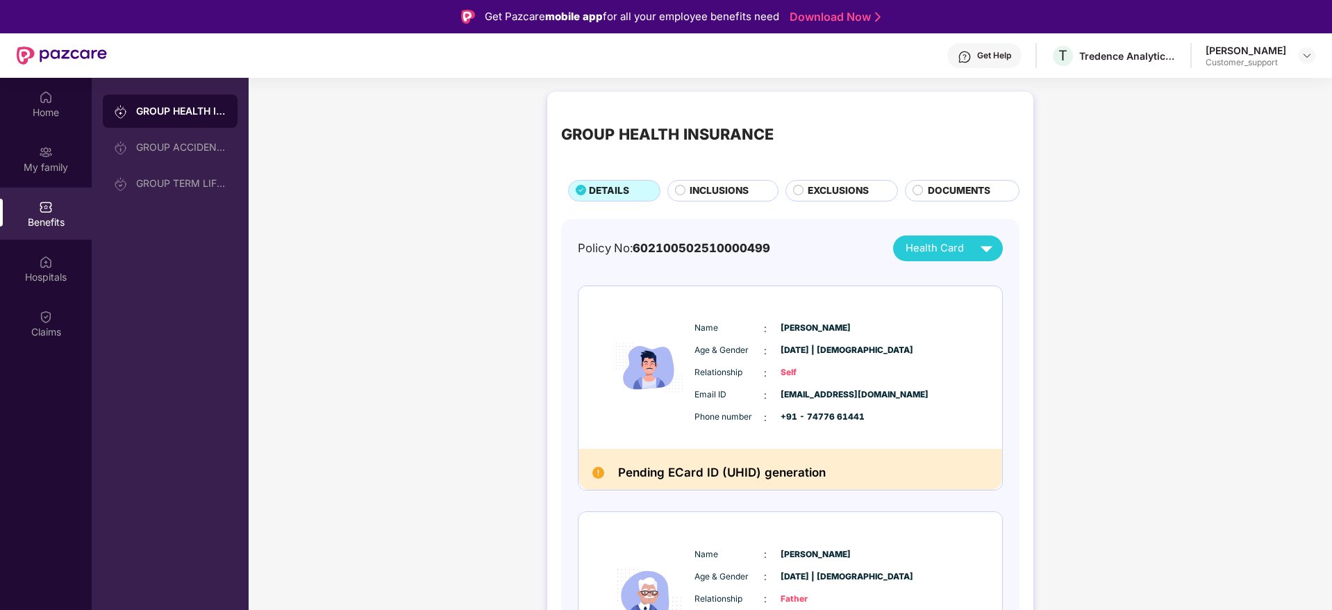
click at [703, 181] on div "INCLUSIONS" at bounding box center [722, 191] width 111 height 22
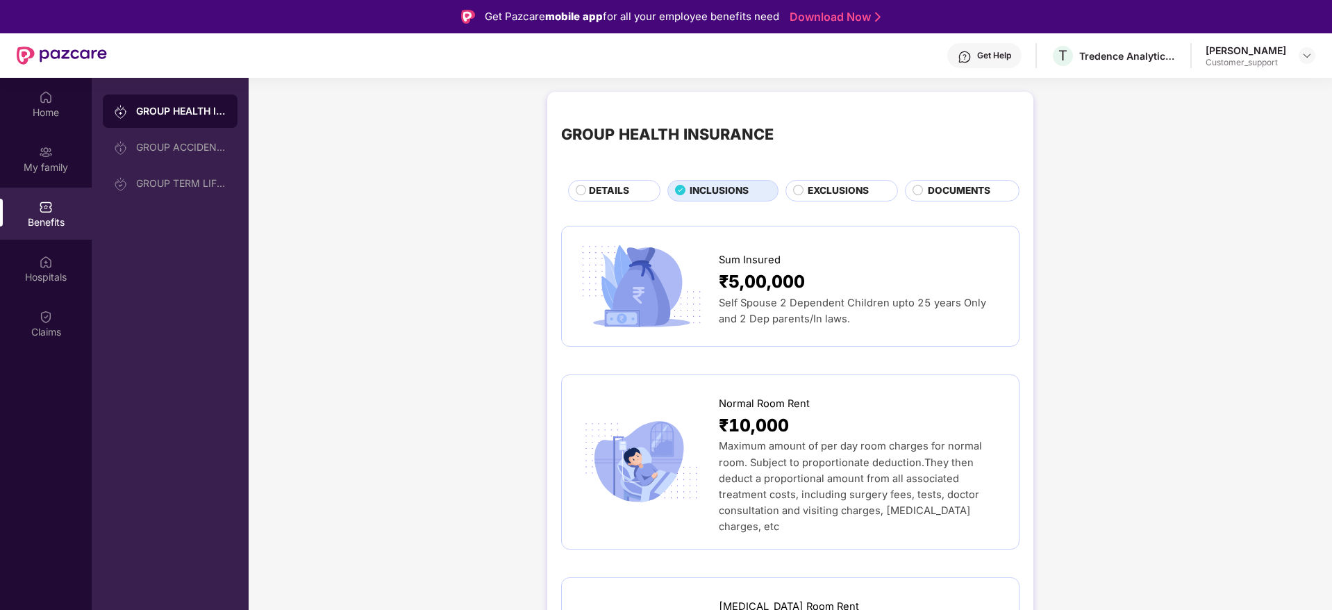
click at [842, 199] on div "EXCLUSIONS" at bounding box center [846, 191] width 90 height 17
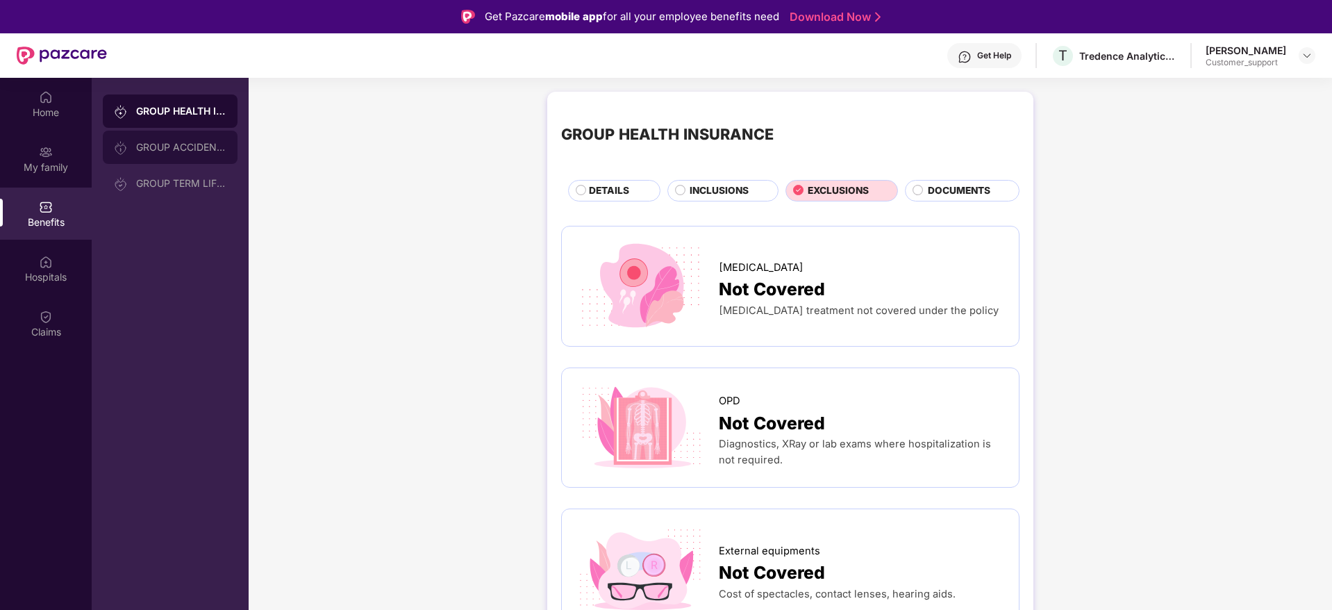
click at [169, 149] on div "GROUP ACCIDENTAL INSURANCE" at bounding box center [181, 147] width 90 height 11
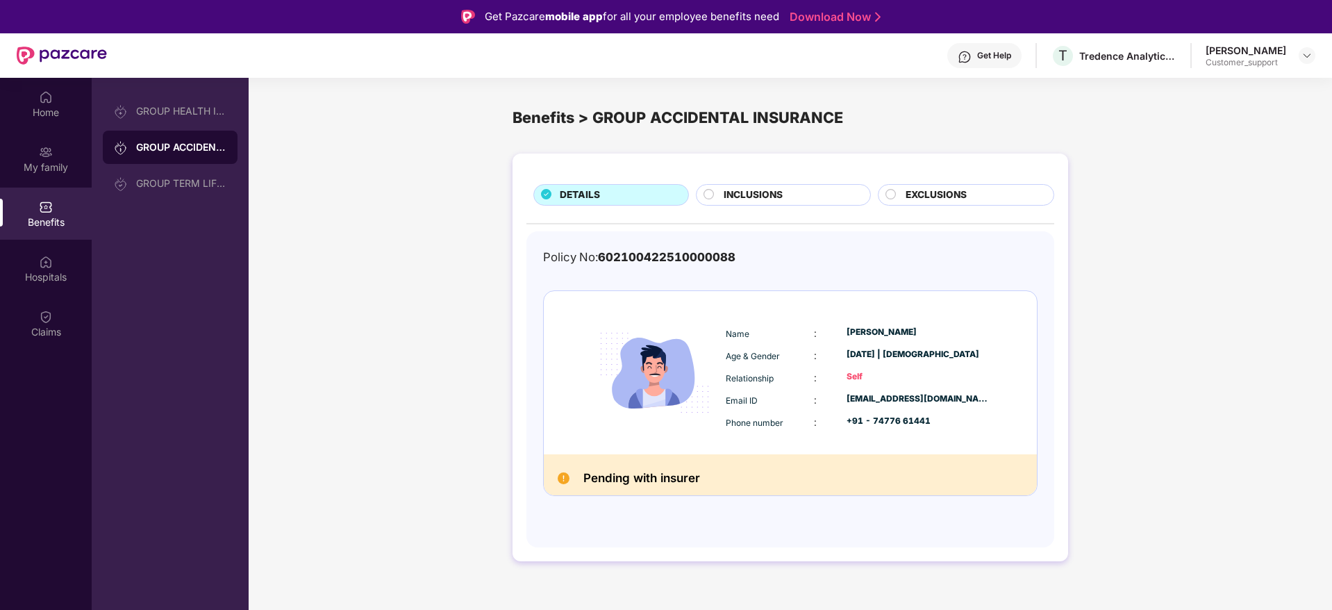
click at [756, 191] on span "INCLUSIONS" at bounding box center [753, 194] width 59 height 15
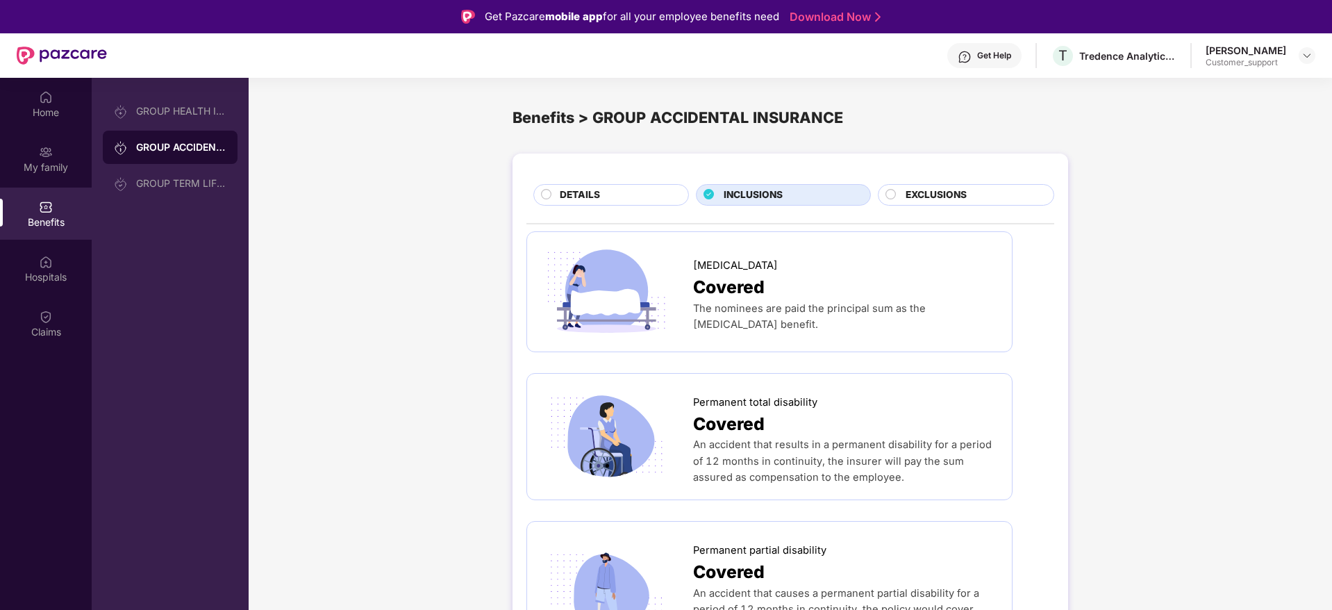
click at [920, 197] on span "EXCLUSIONS" at bounding box center [936, 194] width 61 height 15
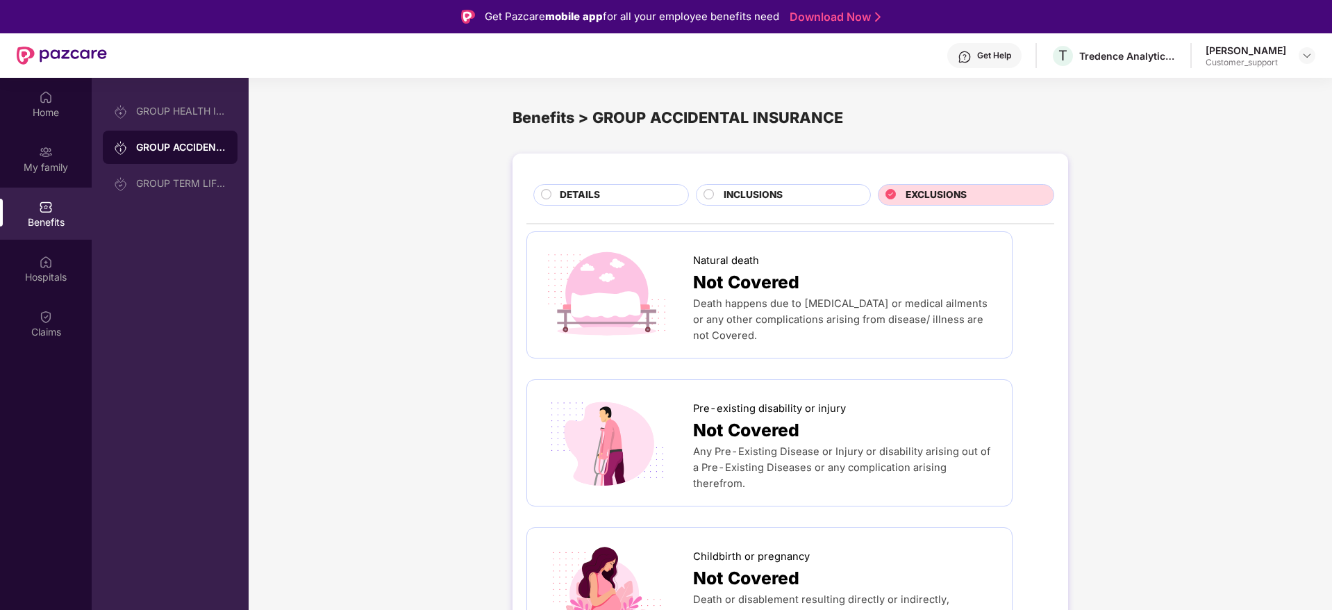
click at [782, 195] on span "INCLUSIONS" at bounding box center [753, 194] width 59 height 15
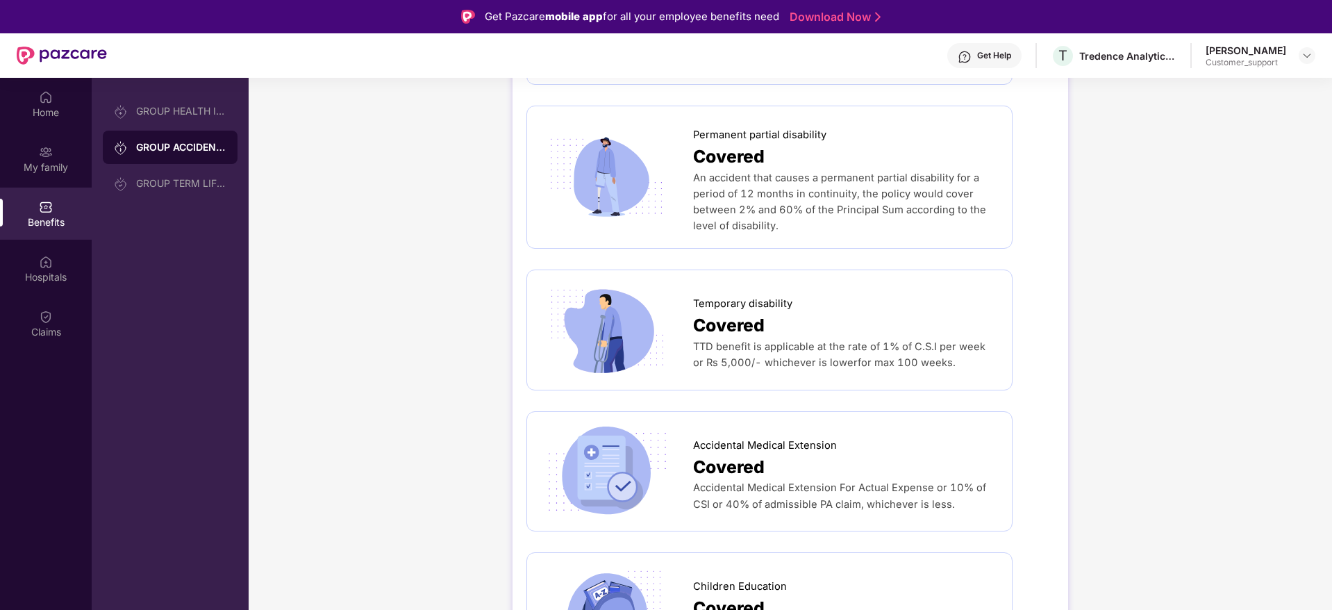
scroll to position [417, 0]
click at [151, 111] on div "GROUP HEALTH INSURANCE" at bounding box center [181, 111] width 90 height 11
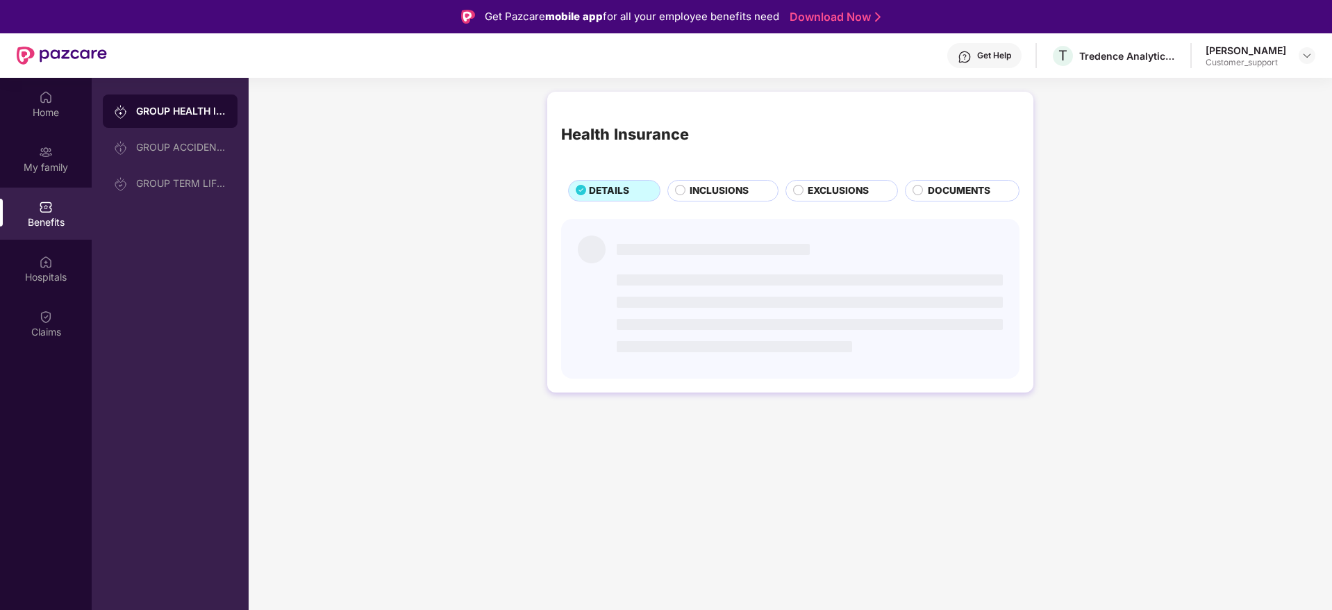
scroll to position [0, 0]
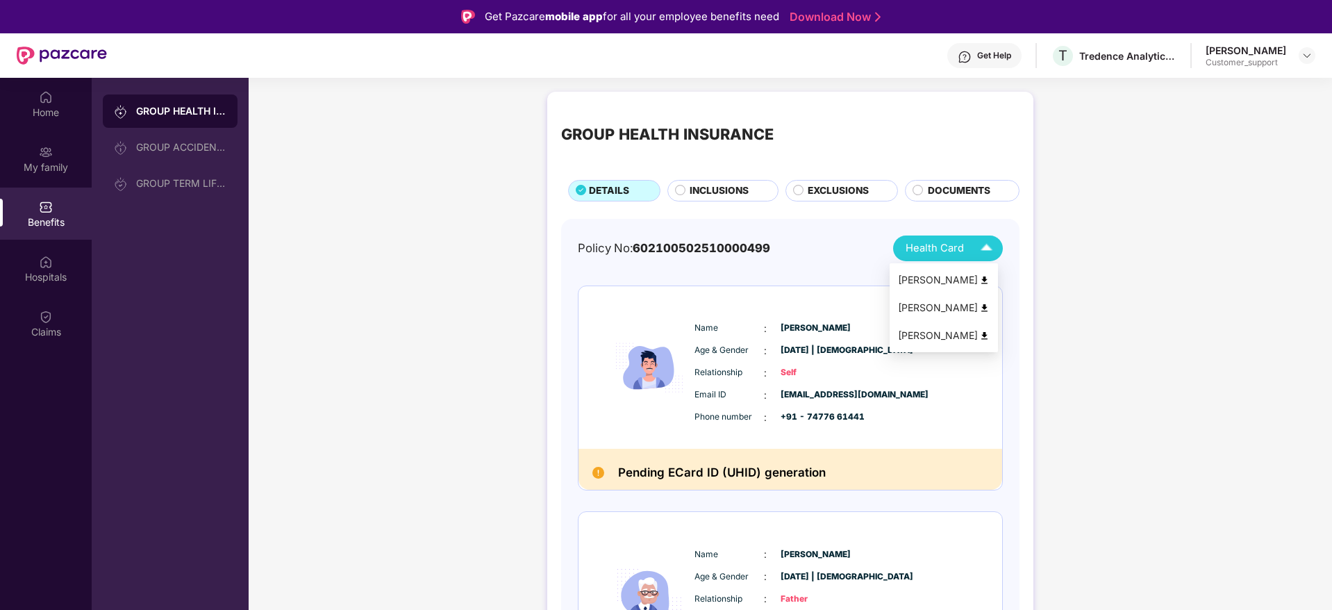
click at [940, 255] on span "Health Card" at bounding box center [935, 248] width 58 height 16
click at [938, 270] on li "[PERSON_NAME]" at bounding box center [944, 280] width 108 height 28
